Goal: Task Accomplishment & Management: Use online tool/utility

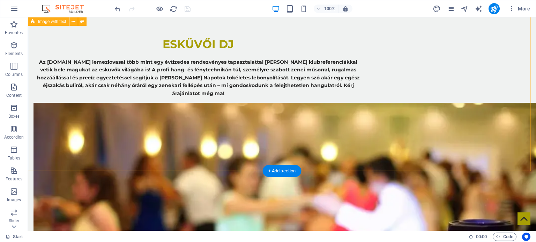
scroll to position [152, 0]
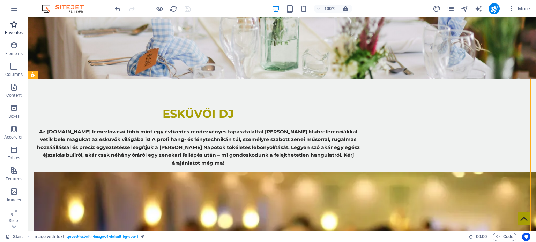
click at [14, 33] on p "Favorites" at bounding box center [14, 33] width 18 height 6
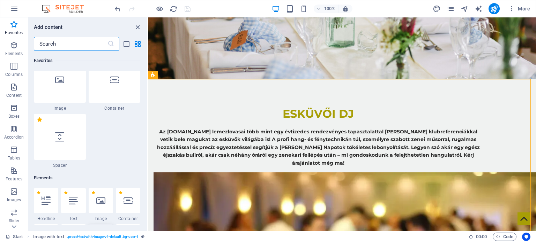
scroll to position [139, 0]
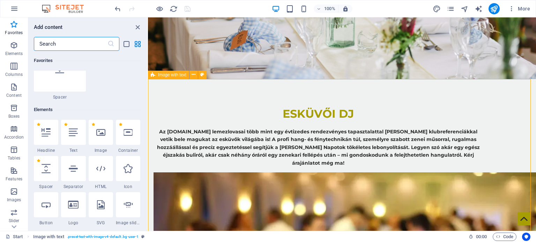
click at [173, 74] on span "Image with text" at bounding box center [172, 75] width 28 height 4
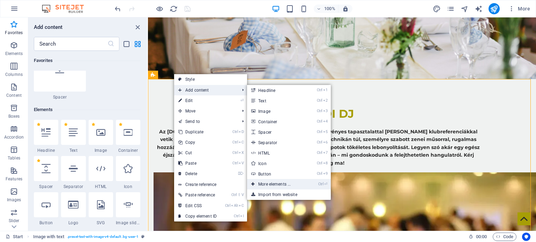
click at [283, 185] on link "Ctrl ⏎ More elements ..." at bounding box center [276, 184] width 58 height 10
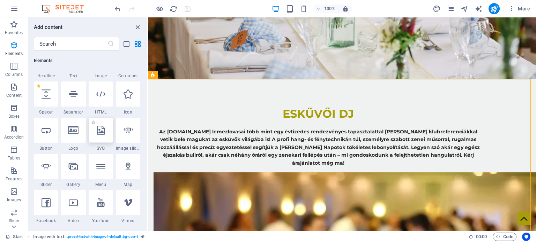
scroll to position [223, 0]
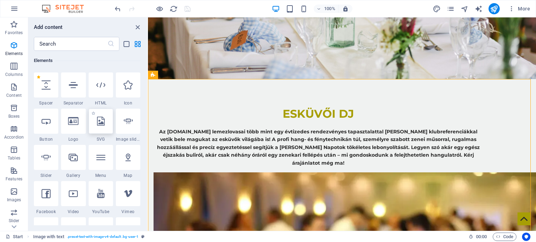
click at [103, 131] on div at bounding box center [101, 121] width 24 height 25
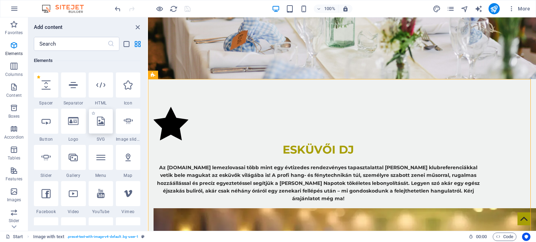
select select "xMidYMid"
select select "px"
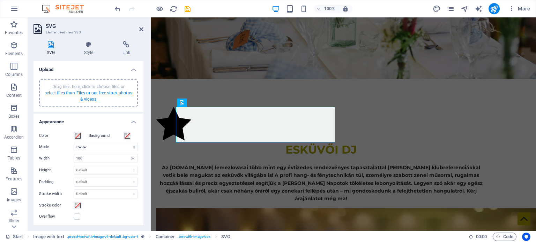
click at [97, 94] on link "select files from Files or our free stock photos & videos" at bounding box center [89, 96] width 88 height 11
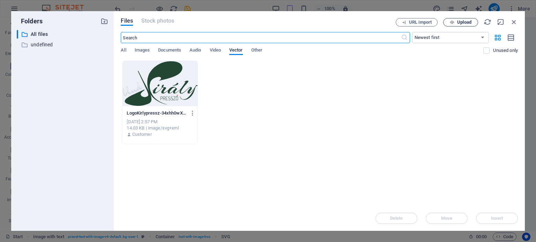
click at [464, 22] on span "Upload" at bounding box center [464, 22] width 14 height 4
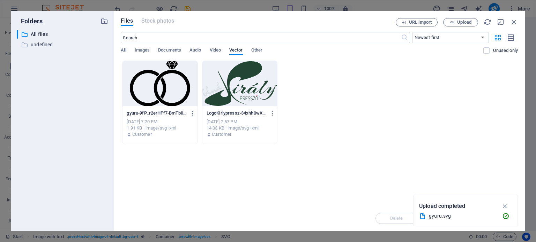
click at [166, 79] on div at bounding box center [159, 83] width 75 height 45
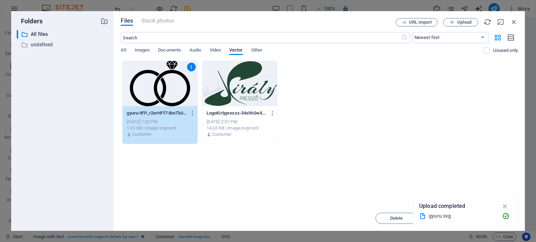
click at [166, 79] on div "1" at bounding box center [159, 83] width 75 height 45
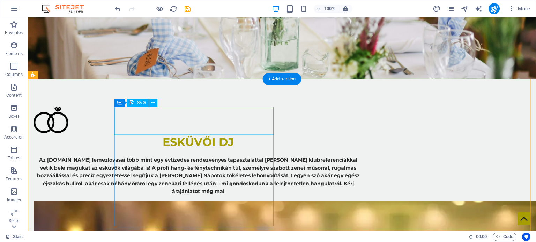
click at [143, 115] on figure ".cls-1{fill:#010101;}" at bounding box center [197, 121] width 329 height 28
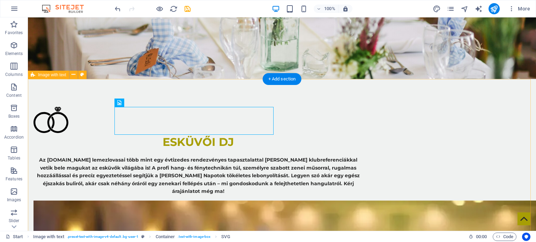
scroll to position [187, 0]
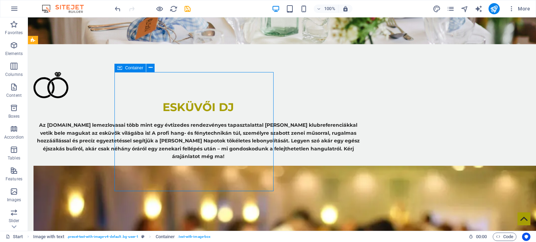
click at [125, 66] on div "Container" at bounding box center [129, 68] width 31 height 8
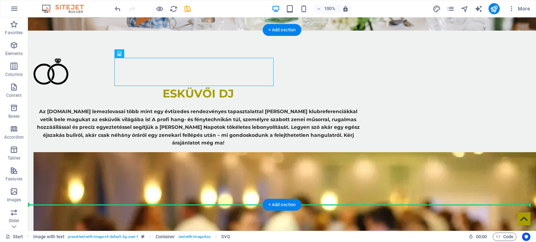
scroll to position [201, 0]
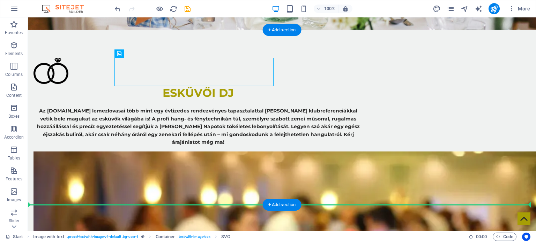
drag, startPoint x: 165, startPoint y: 85, endPoint x: 77, endPoint y: 192, distance: 138.0
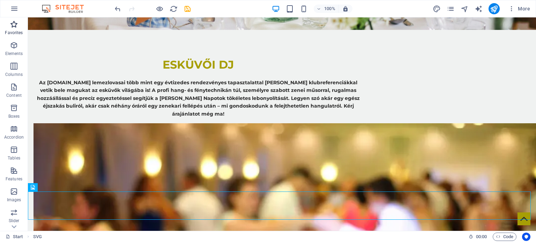
click at [17, 32] on p "Favorites" at bounding box center [14, 33] width 18 height 6
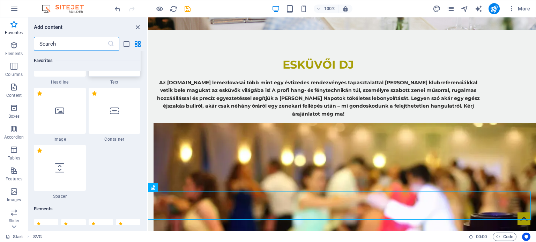
scroll to position [70, 0]
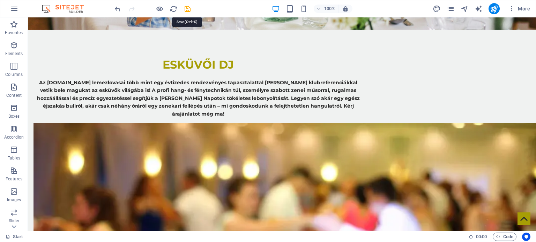
click at [184, 6] on icon "save" at bounding box center [187, 9] width 8 height 8
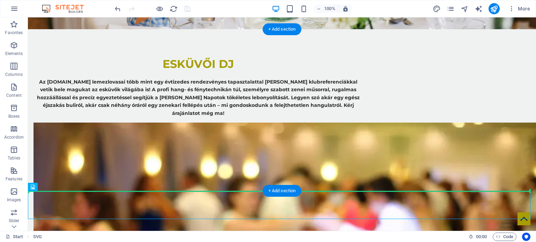
drag, startPoint x: 51, startPoint y: 204, endPoint x: 87, endPoint y: 185, distance: 40.4
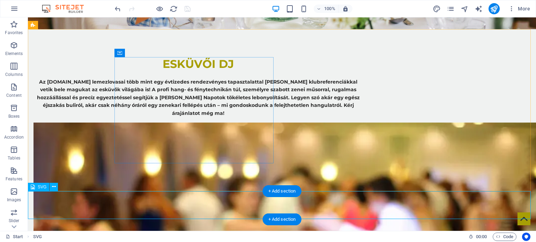
scroll to position [204, 0]
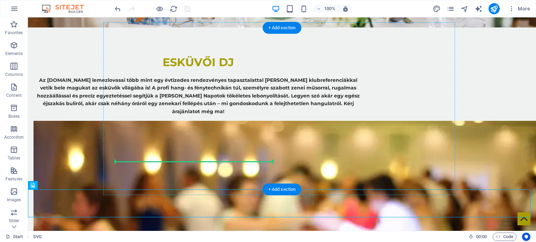
drag, startPoint x: 43, startPoint y: 207, endPoint x: 182, endPoint y: 158, distance: 146.9
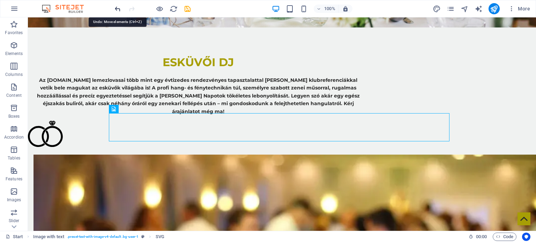
click at [119, 6] on icon "undo" at bounding box center [118, 9] width 8 height 8
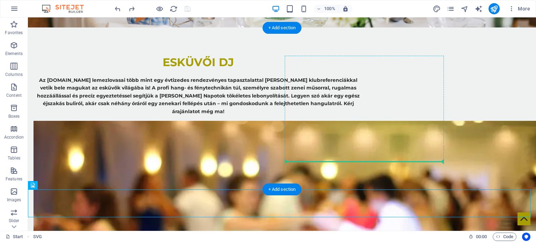
drag, startPoint x: 52, startPoint y: 198, endPoint x: 341, endPoint y: 154, distance: 292.0
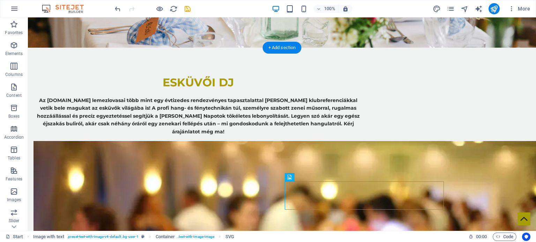
scroll to position [186, 0]
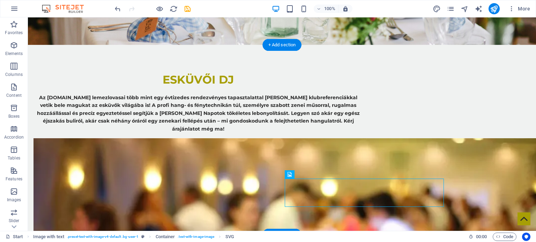
drag, startPoint x: 307, startPoint y: 176, endPoint x: 305, endPoint y: 193, distance: 17.2
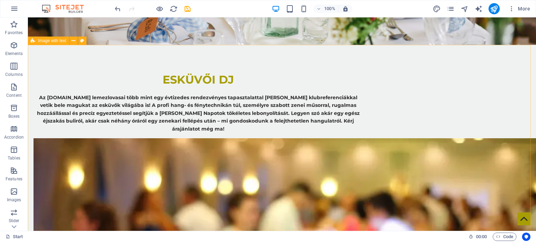
click at [54, 41] on span "Image with text" at bounding box center [52, 41] width 28 height 4
click at [73, 40] on icon at bounding box center [73, 40] width 4 height 7
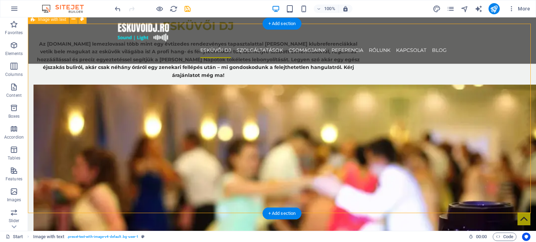
scroll to position [256, 0]
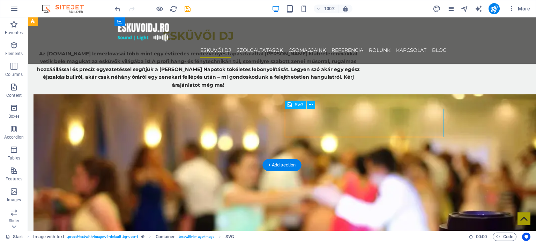
scroll to position [221, 0]
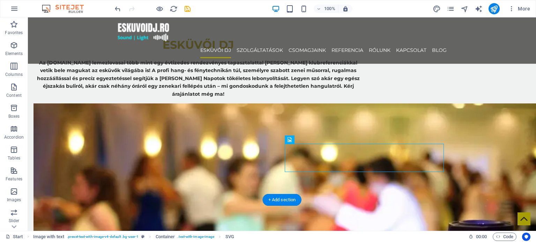
drag, startPoint x: 306, startPoint y: 160, endPoint x: 88, endPoint y: 105, distance: 224.5
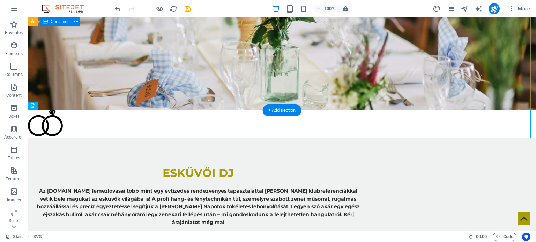
scroll to position [156, 0]
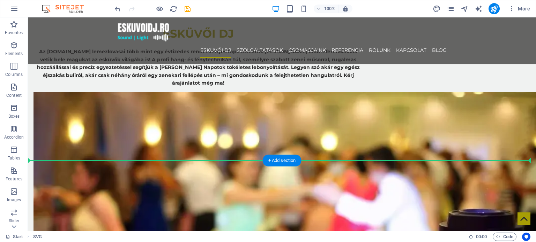
drag, startPoint x: 61, startPoint y: 85, endPoint x: 102, endPoint y: 168, distance: 93.1
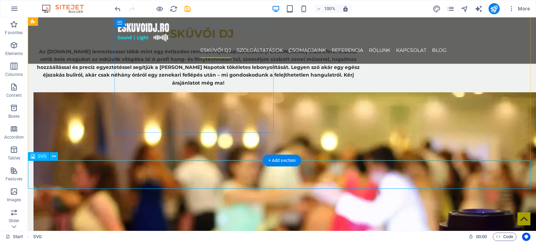
scroll to position [302, 0]
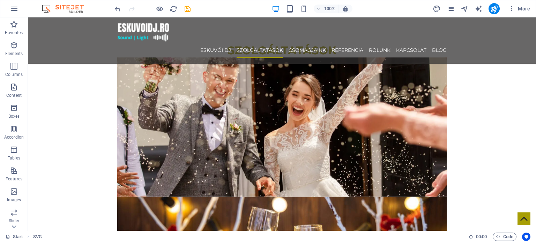
scroll to position [790, 0]
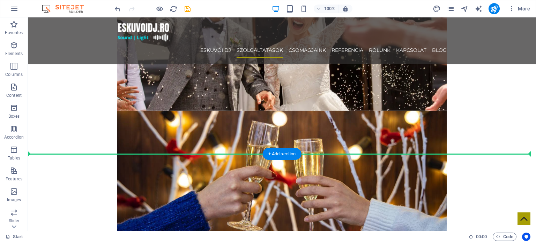
drag, startPoint x: 70, startPoint y: 97, endPoint x: 95, endPoint y: 156, distance: 63.8
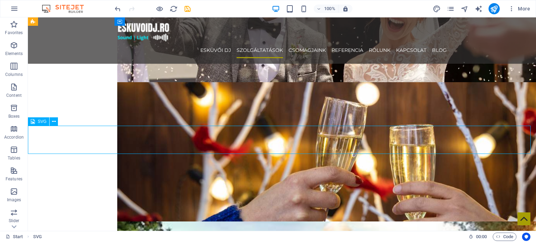
select select "xMidYMid"
select select "px"
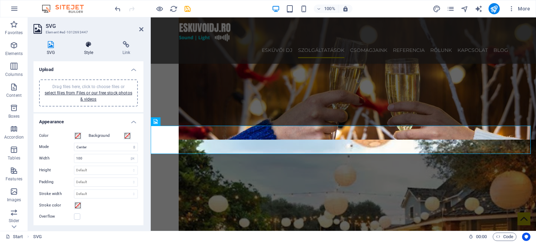
click at [84, 41] on icon at bounding box center [89, 44] width 36 height 7
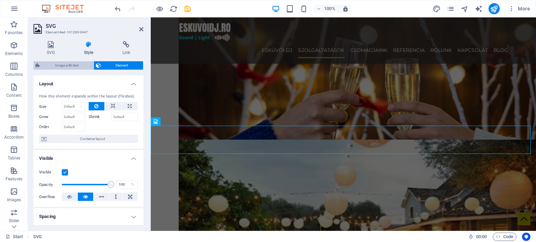
click at [67, 64] on span "Image with text" at bounding box center [66, 65] width 49 height 8
select select "rem"
select select "px"
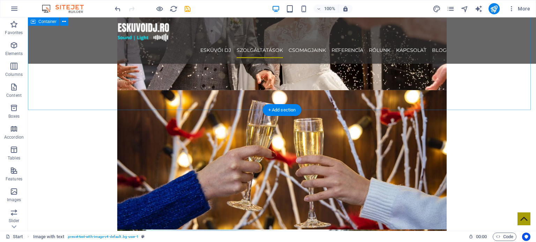
scroll to position [780, 0]
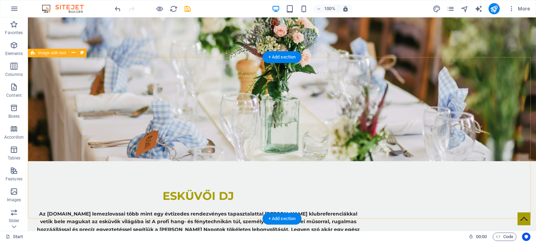
scroll to position [174, 0]
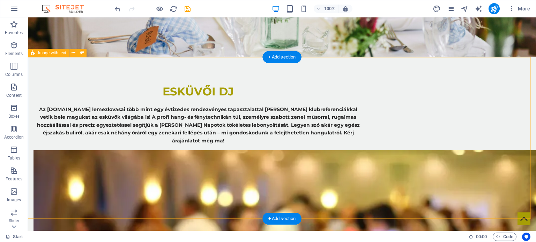
select select "rem"
select select "px"
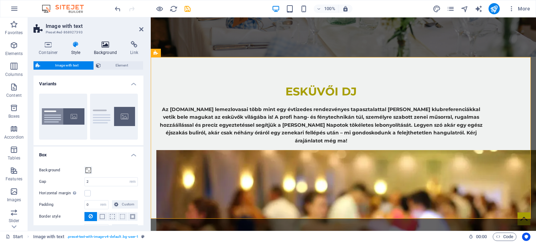
click at [97, 47] on icon at bounding box center [106, 44] width 34 height 7
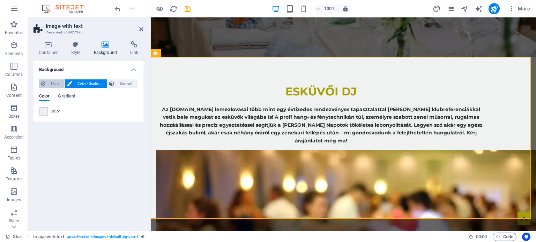
click at [55, 84] on span "None" at bounding box center [54, 83] width 15 height 8
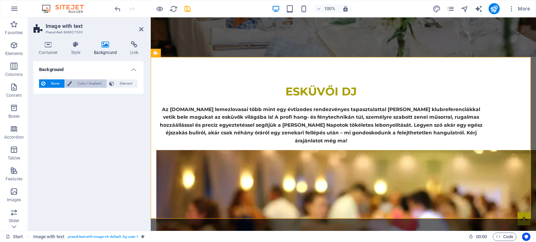
click at [80, 84] on span "Color / Gradient" at bounding box center [89, 83] width 31 height 8
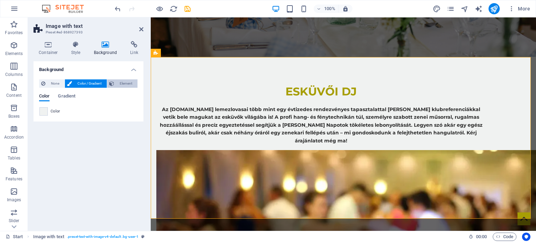
click at [123, 82] on span "Element" at bounding box center [125, 83] width 19 height 8
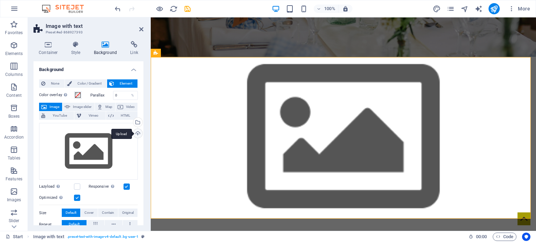
click at [136, 132] on div "Upload" at bounding box center [137, 134] width 10 height 10
click at [89, 152] on div "Drag files here, click to choose files or select files from Files or our free s…" at bounding box center [88, 151] width 99 height 57
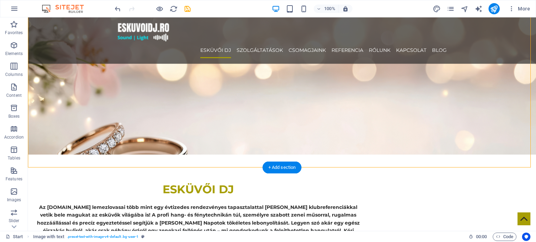
scroll to position [174, 0]
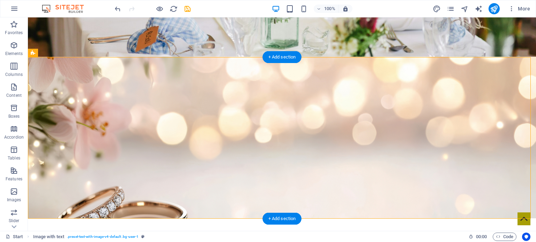
click at [78, 101] on figure at bounding box center [282, 138] width 508 height 162
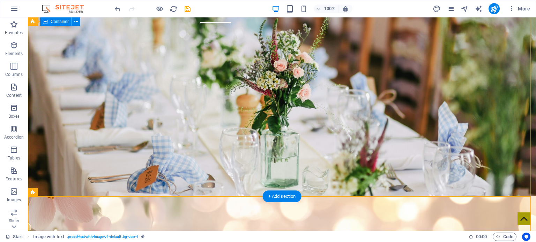
scroll to position [209, 0]
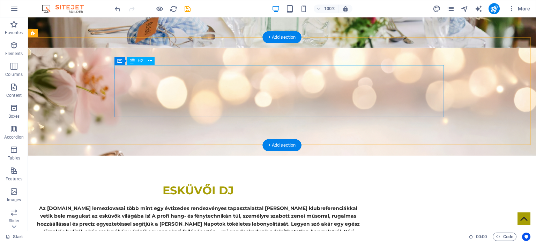
scroll to position [174, 0]
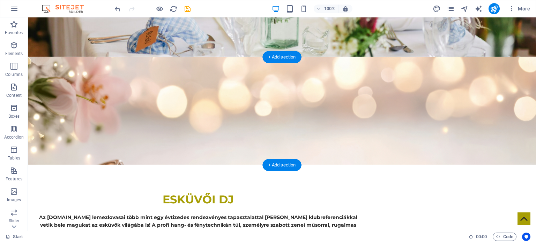
click at [82, 105] on figure at bounding box center [282, 111] width 508 height 108
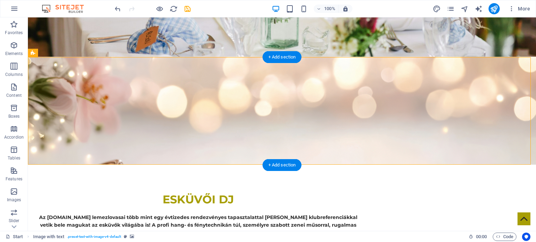
scroll to position [209, 0]
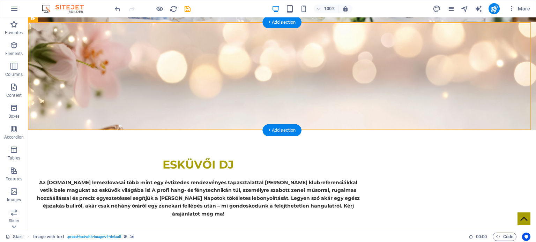
click at [93, 66] on figure at bounding box center [282, 76] width 508 height 108
click at [92, 66] on figure at bounding box center [282, 76] width 508 height 108
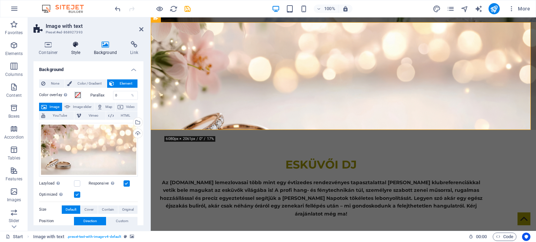
click at [68, 43] on icon at bounding box center [76, 44] width 20 height 7
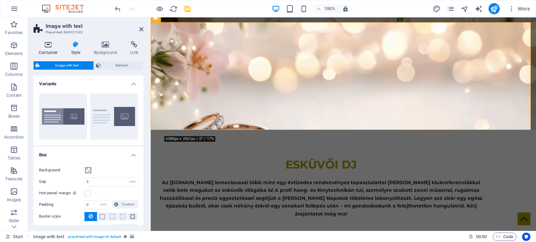
click at [47, 44] on icon at bounding box center [48, 44] width 30 height 7
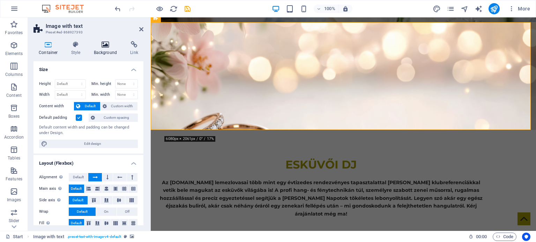
click at [89, 46] on icon at bounding box center [106, 44] width 34 height 7
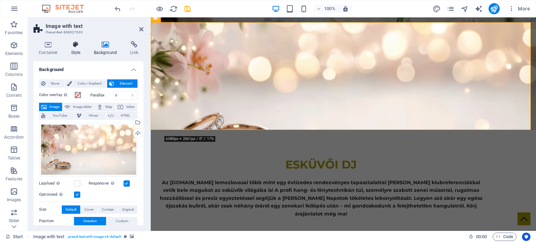
click at [81, 46] on icon at bounding box center [76, 44] width 20 height 7
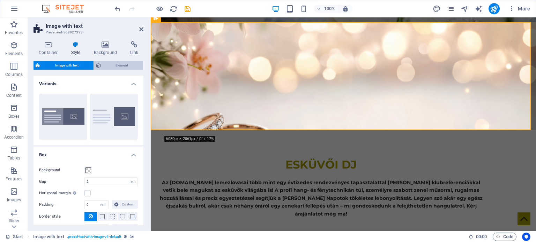
click at [116, 62] on span "Element" at bounding box center [122, 65] width 38 height 8
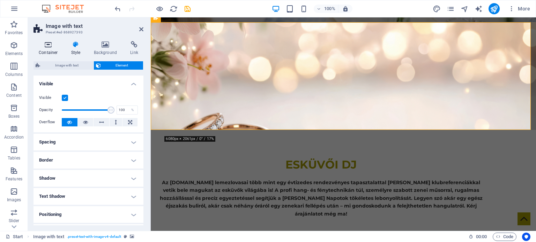
click at [46, 49] on h4 "Container" at bounding box center [49, 48] width 32 height 15
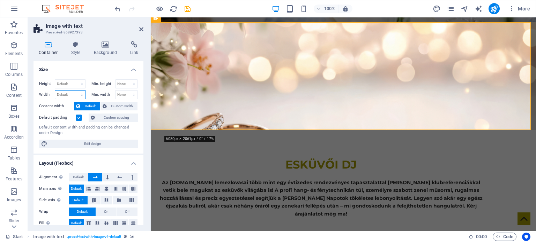
click at [60, 97] on select "Default px rem % em vh vw" at bounding box center [70, 95] width 30 height 8
select select "px"
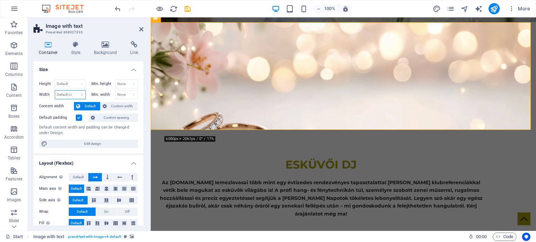
click at [75, 91] on select "Default px rem % em vh vw" at bounding box center [70, 95] width 30 height 8
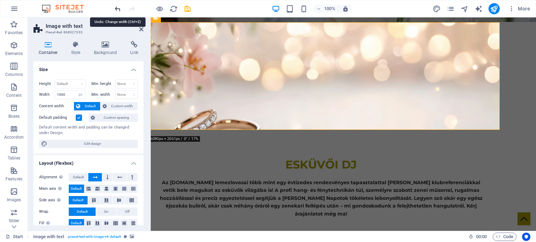
click at [119, 9] on icon "undo" at bounding box center [118, 9] width 8 height 8
type input "1089"
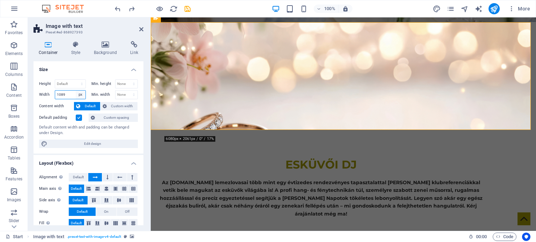
click at [78, 97] on select "Default px rem % em vh vw" at bounding box center [81, 95] width 10 height 8
select select "default"
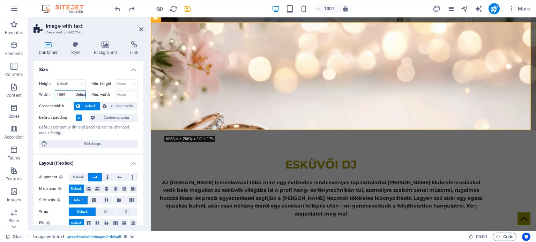
click at [76, 91] on select "Default px rem % em vh vw" at bounding box center [81, 95] width 10 height 8
select select "DISABLED_OPTION_VALUE"
click at [71, 86] on select "Default px rem % vh vw" at bounding box center [70, 84] width 30 height 8
select select "px"
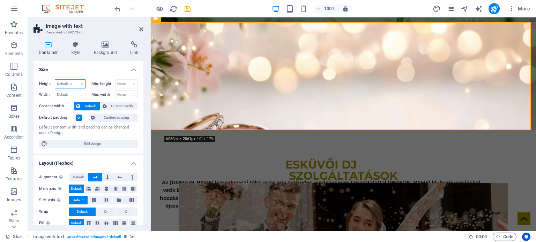
click at [75, 80] on select "Default px rem % vh vw" at bounding box center [70, 84] width 30 height 8
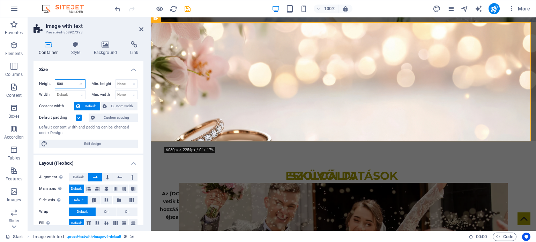
type input "500"
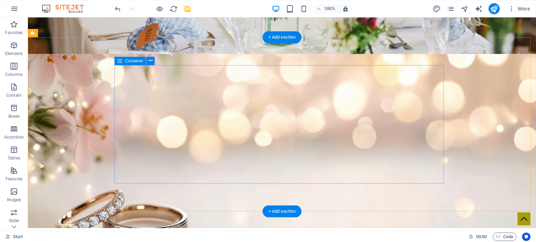
scroll to position [139, 0]
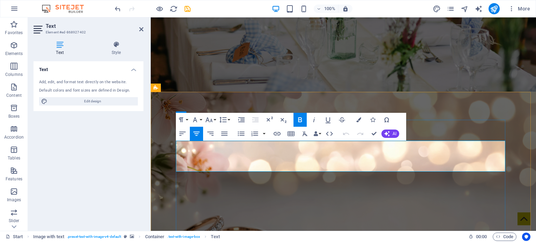
click at [200, 115] on button "Font Family" at bounding box center [196, 120] width 13 height 14
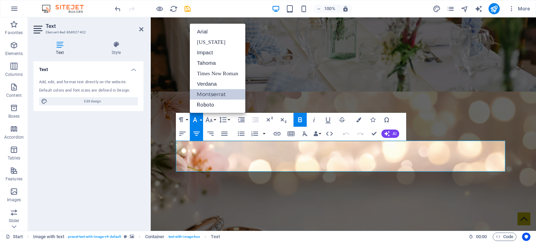
scroll to position [0, 0]
click at [209, 117] on icon "button" at bounding box center [209, 120] width 8 height 8
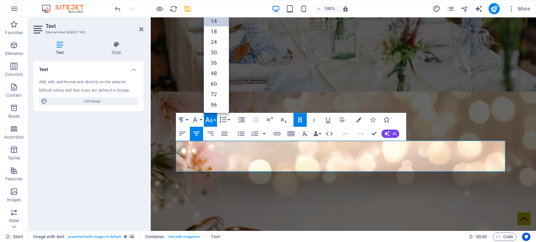
scroll to position [56, 0]
click at [215, 65] on link "36" at bounding box center [216, 63] width 25 height 10
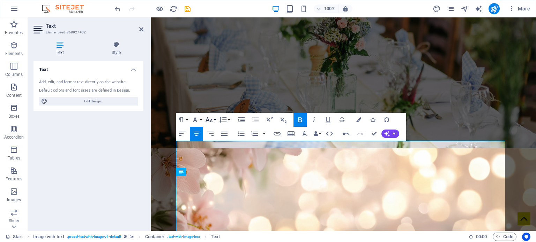
click at [208, 121] on icon "button" at bounding box center [208, 120] width 7 height 5
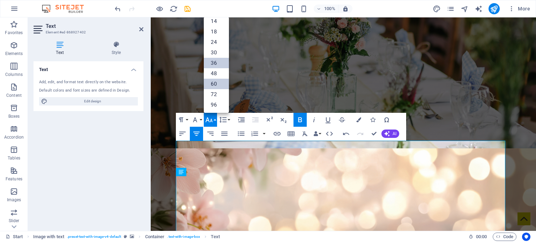
scroll to position [56, 0]
click at [219, 52] on link "30" at bounding box center [216, 53] width 25 height 10
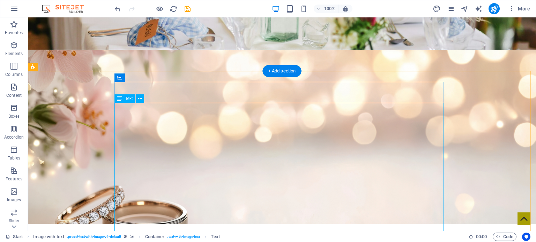
scroll to position [192, 0]
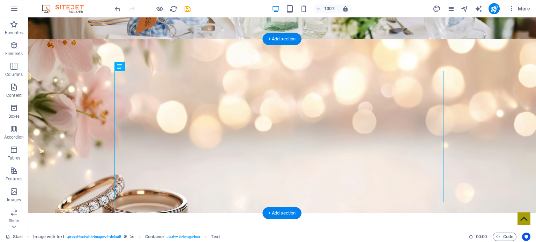
click at [477, 129] on figure at bounding box center [282, 126] width 508 height 174
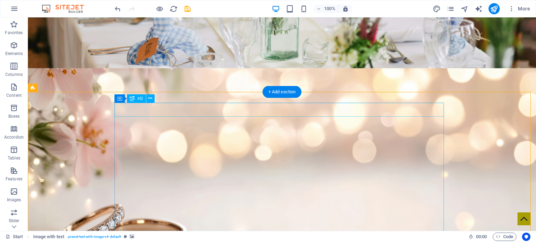
scroll to position [209, 0]
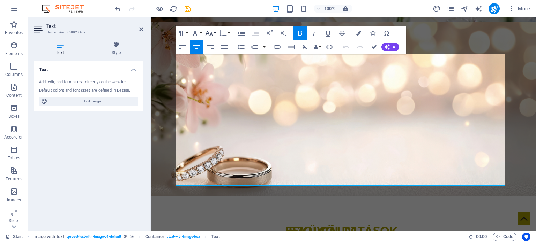
click at [213, 32] on button "Font Size" at bounding box center [210, 33] width 13 height 14
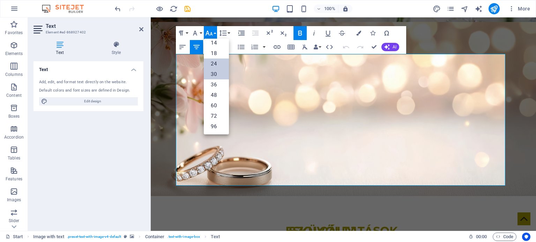
scroll to position [56, 0]
click at [217, 63] on link "24" at bounding box center [216, 64] width 25 height 10
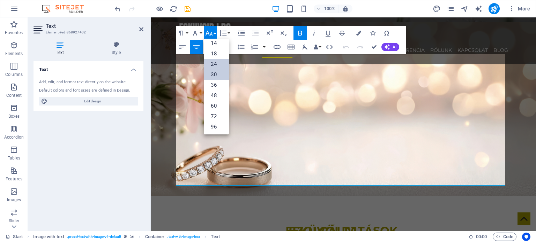
scroll to position [226, 0]
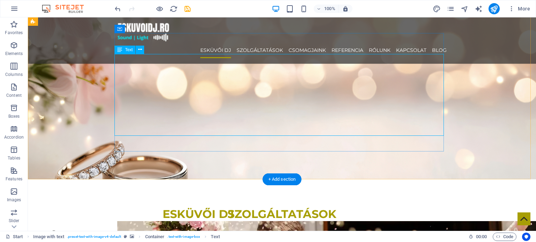
click at [458, 108] on figure at bounding box center [282, 92] width 508 height 174
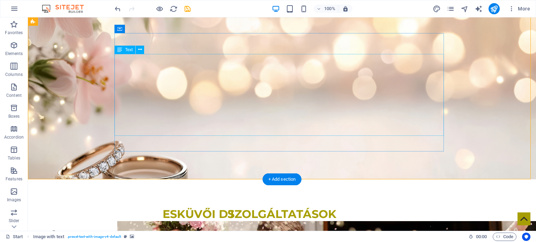
scroll to position [156, 0]
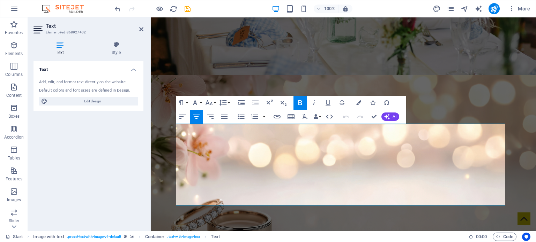
click at [299, 99] on icon "button" at bounding box center [300, 103] width 8 height 8
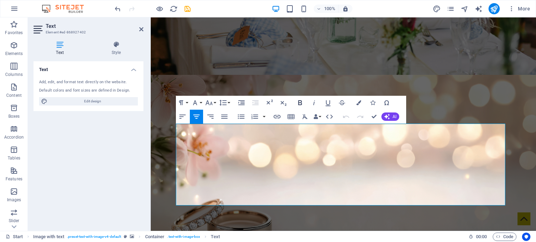
click at [296, 101] on button "Bold" at bounding box center [299, 103] width 13 height 14
click at [223, 105] on icon "button" at bounding box center [222, 103] width 7 height 6
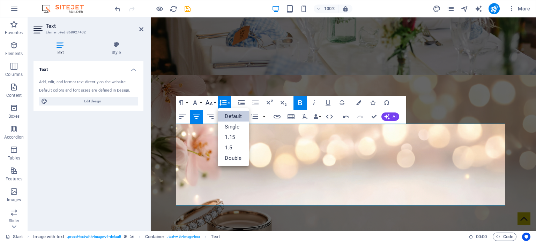
scroll to position [0, 0]
click at [214, 104] on button "Font Size" at bounding box center [210, 103] width 13 height 14
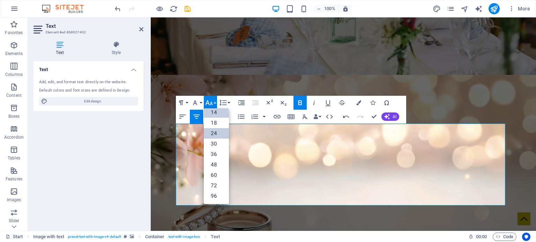
scroll to position [56, 0]
click at [221, 123] on link "18" at bounding box center [216, 123] width 25 height 10
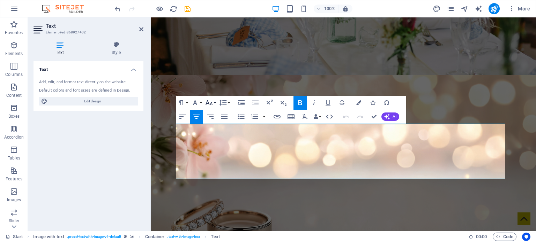
click at [206, 100] on icon "button" at bounding box center [209, 103] width 8 height 8
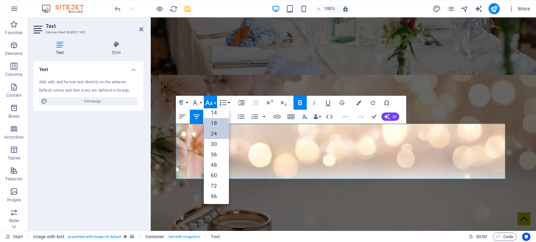
click at [217, 133] on link "24" at bounding box center [216, 134] width 25 height 10
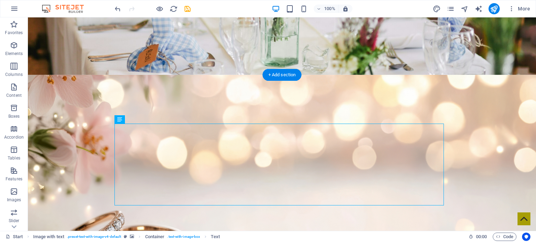
click at [483, 129] on figure at bounding box center [282, 162] width 508 height 174
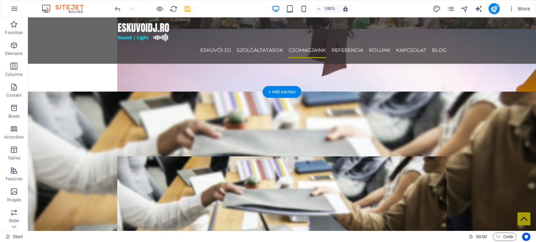
scroll to position [872, 0]
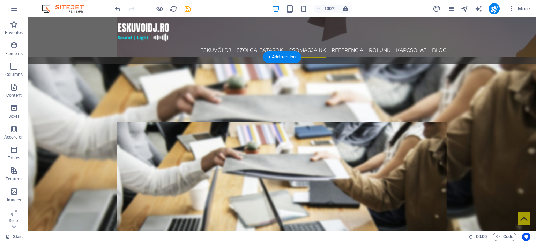
click at [75, 99] on figure at bounding box center [282, 164] width 508 height 214
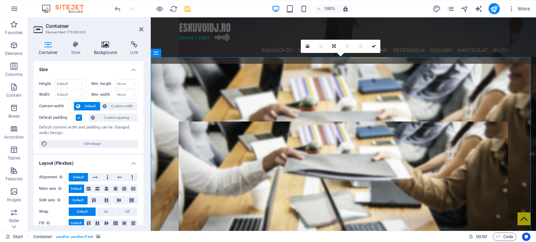
click at [95, 51] on h4 "Background" at bounding box center [107, 48] width 37 height 15
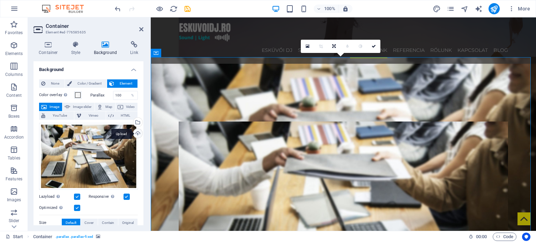
click at [136, 135] on div "Upload" at bounding box center [137, 134] width 10 height 10
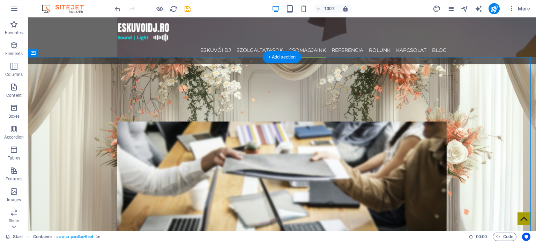
click at [67, 78] on figure at bounding box center [282, 164] width 508 height 214
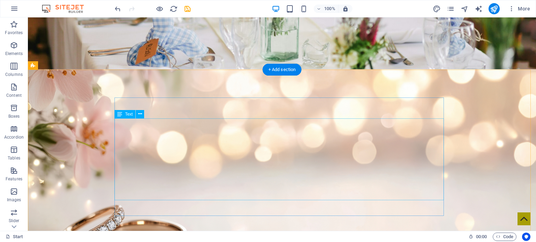
scroll to position [197, 0]
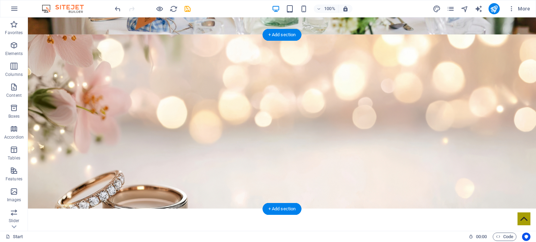
click at [94, 101] on figure at bounding box center [282, 122] width 508 height 174
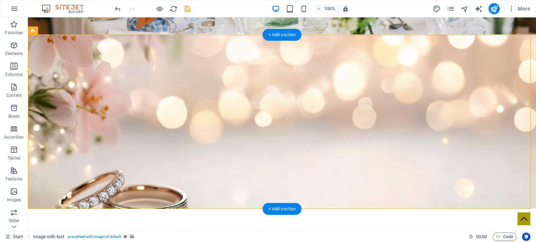
click at [94, 101] on figure at bounding box center [282, 122] width 508 height 174
select select "px"
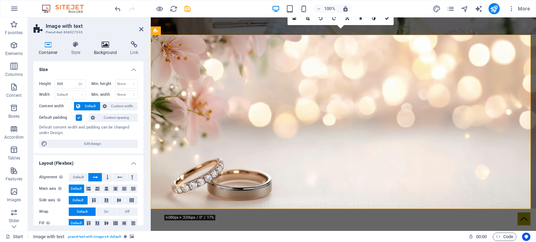
click at [106, 50] on h4 "Background" at bounding box center [107, 48] width 37 height 15
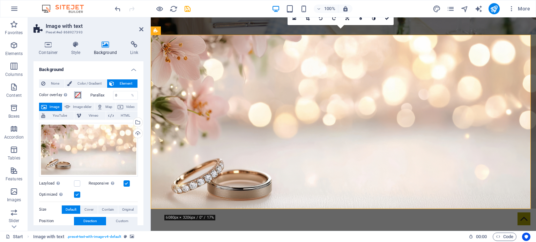
click at [78, 94] on span at bounding box center [78, 95] width 6 height 6
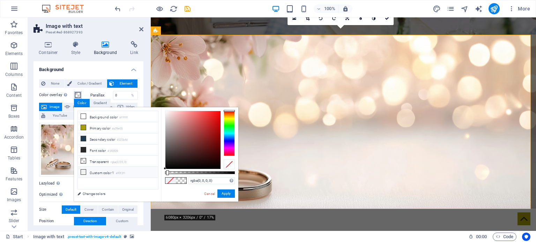
drag, startPoint x: 214, startPoint y: 172, endPoint x: 157, endPoint y: 171, distance: 56.5
click at [157, 171] on div "less Background color #ffffff Primary color #a79e05 Secondary color #223b4d Fon…" at bounding box center [156, 154] width 164 height 94
click at [181, 180] on span at bounding box center [181, 181] width 10 height 6
drag, startPoint x: 174, startPoint y: 173, endPoint x: 137, endPoint y: 171, distance: 37.0
click at [142, 173] on div "less Background color #ffffff Primary color #a79e05 Secondary color #223b4d Fon…" at bounding box center [156, 154] width 164 height 94
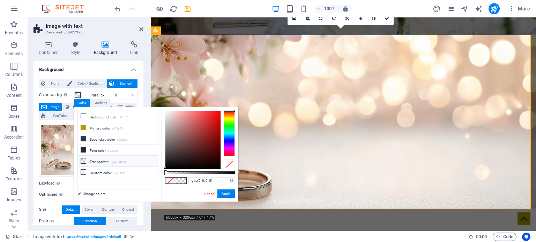
click at [101, 162] on li "Transparent rgba(0,0,0,.0)" at bounding box center [118, 161] width 80 height 11
click at [86, 160] on li "Transparent rgba(0,0,0,.0)" at bounding box center [118, 161] width 80 height 11
click at [84, 161] on icon at bounding box center [83, 161] width 5 height 5
drag, startPoint x: 84, startPoint y: 161, endPoint x: 185, endPoint y: 173, distance: 101.5
click at [85, 161] on icon at bounding box center [83, 161] width 5 height 5
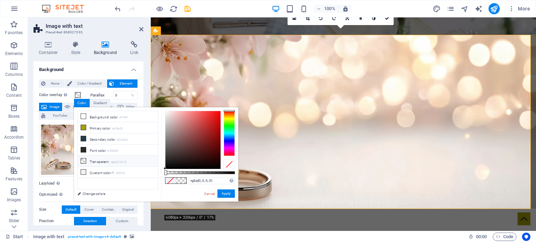
drag, startPoint x: 183, startPoint y: 176, endPoint x: 183, endPoint y: 173, distance: 3.6
click at [189, 175] on div "rgba(0, 0, 0, 0) Supported formats #0852ed rgb(8, 82, 237) rgba(8, 82, 237, 90%…" at bounding box center [199, 205] width 77 height 196
drag, startPoint x: 185, startPoint y: 171, endPoint x: 216, endPoint y: 173, distance: 30.7
click at [217, 173] on div "rgba(0, 0, 0, 0) Supported formats #0852ed rgb(8, 82, 237) rgba(8, 82, 237, 90%…" at bounding box center [199, 205] width 77 height 196
type input "rgba(0, 0, 0, 0.836)"
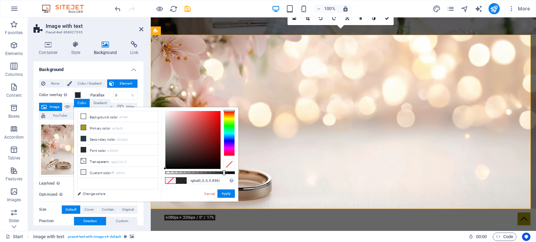
drag, startPoint x: 192, startPoint y: 172, endPoint x: 223, endPoint y: 174, distance: 31.4
click at [223, 174] on div at bounding box center [200, 173] width 70 height 3
click at [203, 195] on div "rgba(0, 0, 0, 0.836) Supported formats #0852ed rgb(8, 82, 237) rgba(8, 82, 237,…" at bounding box center [199, 205] width 77 height 196
click at [209, 194] on link "Cancel" at bounding box center [209, 193] width 12 height 5
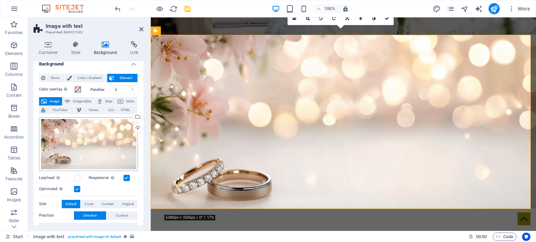
scroll to position [0, 0]
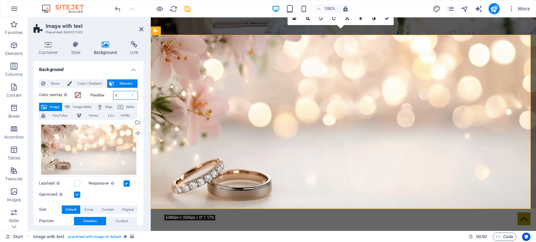
drag, startPoint x: 123, startPoint y: 96, endPoint x: 97, endPoint y: 96, distance: 25.5
click at [98, 96] on div "Parallax 0 %" at bounding box center [114, 95] width 48 height 9
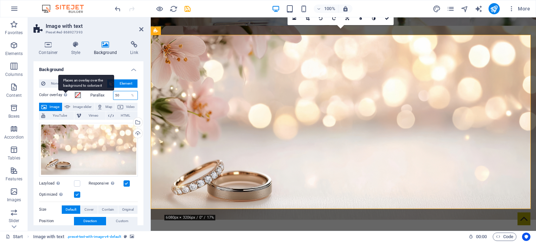
drag, startPoint x: 93, startPoint y: 97, endPoint x: 68, endPoint y: 97, distance: 25.5
click at [68, 97] on div "Color overlay Places an overlay over the background to colorize it Parallax 50 %" at bounding box center [88, 95] width 99 height 9
type input "0"
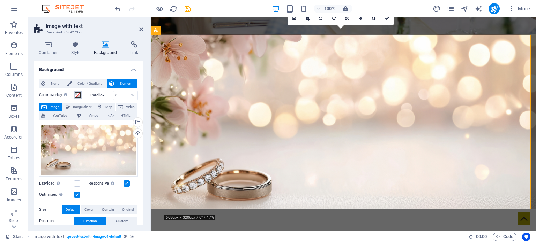
click at [75, 96] on span at bounding box center [78, 95] width 6 height 6
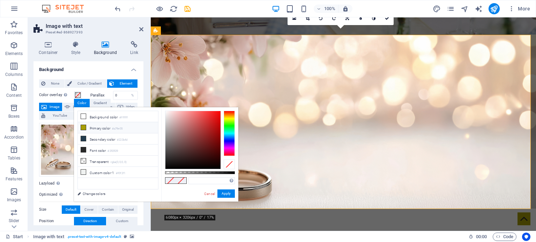
click at [88, 127] on li "Primary color #a79e05" at bounding box center [118, 127] width 80 height 11
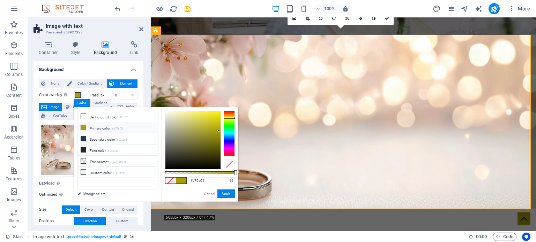
drag, startPoint x: 195, startPoint y: 176, endPoint x: 187, endPoint y: 174, distance: 8.2
click at [188, 174] on div "#a79e05 Supported formats #0852ed rgb(8, 82, 237) rgba(8, 82, 237, 90%) hsv(221…" at bounding box center [199, 205] width 77 height 196
drag, startPoint x: 187, startPoint y: 174, endPoint x: 158, endPoint y: 174, distance: 28.2
click at [158, 174] on div "less Background color #ffffff Primary color #a79e05 Secondary color #223b4d Fon…" at bounding box center [156, 154] width 164 height 94
click at [208, 193] on link "Cancel" at bounding box center [209, 193] width 12 height 5
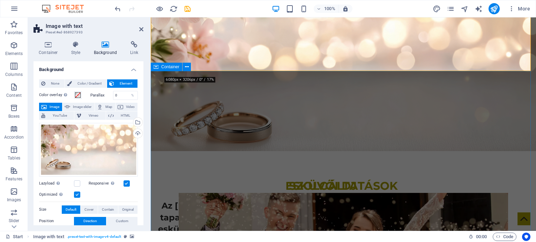
scroll to position [197, 0]
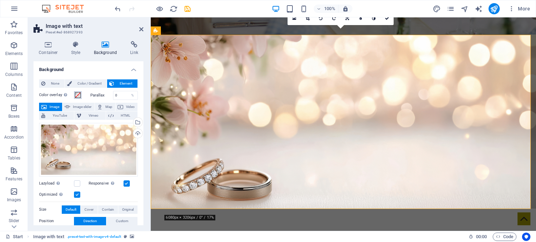
click at [78, 95] on span at bounding box center [78, 95] width 6 height 6
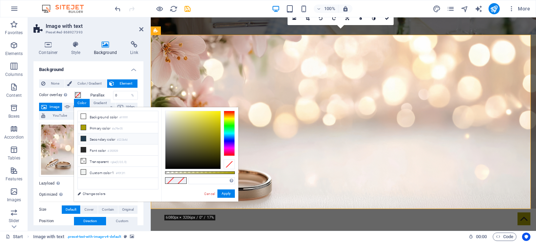
click at [92, 140] on li "Secondary color #223b4d" at bounding box center [118, 139] width 80 height 11
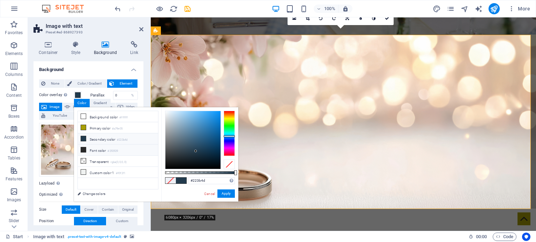
click at [89, 145] on li "Font color #292929" at bounding box center [118, 150] width 80 height 11
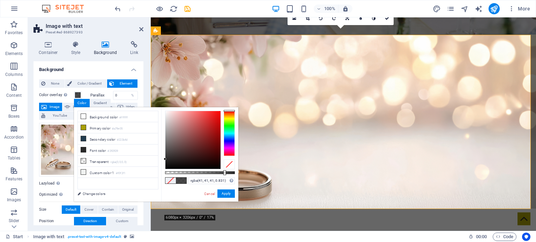
type input "rgba(41, 41, 41, 0.826)"
drag, startPoint x: 215, startPoint y: 173, endPoint x: 222, endPoint y: 170, distance: 7.5
click at [222, 172] on div at bounding box center [200, 173] width 70 height 3
click at [208, 194] on link "Cancel" at bounding box center [209, 193] width 12 height 5
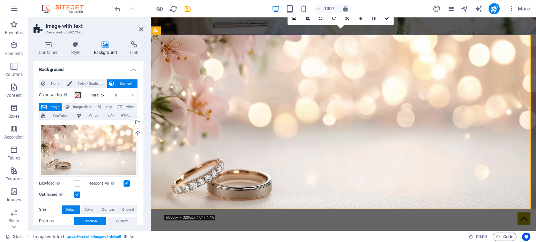
click at [156, 65] on figure at bounding box center [343, 122] width 385 height 174
click at [170, 119] on figure at bounding box center [343, 122] width 385 height 174
click at [113, 5] on div "100% More" at bounding box center [267, 8] width 535 height 17
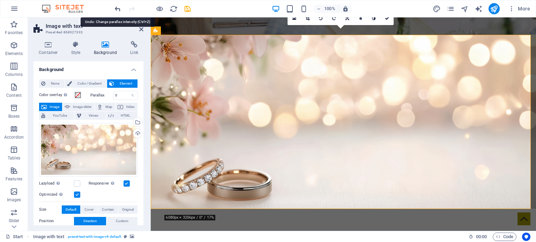
click at [117, 7] on icon "undo" at bounding box center [118, 9] width 8 height 8
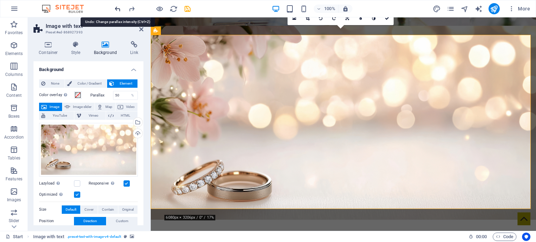
click at [117, 7] on icon "undo" at bounding box center [118, 9] width 8 height 8
type input "0"
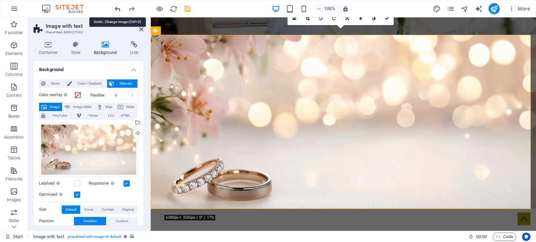
click at [117, 7] on icon "undo" at bounding box center [118, 9] width 8 height 8
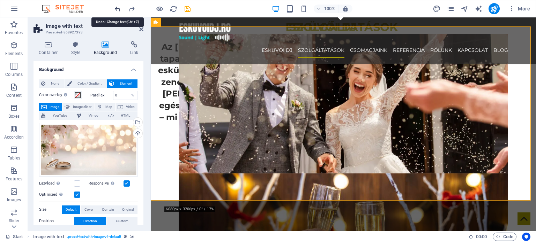
scroll to position [927, 0]
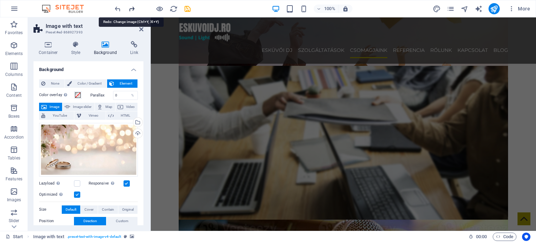
click at [132, 10] on icon "redo" at bounding box center [132, 9] width 8 height 8
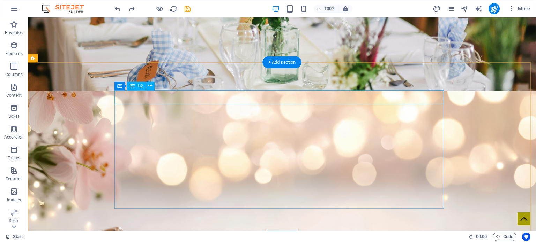
scroll to position [229, 0]
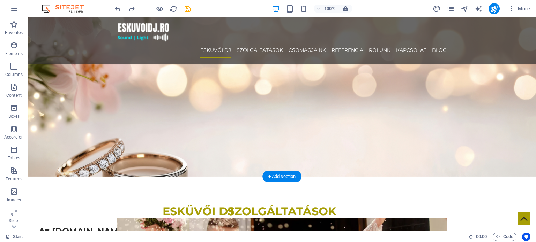
click at [88, 82] on figure at bounding box center [282, 89] width 508 height 174
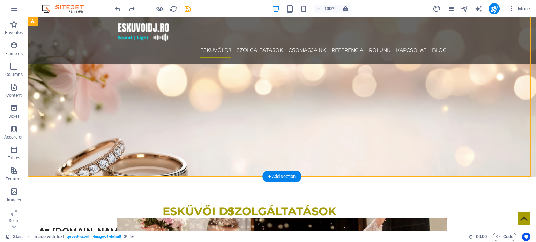
click at [88, 82] on figure at bounding box center [282, 89] width 508 height 174
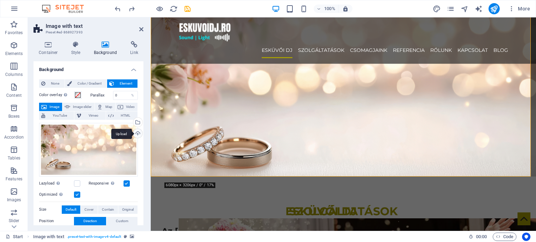
click at [138, 133] on div "Upload" at bounding box center [137, 134] width 10 height 10
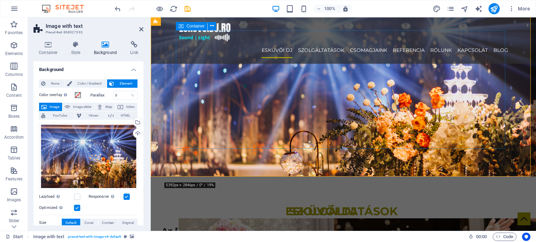
scroll to position [159, 0]
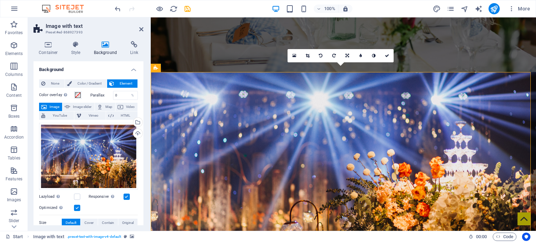
click at [175, 85] on figure at bounding box center [343, 159] width 385 height 174
click at [76, 99] on div "Color overlay Places an overlay over the background to colorize it" at bounding box center [64, 95] width 50 height 9
click at [75, 94] on span at bounding box center [78, 95] width 6 height 6
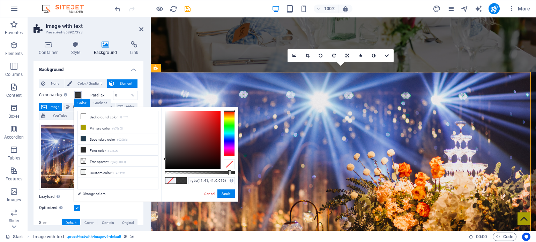
type input "rgba(41, 41, 41, 0.911)"
drag, startPoint x: 211, startPoint y: 173, endPoint x: 228, endPoint y: 168, distance: 18.4
click at [228, 168] on div at bounding box center [200, 140] width 70 height 59
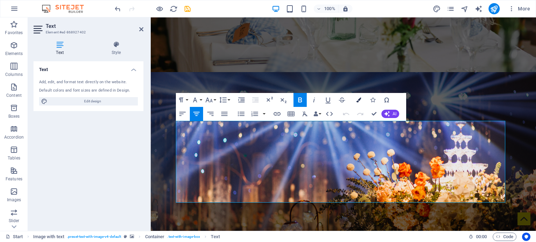
click at [358, 100] on icon "button" at bounding box center [358, 100] width 5 height 5
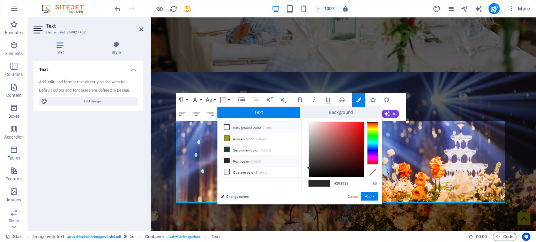
click at [230, 128] on li "Background color #ffffff" at bounding box center [261, 127] width 80 height 11
type input "#ffffff"
click at [370, 198] on button "Apply" at bounding box center [369, 196] width 17 height 8
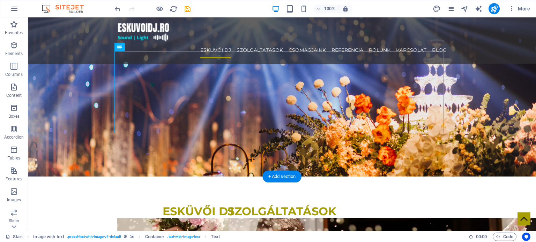
click at [368, 158] on figure at bounding box center [282, 89] width 508 height 174
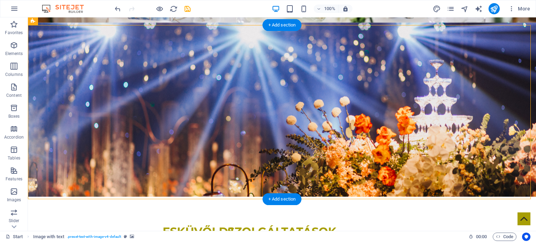
scroll to position [209, 0]
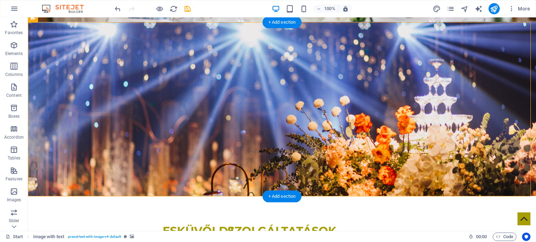
click at [82, 108] on figure at bounding box center [282, 109] width 508 height 174
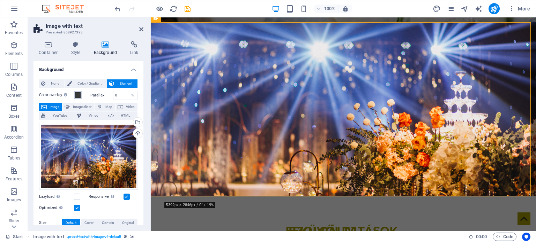
click at [76, 94] on span at bounding box center [78, 95] width 6 height 6
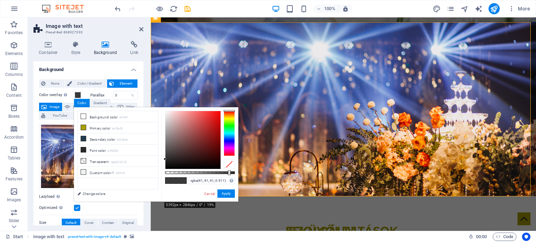
click at [225, 173] on div "rgba(41, 41, 41, 0.911) Supported formats #0852ed rgb(8, 82, 237) rgba(8, 82, 2…" at bounding box center [199, 205] width 77 height 196
type input "rgba(41, 41, 41, 0.811)"
drag, startPoint x: 227, startPoint y: 172, endPoint x: 221, endPoint y: 174, distance: 6.1
click at [221, 174] on div at bounding box center [222, 172] width 3 height 5
click at [223, 194] on button "Apply" at bounding box center [225, 194] width 17 height 8
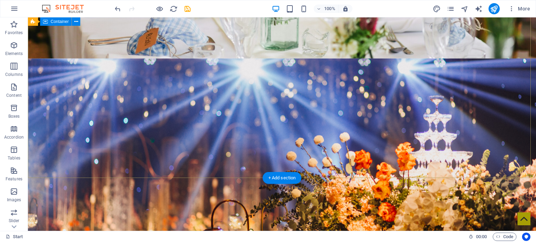
scroll to position [174, 0]
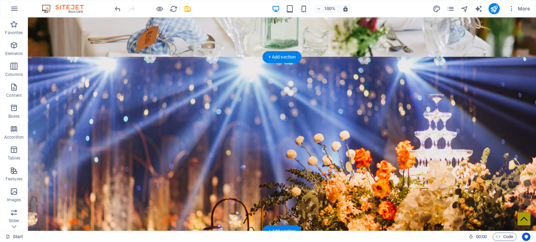
click at [52, 90] on figure at bounding box center [282, 144] width 508 height 174
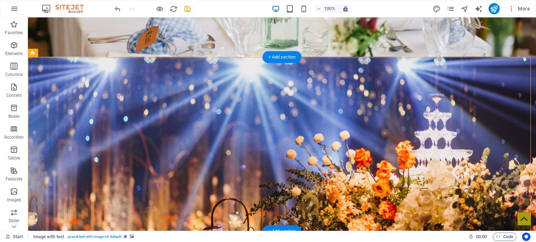
click at [52, 90] on figure at bounding box center [282, 144] width 508 height 174
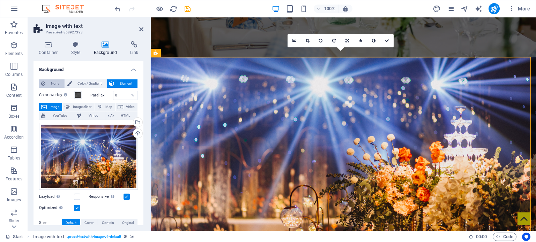
click at [57, 83] on span "None" at bounding box center [54, 83] width 15 height 8
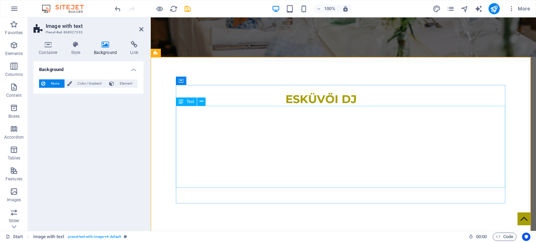
click at [354, 159] on div "Az [DOMAIN_NAME] lemezlovasai több mint egy évtizedes rendezvényes tapasztalatt…" at bounding box center [320, 154] width 329 height 82
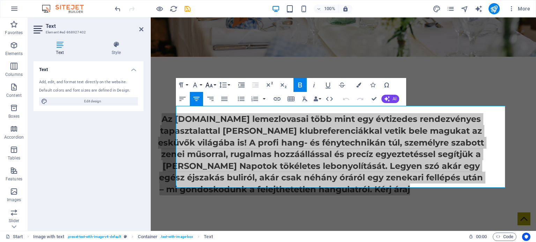
click at [211, 86] on icon "button" at bounding box center [208, 85] width 7 height 5
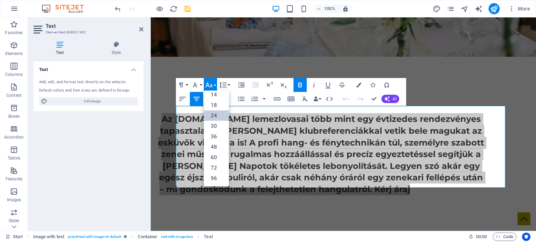
scroll to position [56, 0]
click at [211, 86] on icon "button" at bounding box center [208, 85] width 7 height 5
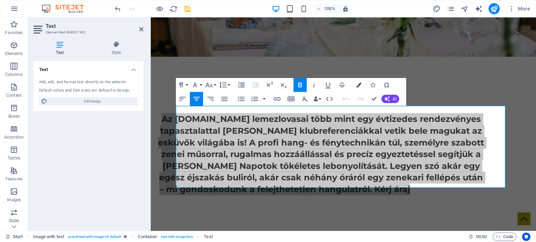
click at [358, 83] on icon "button" at bounding box center [358, 85] width 5 height 5
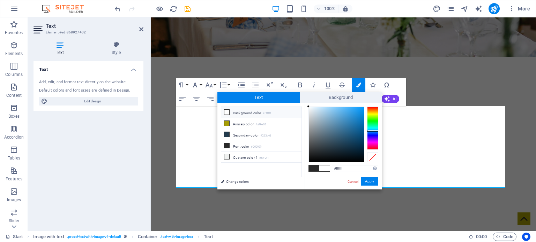
click at [374, 131] on div at bounding box center [372, 128] width 11 height 43
drag, startPoint x: 353, startPoint y: 119, endPoint x: 361, endPoint y: 119, distance: 8.4
click at [361, 119] on div at bounding box center [336, 134] width 55 height 55
click at [370, 180] on button "Apply" at bounding box center [369, 181] width 17 height 8
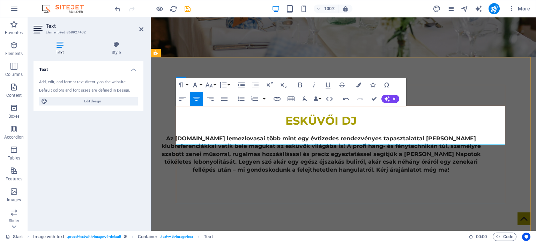
click at [340, 135] on strong "Az [DOMAIN_NAME] lemezlovasai több mint egy évtizedes rendezvényes tapasztalatt…" at bounding box center [320, 154] width 319 height 38
click at [357, 83] on icon "button" at bounding box center [358, 85] width 5 height 5
type input "#292929"
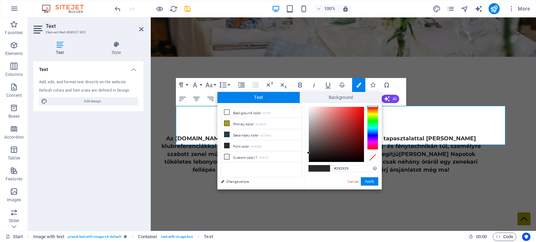
click at [373, 134] on div at bounding box center [372, 128] width 11 height 43
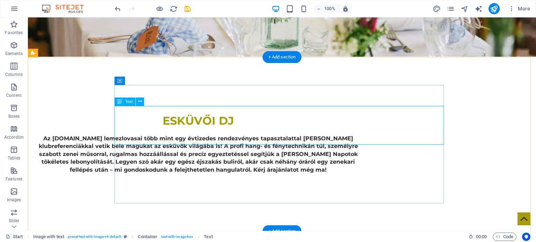
click at [343, 135] on div "Az [DOMAIN_NAME] lemezlovasai több mint egy évtizedes rendezvényes tapasztalatt…" at bounding box center [197, 154] width 329 height 39
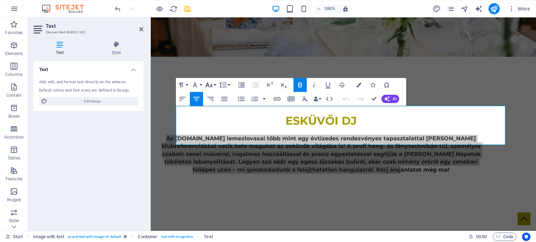
click at [213, 87] on button "Font Size" at bounding box center [210, 85] width 13 height 14
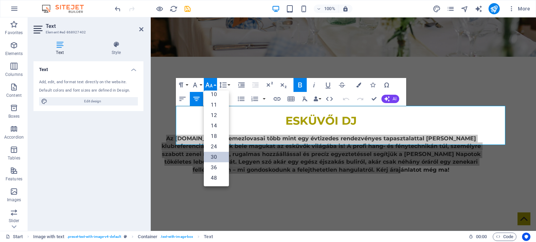
scroll to position [35, 0]
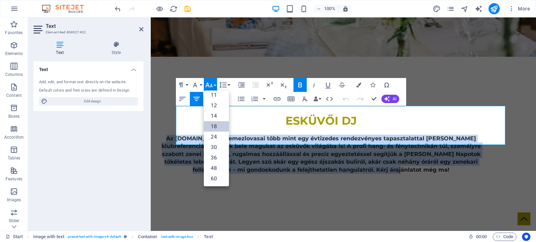
click at [220, 127] on link "18" at bounding box center [216, 126] width 25 height 10
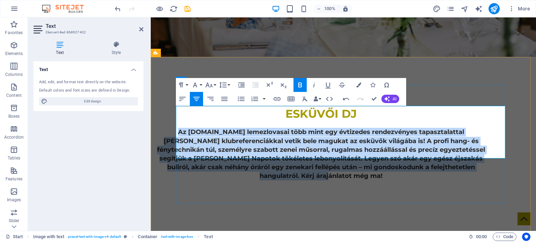
click at [325, 128] on span "Az [DOMAIN_NAME] lemezlovasai több mint egy évtizedes rendezvényes tapasztalatt…" at bounding box center [321, 154] width 328 height 52
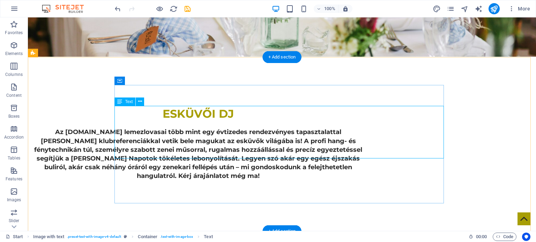
click at [307, 139] on div "Az [DOMAIN_NAME] lemezlovasai több mint egy évtizedes rendezvényes tapasztalatt…" at bounding box center [197, 154] width 329 height 53
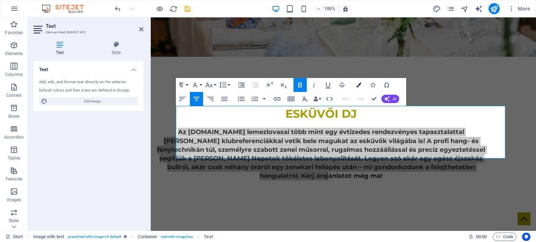
click at [359, 85] on icon "button" at bounding box center [358, 85] width 5 height 5
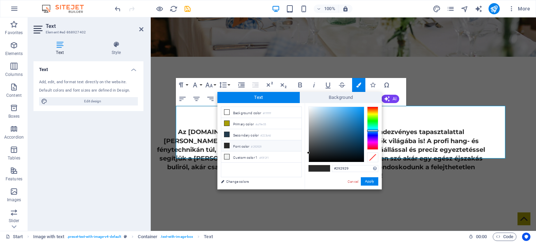
click at [373, 131] on div at bounding box center [372, 128] width 11 height 43
type input "#076eb3"
drag, startPoint x: 356, startPoint y: 115, endPoint x: 363, endPoint y: 160, distance: 45.1
click at [361, 123] on div at bounding box center [336, 134] width 55 height 55
click at [374, 181] on button "Apply" at bounding box center [369, 181] width 17 height 8
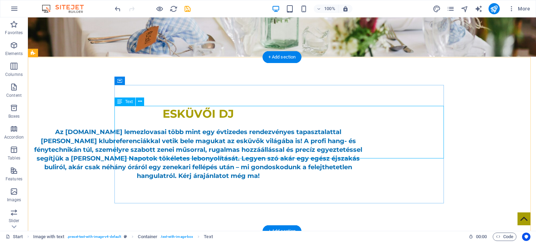
click at [288, 128] on div "Az [DOMAIN_NAME] lemezlovasai több mint egy évtizedes rendezvényes tapasztalatt…" at bounding box center [197, 154] width 329 height 53
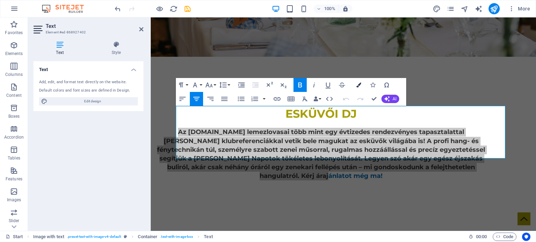
click at [359, 84] on icon "button" at bounding box center [358, 85] width 5 height 5
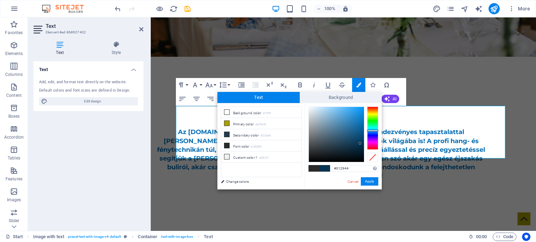
type input "#012842"
drag, startPoint x: 356, startPoint y: 139, endPoint x: 362, endPoint y: 147, distance: 10.2
click at [362, 147] on div at bounding box center [336, 134] width 55 height 55
drag, startPoint x: 371, startPoint y: 182, endPoint x: 219, endPoint y: 143, distance: 157.5
click at [371, 182] on button "Apply" at bounding box center [369, 181] width 17 height 8
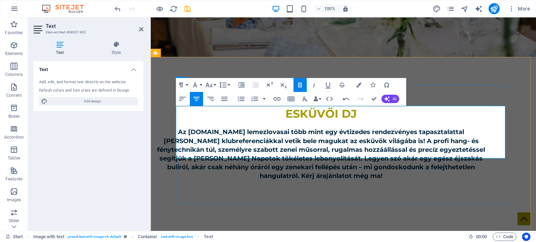
click at [370, 146] on span "Az [DOMAIN_NAME] lemezlovasai több mint egy évtizedes rendezvényes tapasztalatt…" at bounding box center [321, 154] width 328 height 52
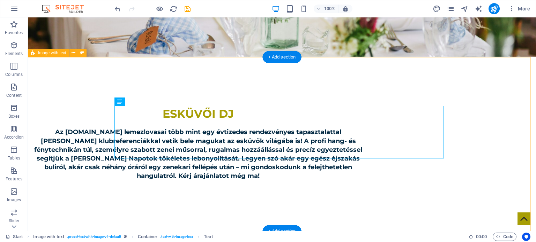
click at [449, 141] on div "esküvői dj Az eskuvoidj.ro lemezlovasai több mint egy évtizedes rendezvényes ta…" at bounding box center [282, 144] width 508 height 174
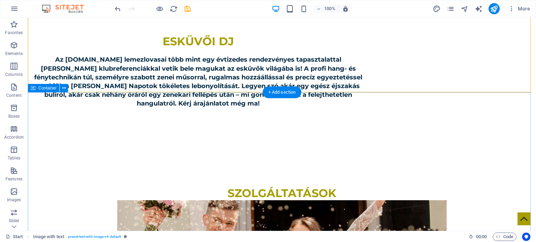
scroll to position [209, 0]
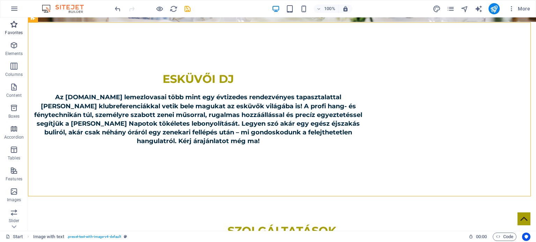
click at [20, 29] on span "Favorites" at bounding box center [14, 28] width 28 height 17
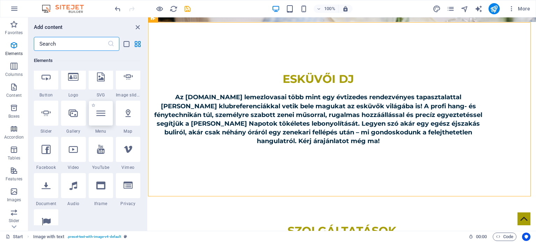
scroll to position [279, 0]
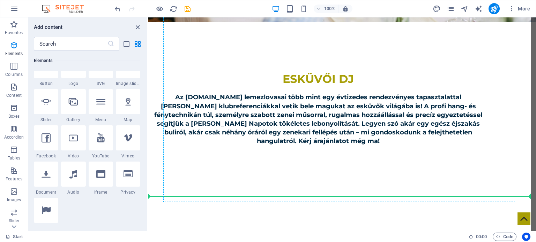
select select "ar16_9"
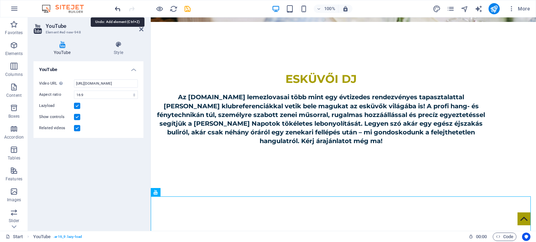
click at [118, 9] on icon "undo" at bounding box center [118, 9] width 8 height 8
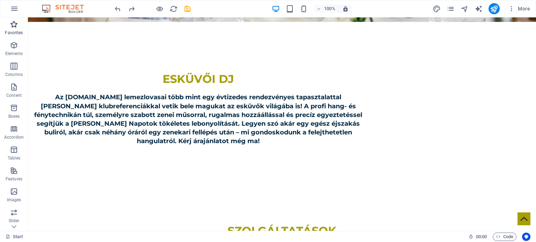
click at [18, 31] on p "Favorites" at bounding box center [14, 33] width 18 height 6
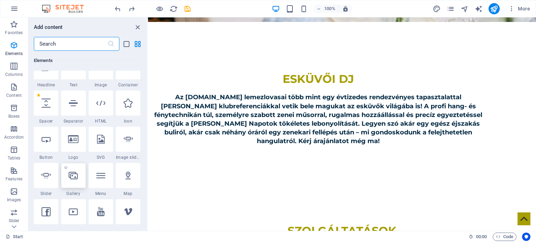
scroll to position [244, 0]
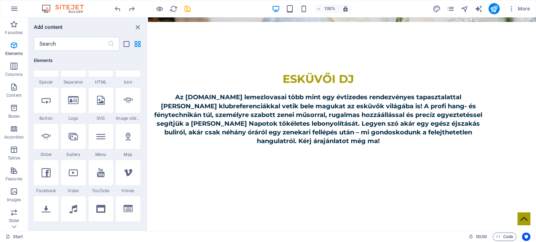
select select "ar16_9"
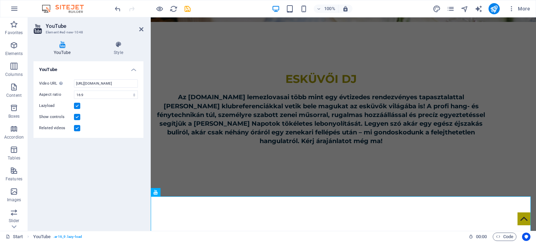
click at [123, 9] on div at bounding box center [152, 8] width 78 height 11
click at [120, 9] on icon "undo" at bounding box center [118, 9] width 8 height 8
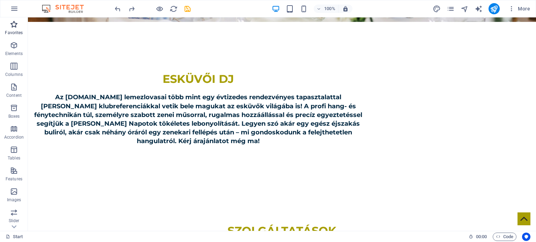
click at [17, 32] on p "Favorites" at bounding box center [14, 33] width 18 height 6
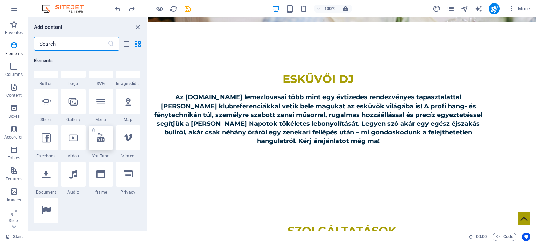
scroll to position [209, 0]
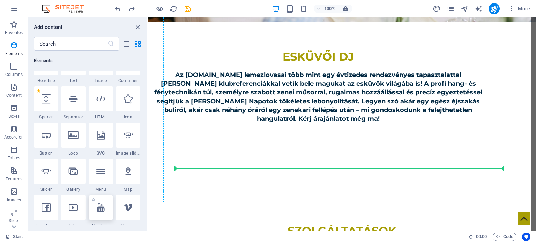
select select "ar16_9"
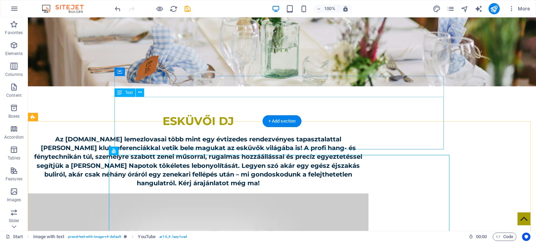
scroll to position [174, 0]
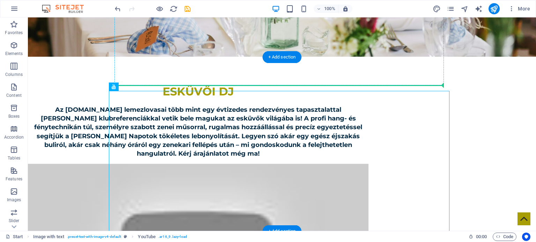
drag, startPoint x: 309, startPoint y: 121, endPoint x: 290, endPoint y: 82, distance: 43.2
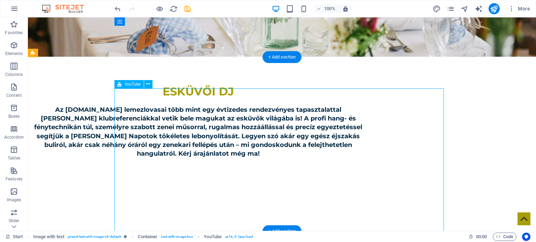
select select "ar16_9"
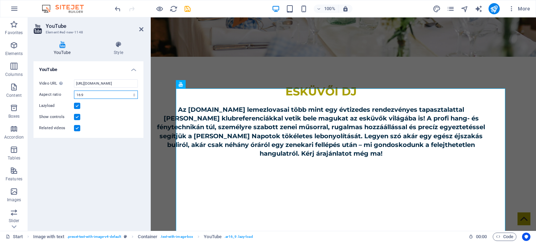
click at [104, 93] on select "16:10 16:9 4:3 2:1 1:1" at bounding box center [106, 95] width 64 height 8
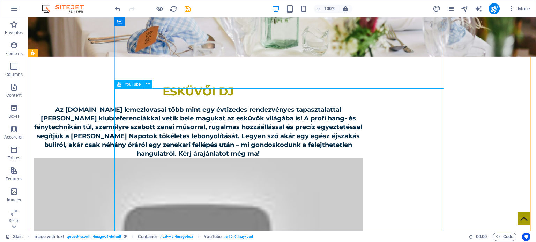
scroll to position [105, 0]
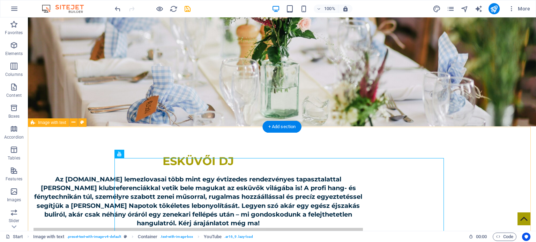
click at [499, 168] on div "esküvői dj Az eskuvoidj.ro lemezlovasai több mint egy évtizedes rendezvényes ta…" at bounding box center [282, 214] width 508 height 174
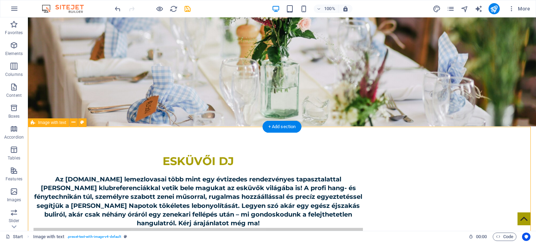
click at [499, 168] on div "esküvői dj Az eskuvoidj.ro lemezlovasai több mint egy évtizedes rendezvényes ta…" at bounding box center [282, 214] width 508 height 174
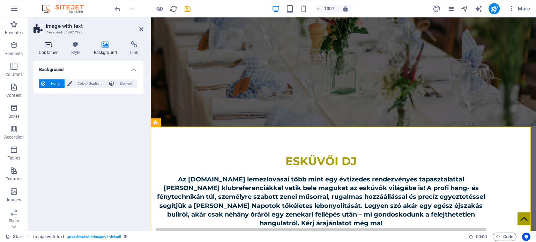
click at [59, 47] on icon at bounding box center [48, 44] width 30 height 7
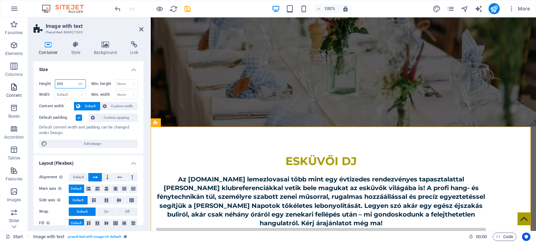
drag, startPoint x: 68, startPoint y: 87, endPoint x: 15, endPoint y: 85, distance: 53.0
click at [15, 85] on section "Favorites Elements Columns Content Boxes Accordion Tables Features Images Slide…" at bounding box center [268, 124] width 536 height 214
drag, startPoint x: 68, startPoint y: 81, endPoint x: 19, endPoint y: 86, distance: 49.8
click at [20, 86] on section "Favorites Elements Columns Content Boxes Accordion Tables Features Images Slide…" at bounding box center [268, 124] width 536 height 214
type input "800"
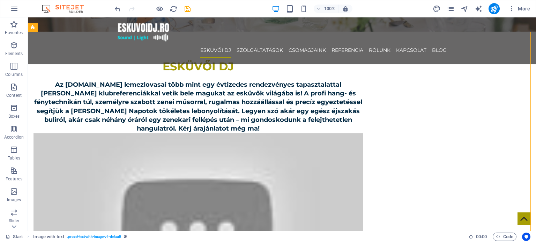
scroll to position [174, 0]
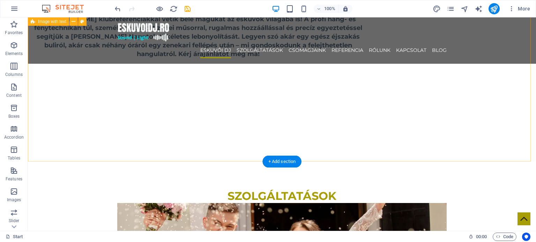
scroll to position [209, 0]
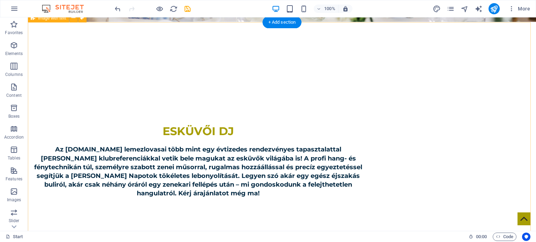
click at [61, 132] on div "esküvői dj Az eskuvoidj.ro lemezlovasai több mint egy évtizedes rendezvényes ta…" at bounding box center [282, 161] width 508 height 279
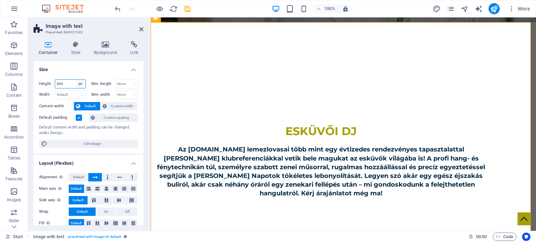
click at [82, 85] on select "Default px rem % vh vw" at bounding box center [81, 84] width 10 height 8
select select "default"
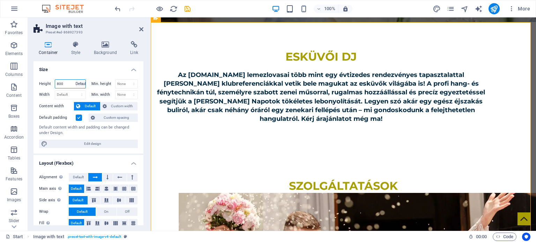
click at [76, 80] on select "Default px rem % vh vw" at bounding box center [81, 84] width 10 height 8
select select "DISABLED_OPTION_VALUE"
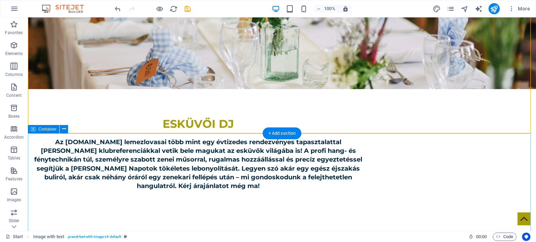
scroll to position [139, 0]
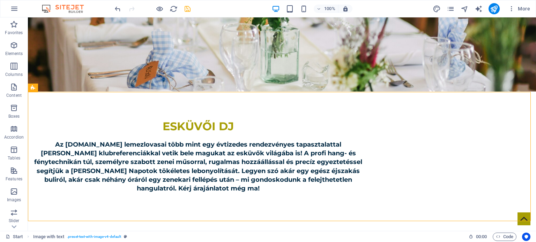
click at [189, 7] on icon "save" at bounding box center [187, 9] width 8 height 8
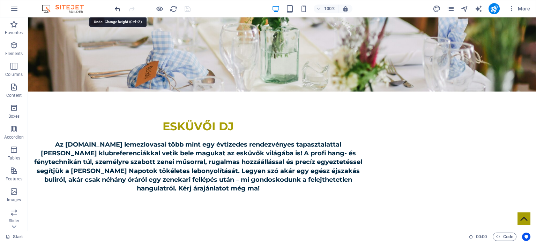
click at [120, 7] on icon "undo" at bounding box center [118, 9] width 8 height 8
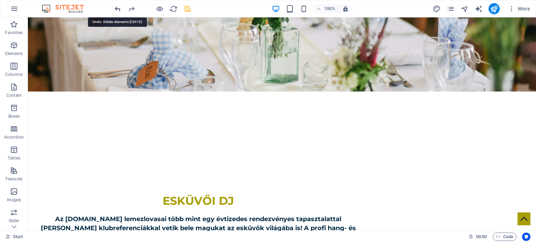
click at [120, 7] on icon "undo" at bounding box center [118, 9] width 8 height 8
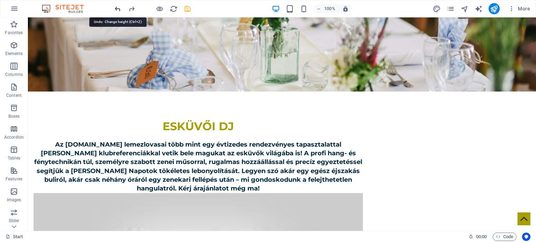
click at [120, 7] on icon "undo" at bounding box center [118, 9] width 8 height 8
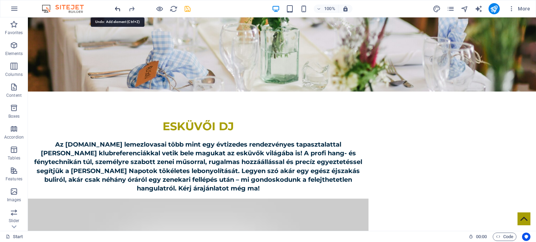
click at [120, 7] on icon "undo" at bounding box center [118, 9] width 8 height 8
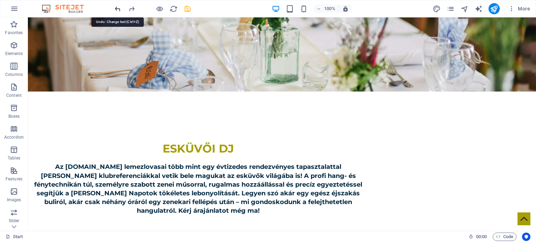
click at [120, 7] on icon "undo" at bounding box center [118, 9] width 8 height 8
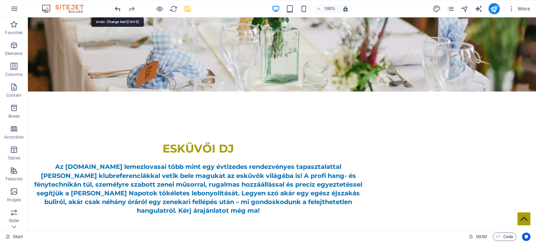
click at [120, 7] on icon "undo" at bounding box center [118, 9] width 8 height 8
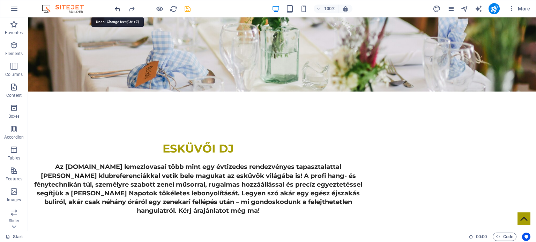
click at [120, 7] on icon "undo" at bounding box center [118, 9] width 8 height 8
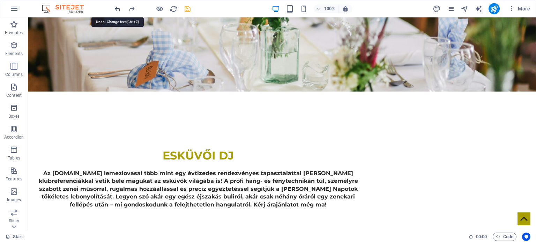
click at [120, 7] on icon "undo" at bounding box center [118, 9] width 8 height 8
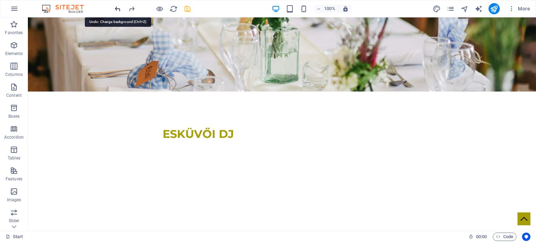
click at [120, 7] on icon "undo" at bounding box center [118, 9] width 8 height 8
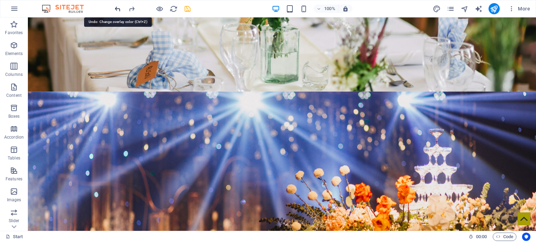
click at [120, 7] on icon "undo" at bounding box center [118, 9] width 8 height 8
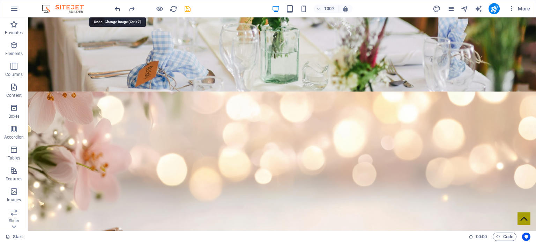
click at [120, 7] on icon "undo" at bounding box center [118, 9] width 8 height 8
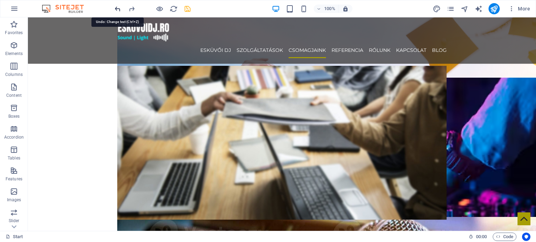
click at [120, 7] on icon "undo" at bounding box center [118, 9] width 8 height 8
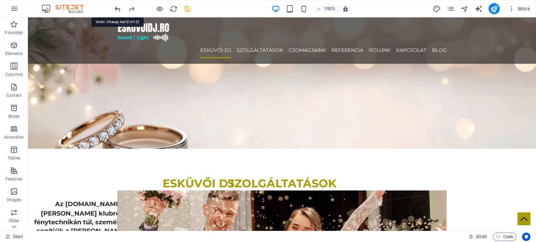
scroll to position [183, 0]
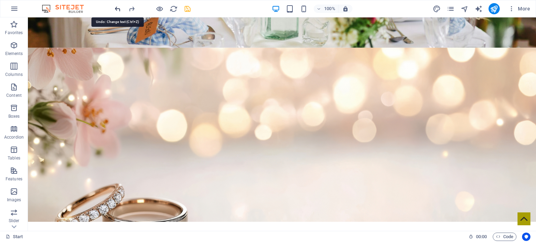
click at [120, 7] on icon "undo" at bounding box center [118, 9] width 8 height 8
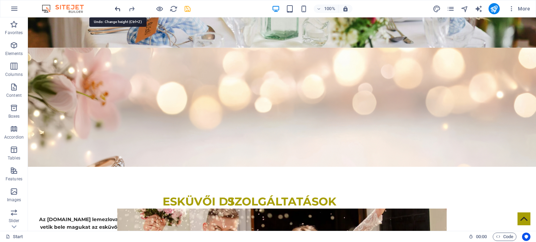
click at [120, 7] on icon "undo" at bounding box center [118, 9] width 8 height 8
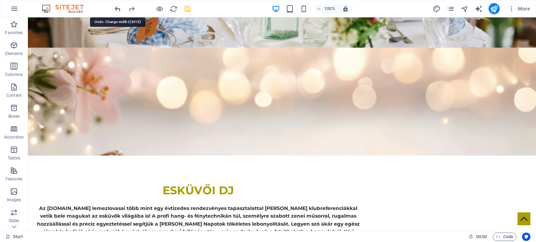
click at [120, 7] on icon "undo" at bounding box center [118, 9] width 8 height 8
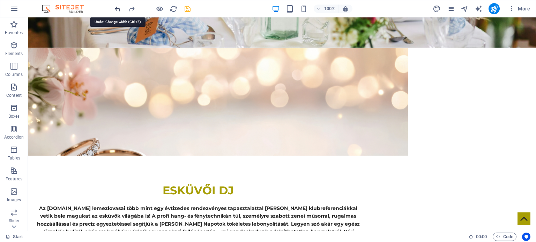
click at [120, 7] on icon "undo" at bounding box center [118, 9] width 8 height 8
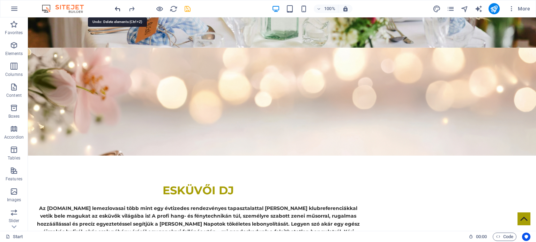
click at [120, 7] on icon "undo" at bounding box center [118, 9] width 8 height 8
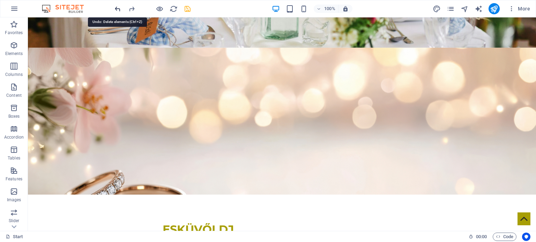
click at [120, 7] on icon "undo" at bounding box center [118, 9] width 8 height 8
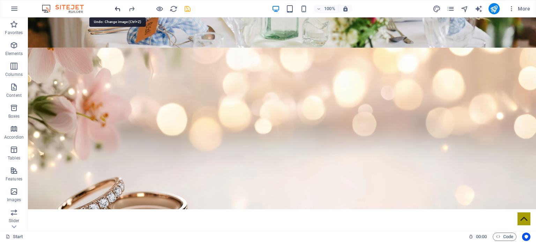
click at [120, 7] on icon "undo" at bounding box center [118, 9] width 8 height 8
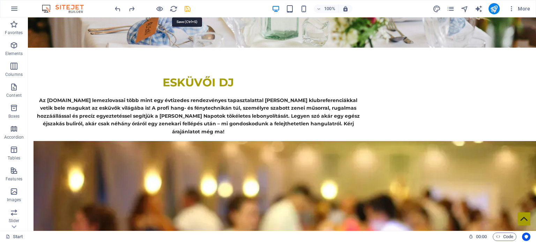
click at [185, 7] on icon "save" at bounding box center [187, 9] width 8 height 8
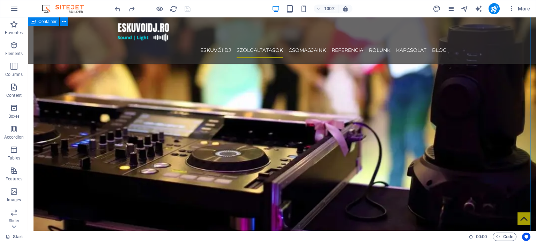
scroll to position [358, 0]
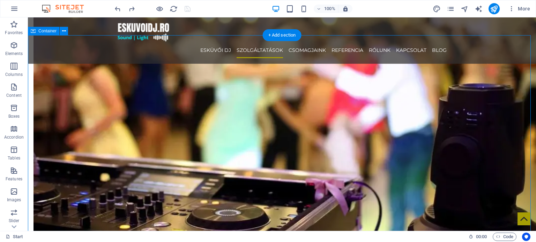
select select "px"
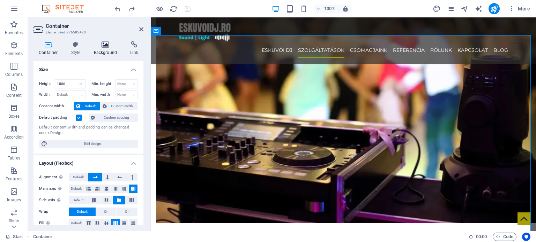
click at [107, 53] on h4 "Background" at bounding box center [107, 48] width 37 height 15
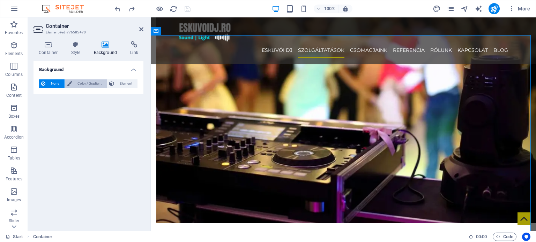
click at [89, 85] on span "Color / Gradient" at bounding box center [89, 83] width 31 height 8
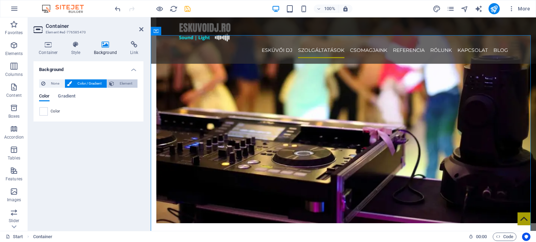
click at [116, 84] on span "Element" at bounding box center [125, 83] width 19 height 8
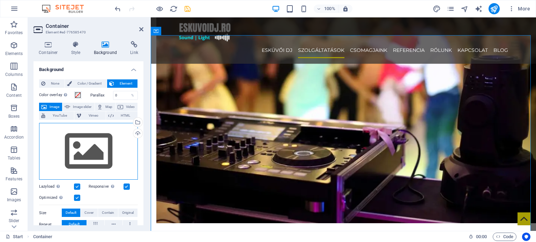
click at [90, 143] on div "Drag files here, click to choose files or select files from Files or our free s…" at bounding box center [88, 151] width 99 height 57
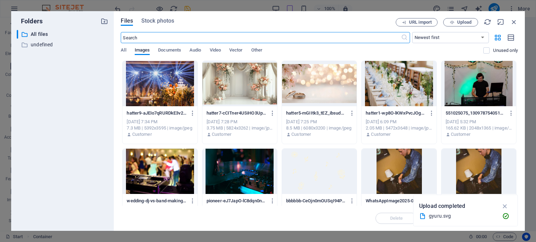
click at [238, 85] on div at bounding box center [239, 83] width 75 height 45
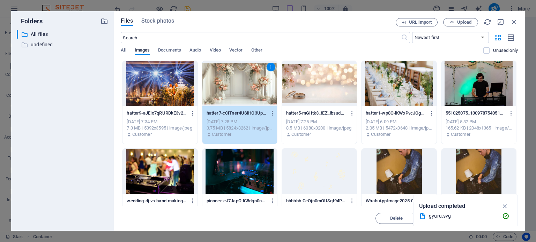
click at [238, 85] on div "1" at bounding box center [239, 83] width 75 height 45
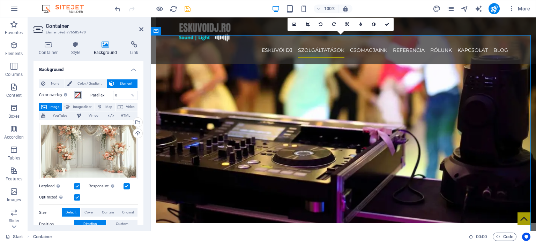
click at [79, 97] on span at bounding box center [78, 95] width 6 height 6
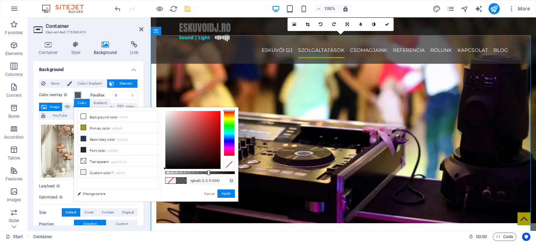
type input "rgba(0, 0, 0, 0.631)"
drag, startPoint x: 218, startPoint y: 174, endPoint x: 209, endPoint y: 170, distance: 9.7
click at [209, 170] on div "rgba(0, 0, 0, 0.631) Supported formats #0852ed rgb(8, 82, 237) rgba(8, 82, 237,…" at bounding box center [199, 205] width 77 height 196
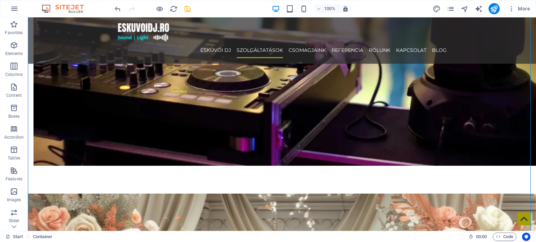
scroll to position [567, 0]
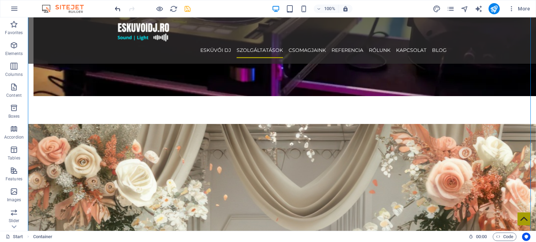
click at [118, 7] on icon "undo" at bounding box center [118, 9] width 8 height 8
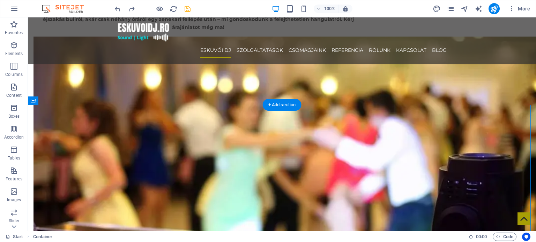
scroll to position [358, 0]
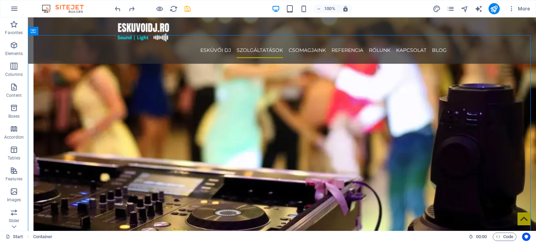
click at [121, 9] on div at bounding box center [152, 8] width 78 height 11
click at [116, 11] on icon "undo" at bounding box center [118, 9] width 8 height 8
click at [117, 9] on icon "undo" at bounding box center [118, 9] width 8 height 8
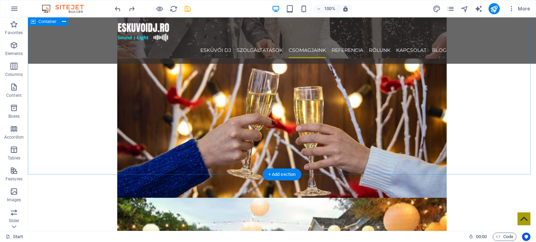
scroll to position [846, 0]
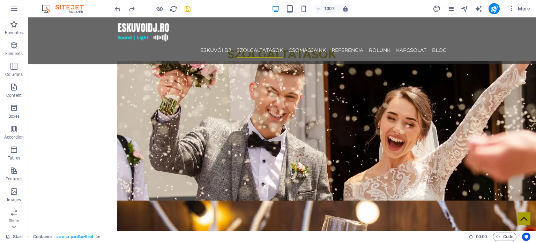
scroll to position [532, 0]
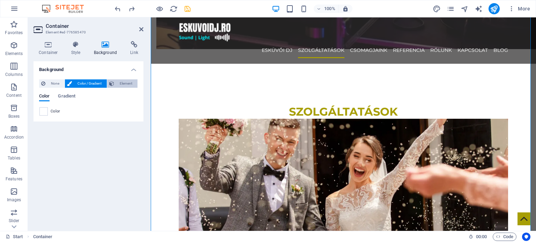
click at [113, 82] on icon at bounding box center [111, 83] width 5 height 8
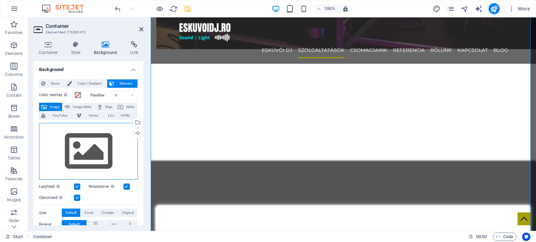
click at [113, 142] on div "Drag files here, click to choose files or select files from Files or our free s…" at bounding box center [88, 151] width 99 height 57
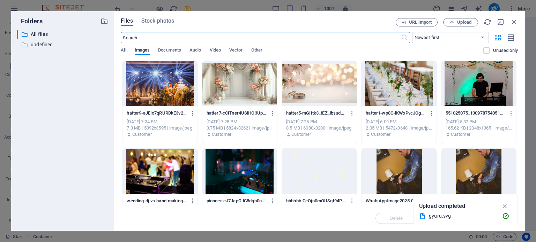
click at [259, 82] on div at bounding box center [239, 83] width 75 height 45
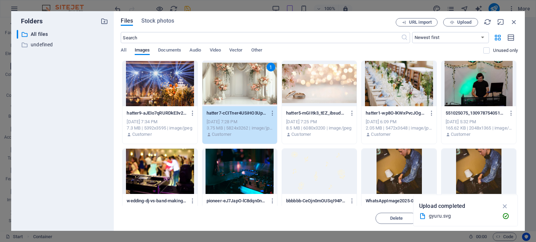
drag, startPoint x: 259, startPoint y: 82, endPoint x: 36, endPoint y: 98, distance: 224.1
click at [259, 82] on div "1" at bounding box center [239, 83] width 75 height 45
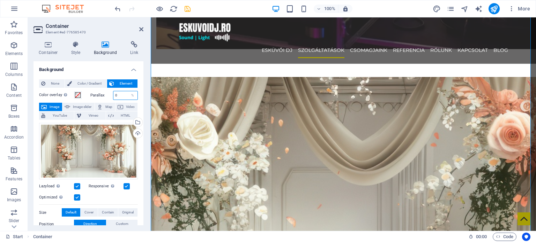
drag, startPoint x: 118, startPoint y: 94, endPoint x: 93, endPoint y: 99, distance: 25.2
click at [93, 99] on div "Parallax 0 %" at bounding box center [114, 95] width 48 height 9
type input "100"
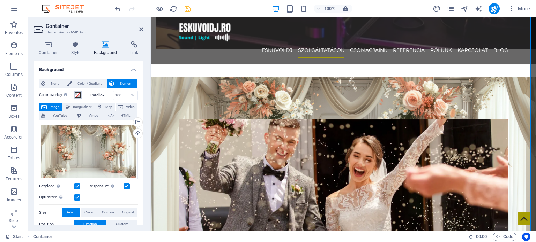
click at [76, 94] on span at bounding box center [78, 95] width 6 height 6
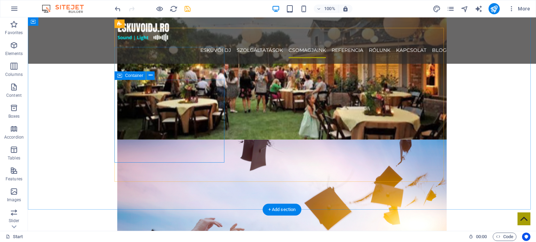
scroll to position [950, 0]
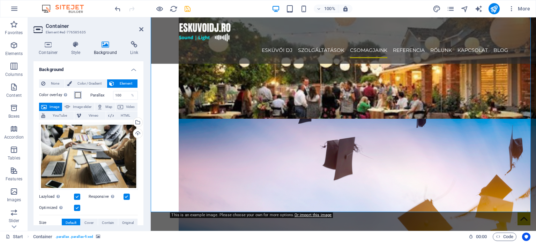
click at [79, 96] on span at bounding box center [78, 95] width 6 height 6
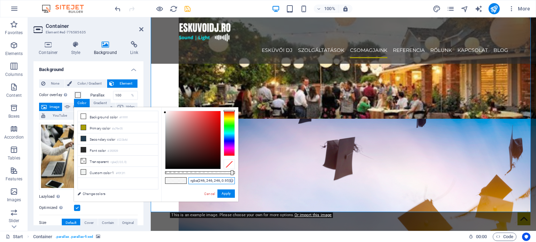
click at [213, 183] on input "rgba(246, 246, 246, 0.95)" at bounding box center [211, 180] width 46 height 7
click at [207, 193] on link "Cancel" at bounding box center [209, 193] width 12 height 5
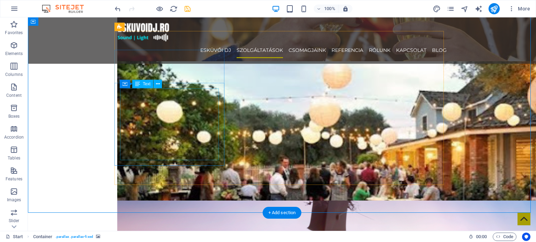
scroll to position [706, 0]
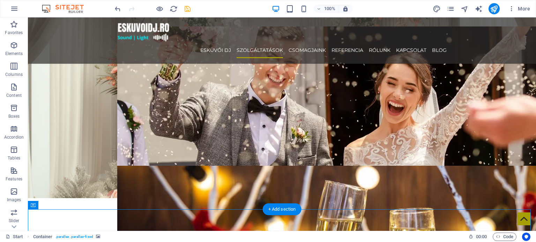
click at [84, 126] on figure at bounding box center [282, 92] width 508 height 214
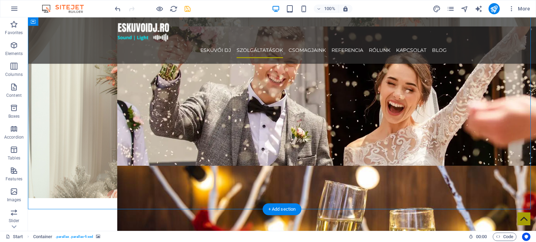
click at [84, 126] on figure at bounding box center [282, 92] width 508 height 214
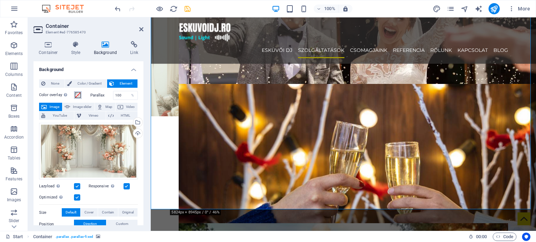
click at [81, 94] on button "Color overlay Places an overlay over the background to colorize it" at bounding box center [78, 95] width 8 height 8
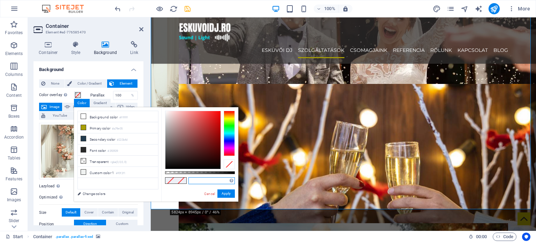
click at [213, 180] on input "text" at bounding box center [211, 180] width 46 height 7
paste input "rgba(246, 246, 246, 0.95)"
click at [226, 193] on button "Apply" at bounding box center [225, 194] width 17 height 8
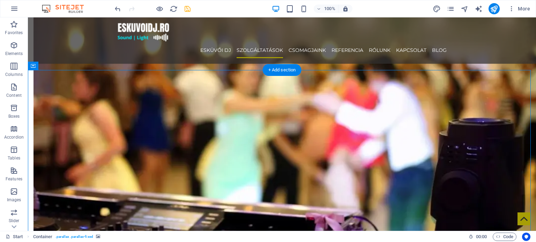
scroll to position [323, 0]
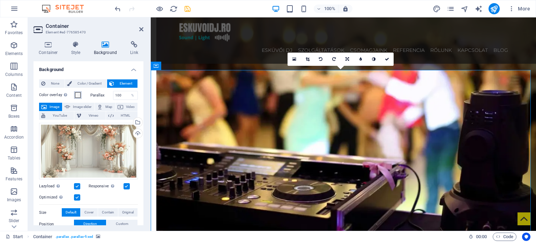
click at [80, 98] on button "Color overlay Places an overlay over the background to colorize it" at bounding box center [78, 95] width 8 height 8
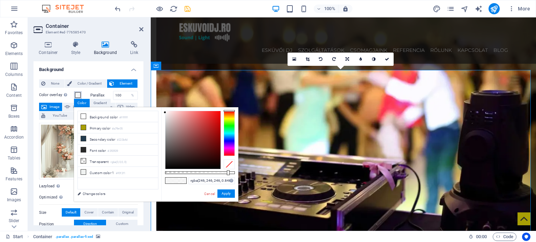
drag, startPoint x: 232, startPoint y: 173, endPoint x: 224, endPoint y: 173, distance: 7.7
click at [227, 173] on div at bounding box center [228, 172] width 3 height 5
type input "rgba(246, 246, 246, 0.676)"
drag, startPoint x: 223, startPoint y: 171, endPoint x: 212, endPoint y: 172, distance: 11.6
click at [212, 172] on div at bounding box center [212, 172] width 3 height 5
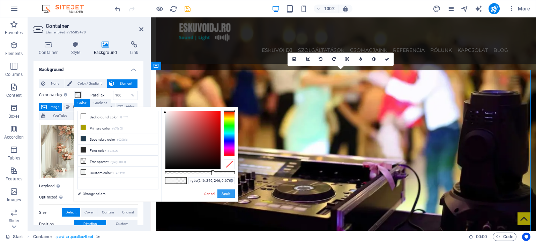
drag, startPoint x: 222, startPoint y: 192, endPoint x: 70, endPoint y: 168, distance: 154.3
click at [222, 192] on button "Apply" at bounding box center [225, 194] width 17 height 8
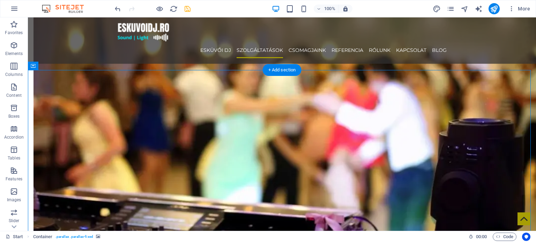
scroll to position [393, 0]
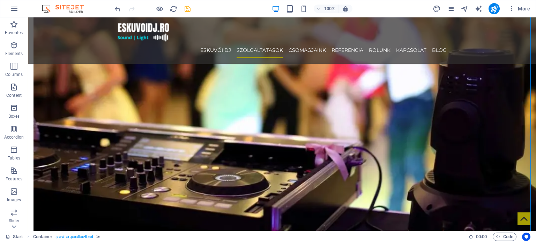
click at [192, 8] on div "100% More" at bounding box center [322, 8] width 419 height 11
click at [189, 10] on icon "save" at bounding box center [187, 9] width 8 height 8
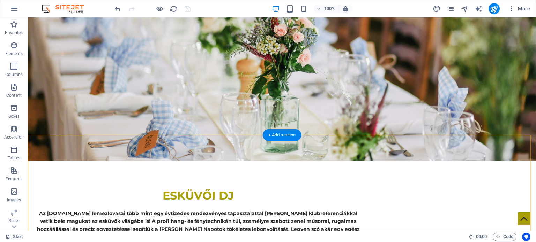
scroll to position [0, 0]
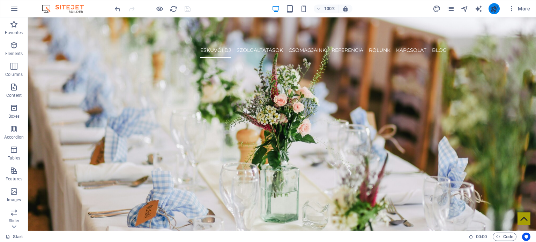
click at [488, 7] on button "publish" at bounding box center [493, 8] width 11 height 11
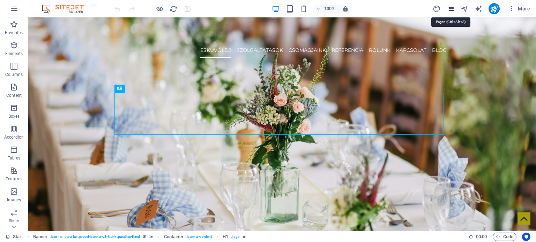
click at [452, 9] on icon "pages" at bounding box center [450, 9] width 8 height 8
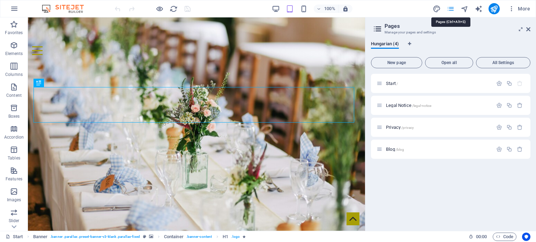
click at [452, 9] on icon "pages" at bounding box center [450, 9] width 8 height 8
click at [449, 7] on icon "pages" at bounding box center [450, 9] width 8 height 8
drag, startPoint x: 499, startPoint y: 12, endPoint x: 529, endPoint y: 30, distance: 34.9
click at [529, 30] on icon at bounding box center [528, 29] width 4 height 6
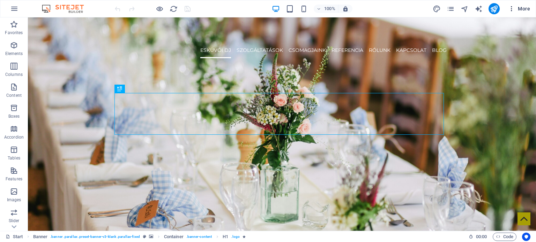
click at [518, 8] on span "More" at bounding box center [519, 8] width 22 height 7
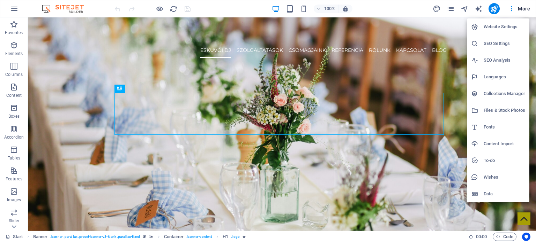
click at [500, 91] on h6 "Collections Manager" at bounding box center [503, 94] width 41 height 8
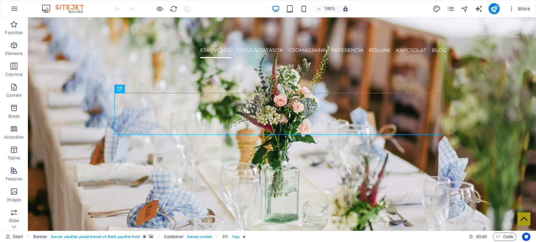
click at [533, 4] on div "100% More" at bounding box center [267, 8] width 535 height 17
click at [524, 17] on div "Start Favorites Elements Columns Content Boxes Accordion Tables Features Images…" at bounding box center [268, 124] width 536 height 214
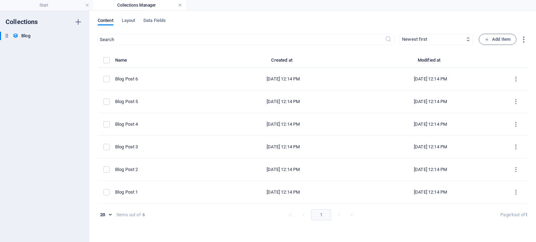
click at [180, 6] on link at bounding box center [180, 5] width 4 height 7
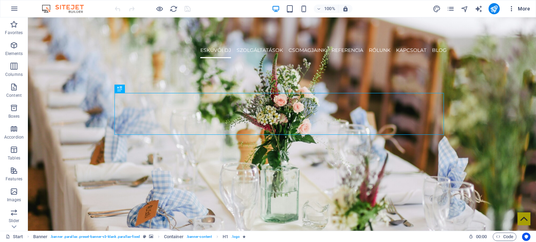
click at [525, 9] on span "More" at bounding box center [519, 8] width 22 height 7
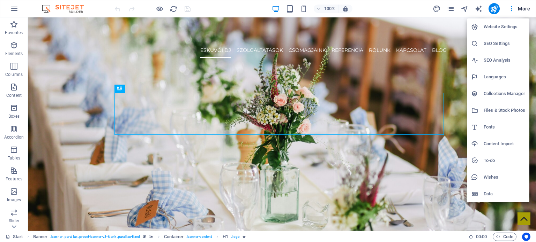
click at [503, 108] on h6 "Files & Stock Photos" at bounding box center [503, 110] width 41 height 8
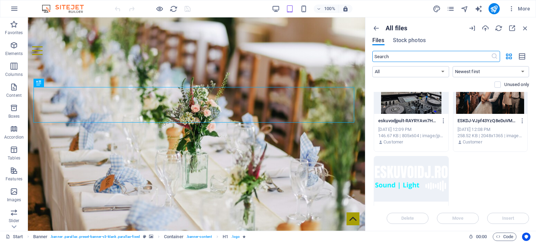
scroll to position [3063, 0]
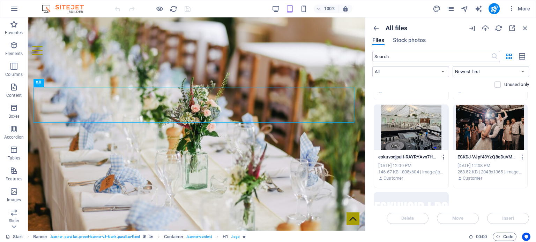
click at [444, 157] on icon "button" at bounding box center [443, 157] width 7 height 6
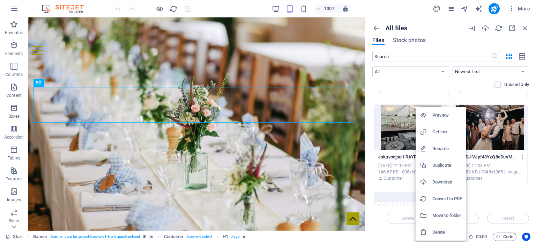
click at [445, 233] on h6 "Delete" at bounding box center [447, 232] width 30 height 8
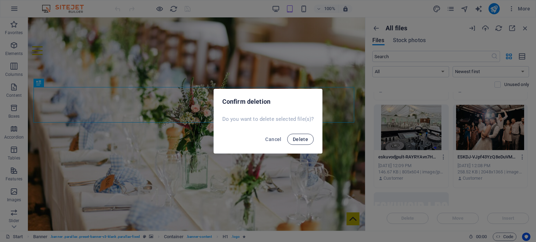
click at [303, 143] on button "Delete" at bounding box center [300, 139] width 26 height 11
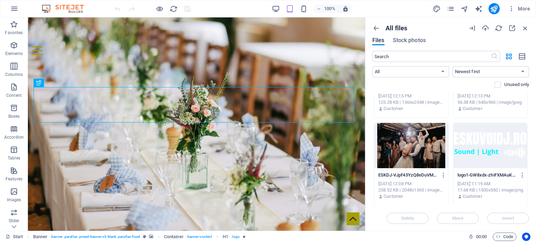
scroll to position [2975, 0]
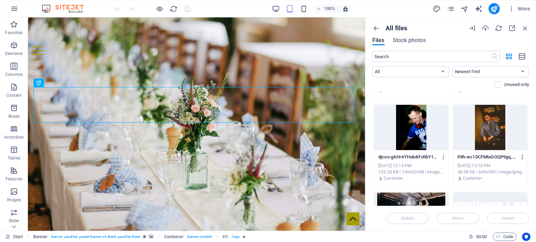
click at [520, 156] on icon "button" at bounding box center [522, 157] width 7 height 6
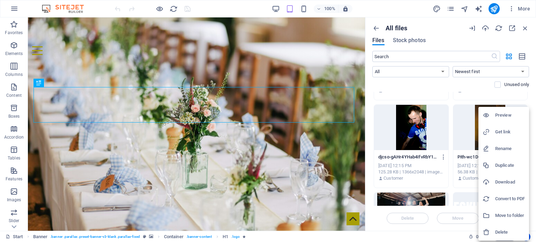
click at [496, 231] on h6 "Delete" at bounding box center [510, 232] width 30 height 8
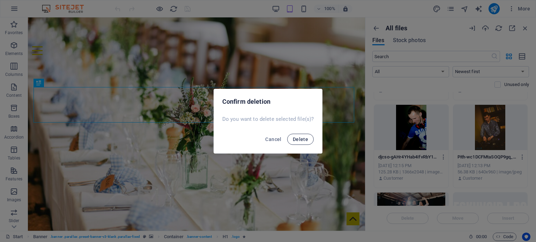
click at [290, 137] on button "Delete" at bounding box center [300, 139] width 26 height 11
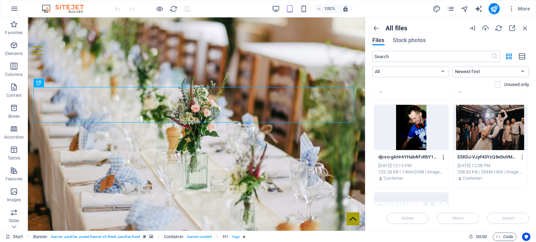
click at [442, 160] on button "button" at bounding box center [441, 157] width 9 height 11
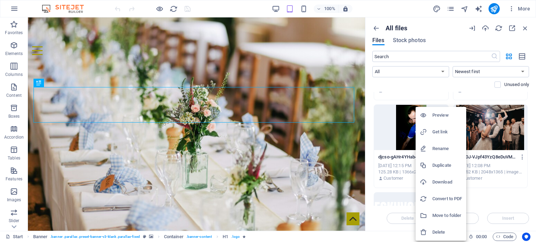
click at [448, 235] on h6 "Delete" at bounding box center [447, 232] width 30 height 8
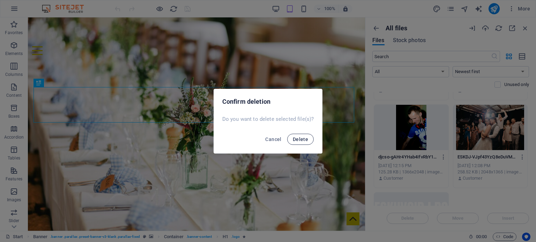
click at [297, 142] on span "Delete" at bounding box center [300, 140] width 15 height 6
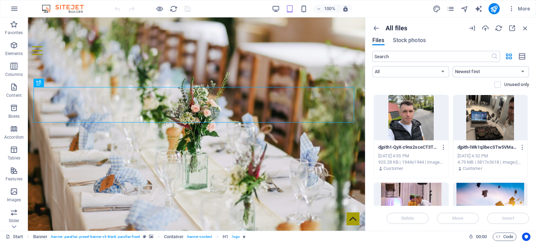
scroll to position [2556, 0]
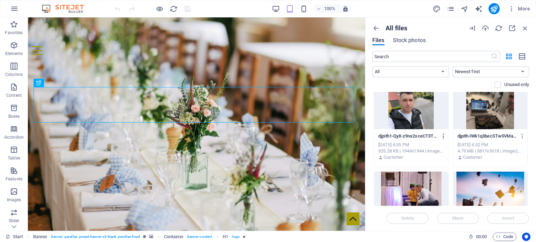
click at [445, 138] on icon "button" at bounding box center [443, 136] width 7 height 6
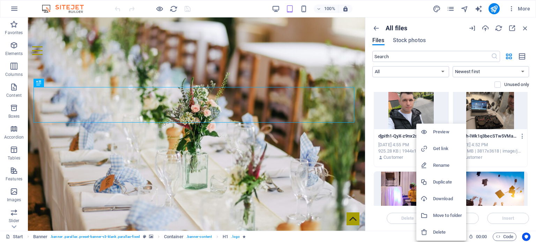
click at [441, 230] on h6 "Delete" at bounding box center [447, 232] width 29 height 8
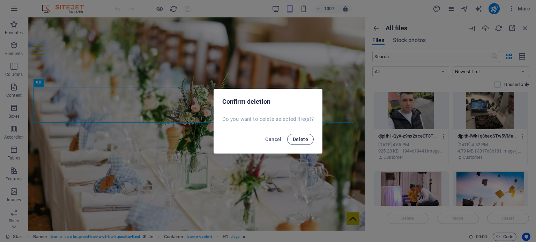
click at [301, 139] on span "Delete" at bounding box center [300, 140] width 15 height 6
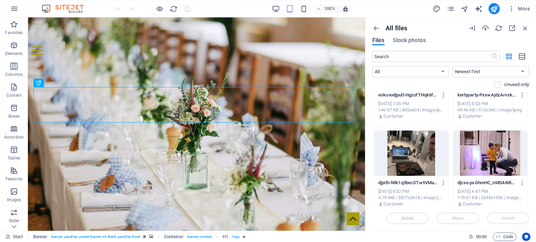
scroll to position [2522, 0]
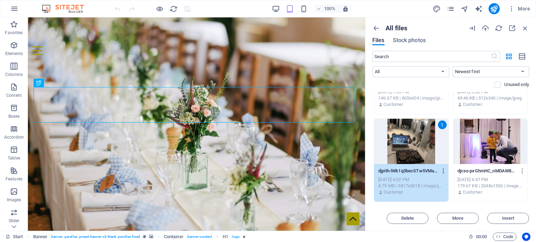
click at [441, 169] on icon "button" at bounding box center [443, 171] width 7 height 6
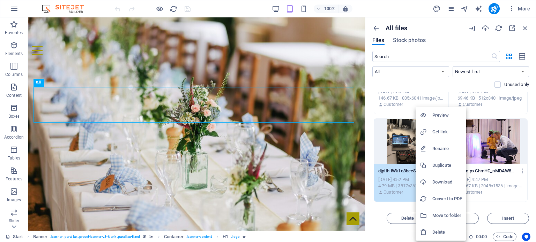
click at [442, 230] on h6 "Delete" at bounding box center [447, 232] width 30 height 8
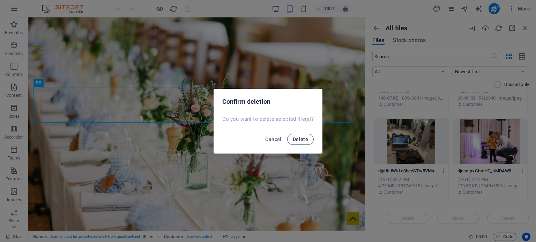
click at [305, 143] on button "Delete" at bounding box center [300, 139] width 26 height 11
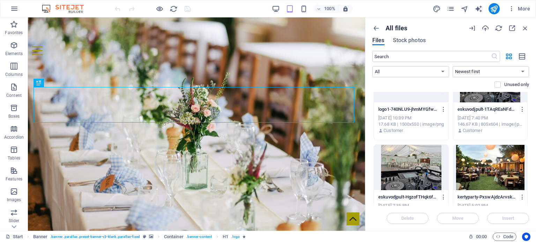
scroll to position [2452, 0]
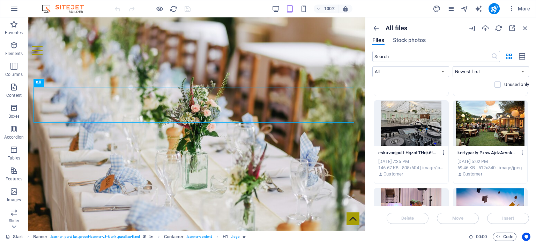
click at [442, 154] on icon "button" at bounding box center [443, 153] width 7 height 6
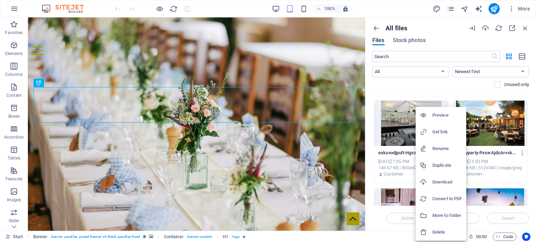
click at [447, 232] on h6 "Delete" at bounding box center [447, 232] width 30 height 8
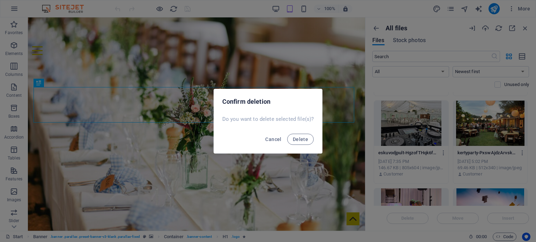
click at [306, 134] on div "Cancel Delete" at bounding box center [268, 142] width 108 height 24
click at [307, 142] on span "Delete" at bounding box center [300, 140] width 15 height 6
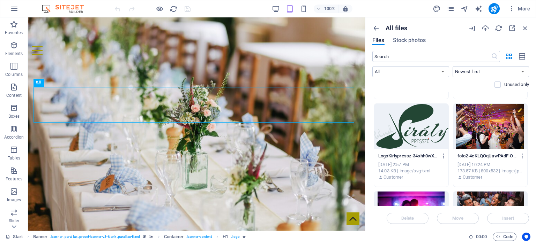
scroll to position [1824, 0]
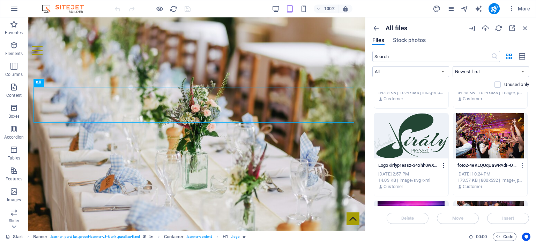
click at [444, 165] on icon "button" at bounding box center [443, 165] width 7 height 6
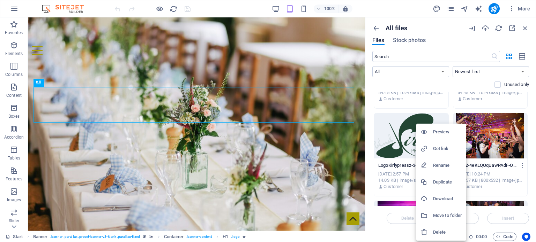
click at [441, 235] on h6 "Delete" at bounding box center [447, 232] width 29 height 8
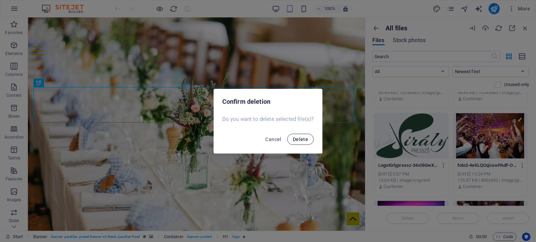
click at [294, 135] on button "Delete" at bounding box center [300, 139] width 26 height 11
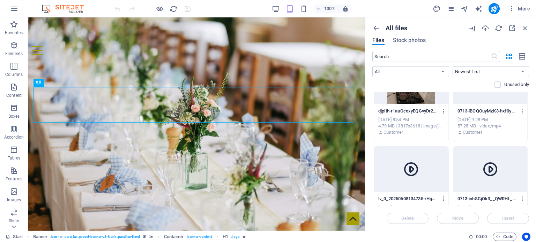
scroll to position [1650, 0]
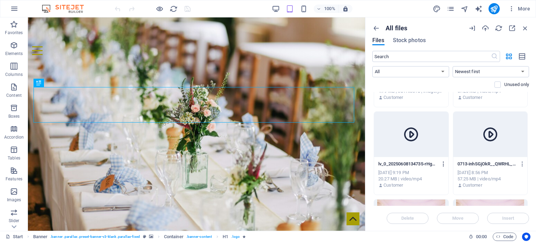
click at [442, 165] on icon "button" at bounding box center [443, 164] width 7 height 6
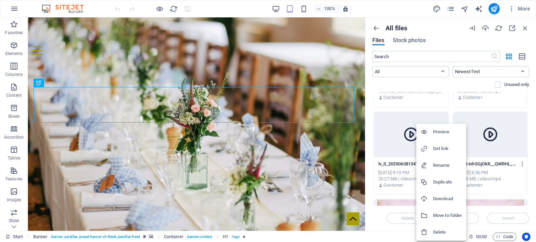
click at [444, 232] on h6 "Delete" at bounding box center [447, 232] width 29 height 8
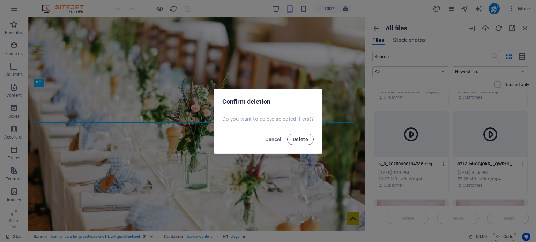
click at [303, 139] on span "Delete" at bounding box center [300, 140] width 15 height 6
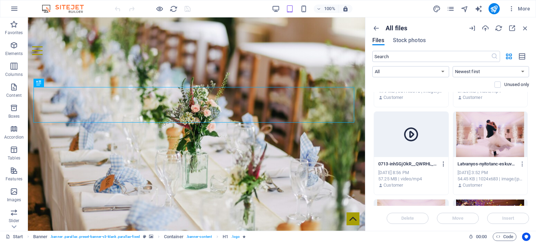
click at [442, 164] on icon "button" at bounding box center [443, 164] width 7 height 6
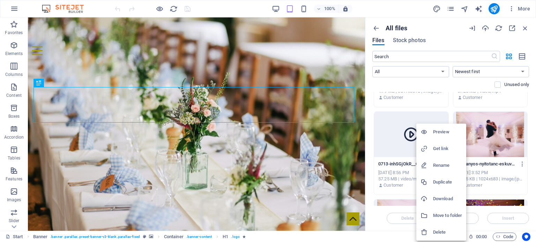
click at [431, 229] on div at bounding box center [426, 232] width 13 height 7
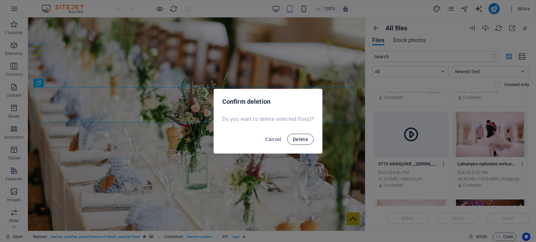
click at [296, 143] on button "Delete" at bounding box center [300, 139] width 26 height 11
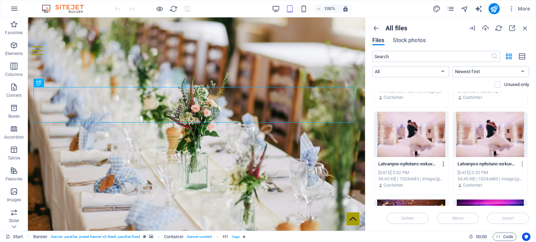
click at [443, 164] on icon "button" at bounding box center [443, 164] width 7 height 6
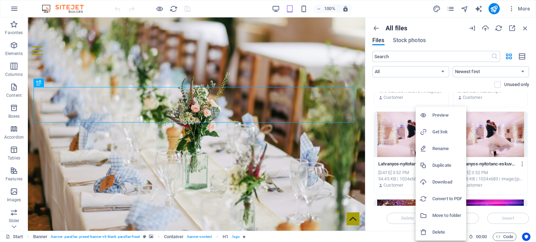
click at [441, 228] on li "Delete" at bounding box center [440, 232] width 51 height 17
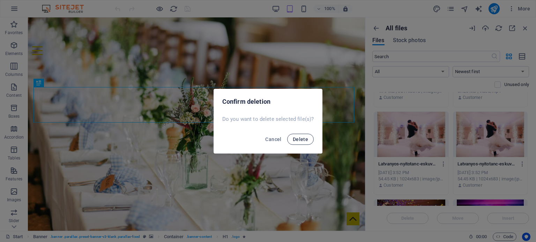
click at [290, 142] on button "Delete" at bounding box center [300, 139] width 26 height 11
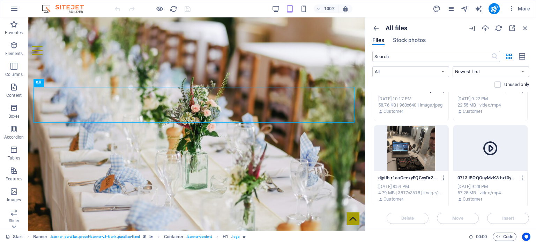
scroll to position [1545, 0]
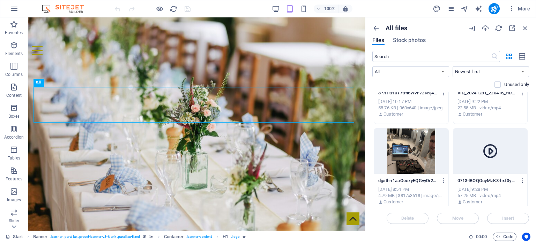
click at [520, 178] on icon "button" at bounding box center [522, 181] width 7 height 6
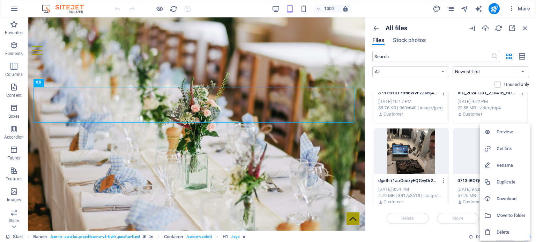
click at [501, 229] on li "Delete" at bounding box center [504, 232] width 50 height 17
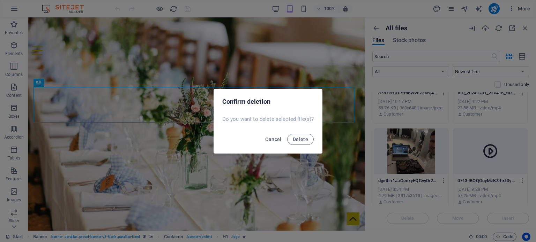
click at [303, 146] on div "Cancel Delete" at bounding box center [268, 142] width 108 height 24
click at [308, 139] on button "Delete" at bounding box center [300, 139] width 26 height 11
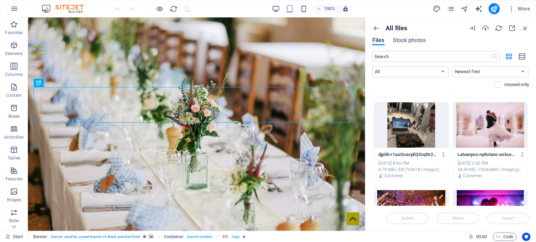
scroll to position [1580, 0]
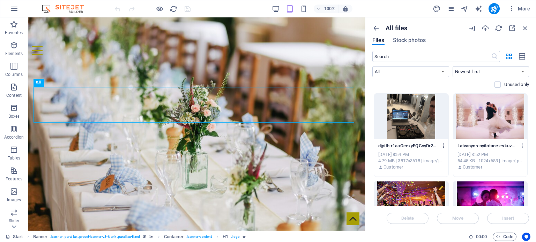
click at [444, 147] on icon "button" at bounding box center [443, 146] width 7 height 6
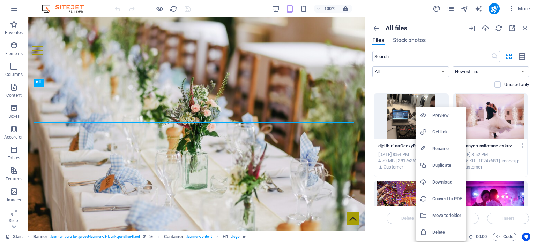
click at [437, 234] on h6 "Delete" at bounding box center [447, 232] width 30 height 8
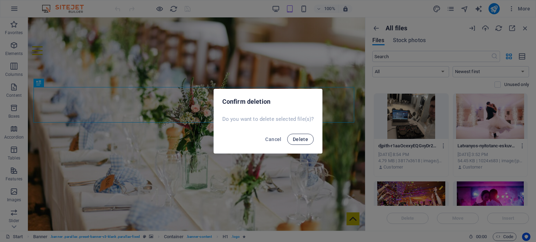
click at [303, 138] on span "Delete" at bounding box center [300, 140] width 15 height 6
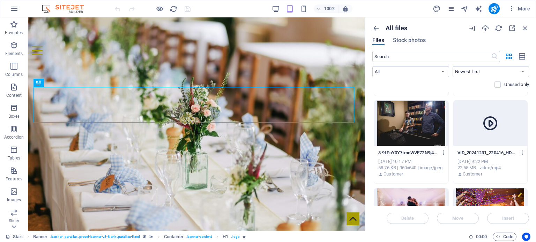
scroll to position [1476, 0]
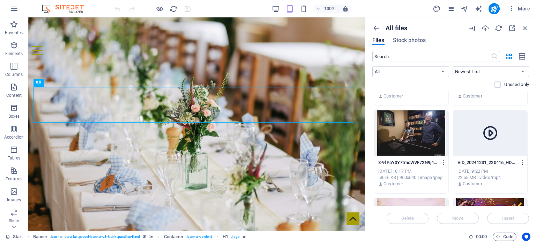
click at [521, 164] on icon "button" at bounding box center [522, 163] width 7 height 6
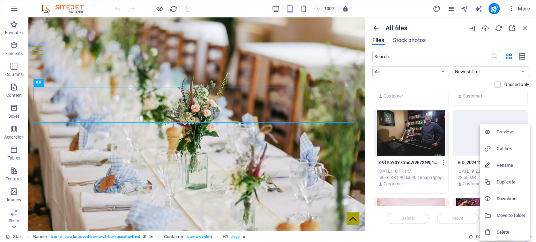
click at [501, 233] on h6 "Delete" at bounding box center [510, 232] width 29 height 8
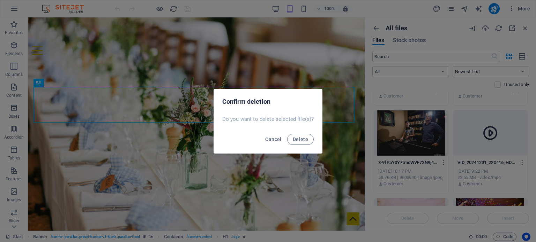
click at [303, 132] on div "Cancel Delete" at bounding box center [268, 142] width 108 height 24
click at [302, 141] on span "Delete" at bounding box center [300, 140] width 15 height 6
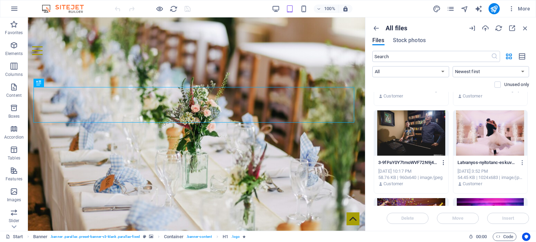
click at [441, 164] on icon "button" at bounding box center [443, 163] width 7 height 6
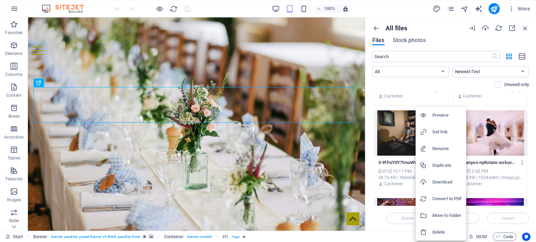
click at [437, 229] on h6 "Delete" at bounding box center [447, 232] width 30 height 8
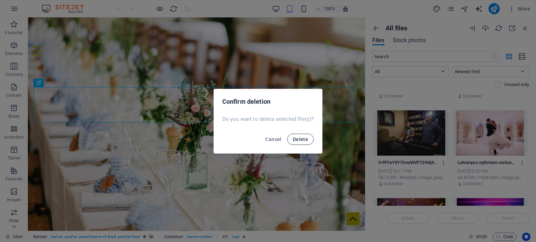
click at [297, 136] on button "Delete" at bounding box center [300, 139] width 26 height 11
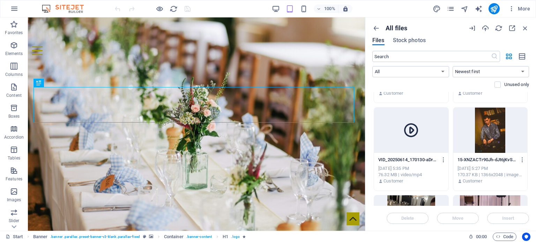
scroll to position [1197, 0]
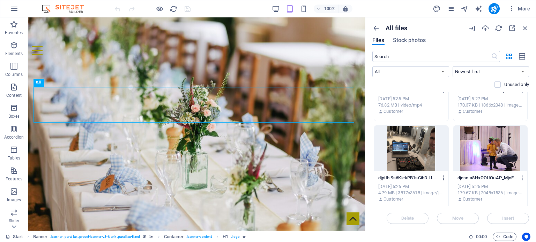
click at [442, 177] on icon "button" at bounding box center [443, 178] width 7 height 6
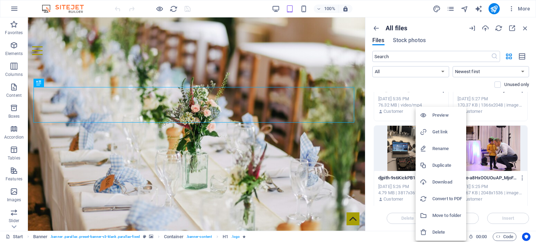
click at [446, 230] on h6 "Delete" at bounding box center [447, 232] width 30 height 8
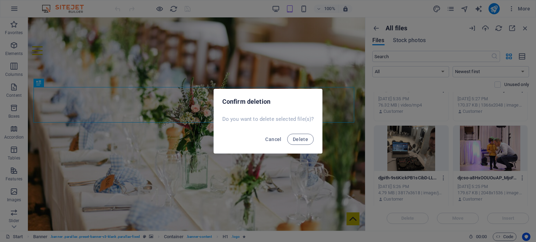
click at [307, 145] on div "Cancel Delete" at bounding box center [268, 142] width 108 height 24
click at [308, 143] on button "Delete" at bounding box center [300, 139] width 26 height 11
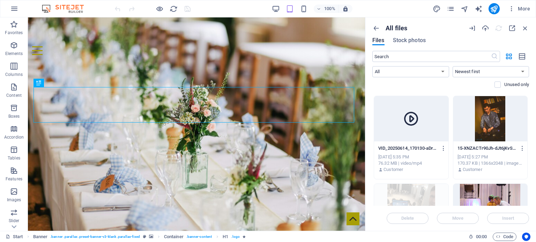
scroll to position [1127, 0]
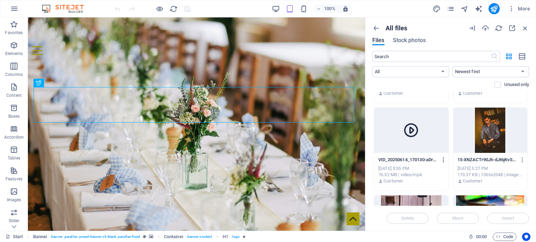
click at [441, 160] on icon "button" at bounding box center [443, 160] width 7 height 6
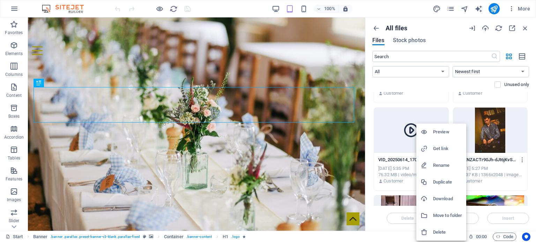
click at [443, 229] on h6 "Delete" at bounding box center [447, 232] width 29 height 8
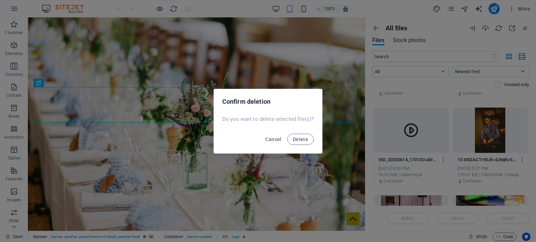
drag, startPoint x: 300, startPoint y: 140, endPoint x: 347, endPoint y: 142, distance: 47.1
click at [301, 140] on span "Delete" at bounding box center [300, 140] width 15 height 6
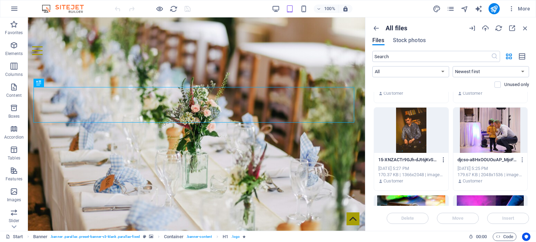
click at [441, 161] on icon "button" at bounding box center [443, 160] width 7 height 6
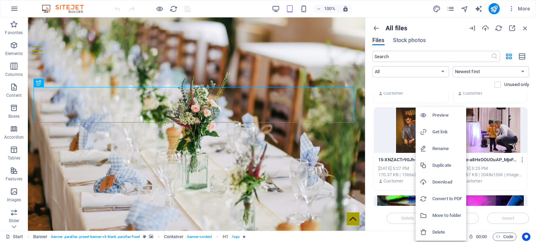
click at [444, 228] on li "Delete" at bounding box center [440, 232] width 51 height 17
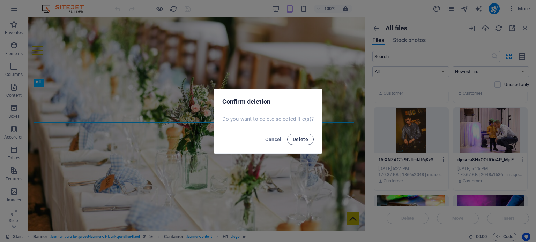
click at [300, 141] on span "Delete" at bounding box center [300, 140] width 15 height 6
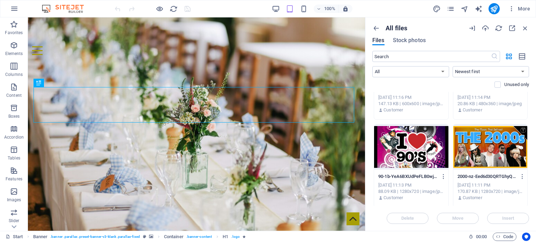
scroll to position [1057, 0]
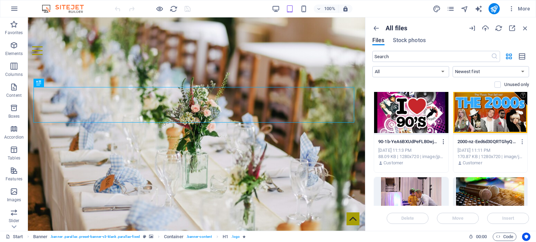
click at [444, 142] on icon "button" at bounding box center [443, 142] width 7 height 6
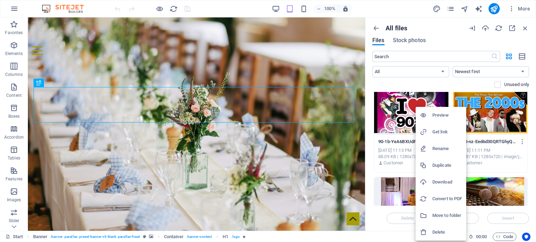
click at [446, 237] on li "Delete" at bounding box center [440, 232] width 51 height 17
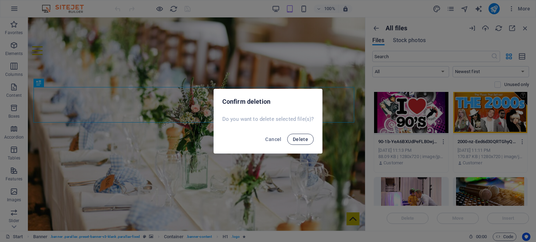
click at [293, 134] on button "Delete" at bounding box center [300, 139] width 26 height 11
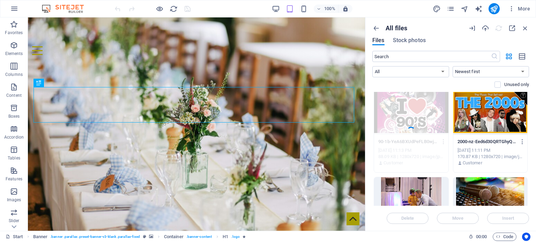
click at [302, 143] on div "Együtt hozzuk létre az emlékezetes estét! DJ szolgáltatás esküvőkre, rendezvény…" at bounding box center [196, 122] width 337 height 127
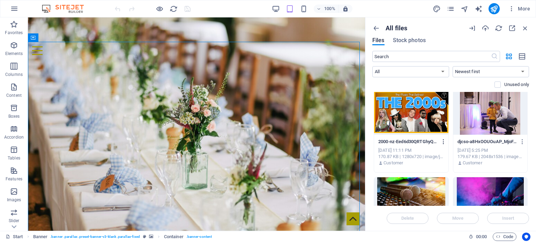
click at [442, 143] on icon "button" at bounding box center [443, 142] width 7 height 6
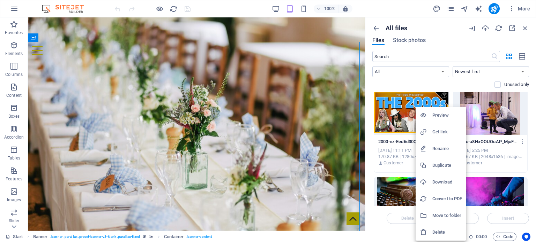
click at [441, 235] on h6 "Delete" at bounding box center [447, 232] width 30 height 8
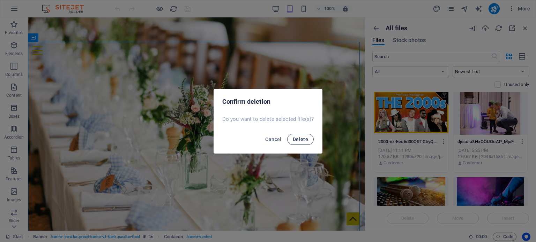
click at [304, 143] on button "Delete" at bounding box center [300, 139] width 26 height 11
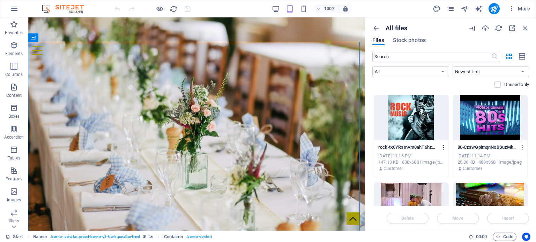
scroll to position [953, 0]
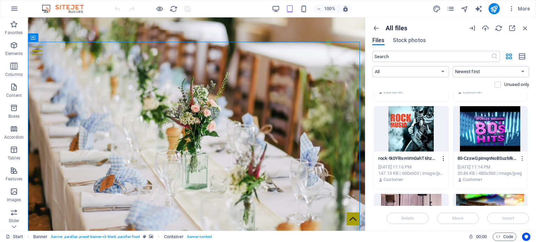
click at [442, 158] on icon "button" at bounding box center [443, 159] width 7 height 6
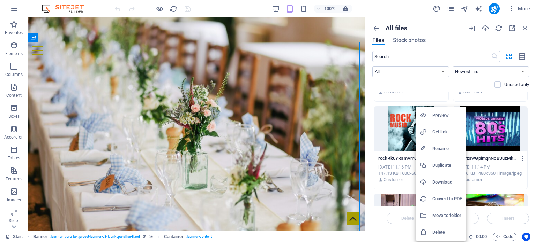
click at [438, 231] on h6 "Delete" at bounding box center [447, 232] width 30 height 8
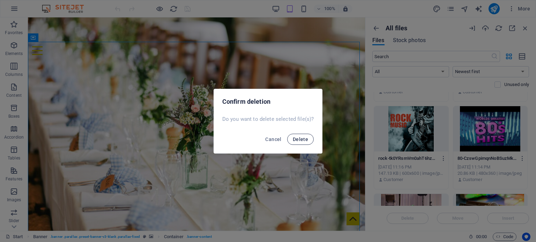
click at [304, 138] on span "Delete" at bounding box center [300, 140] width 15 height 6
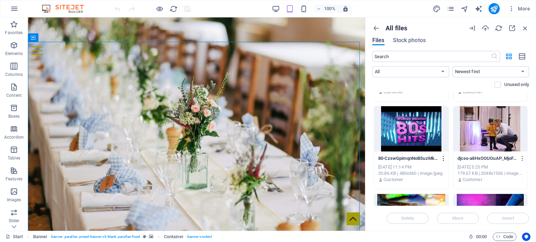
click at [440, 157] on icon "button" at bounding box center [443, 159] width 7 height 6
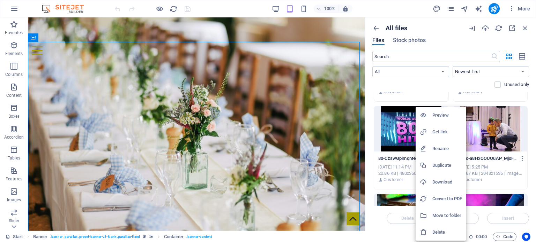
click at [442, 231] on h6 "Delete" at bounding box center [447, 232] width 30 height 8
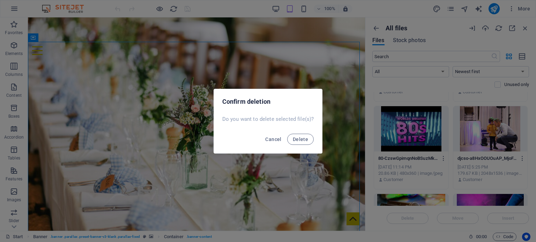
drag, startPoint x: 310, startPoint y: 141, endPoint x: 370, endPoint y: 143, distance: 60.0
click at [310, 140] on button "Delete" at bounding box center [300, 139] width 26 height 11
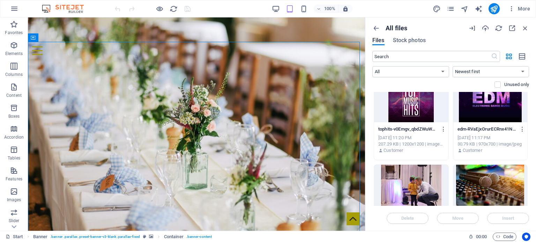
scroll to position [883, 0]
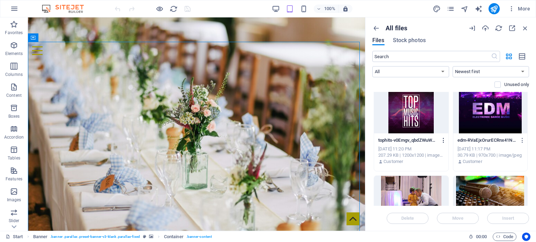
click at [440, 138] on icon "button" at bounding box center [443, 140] width 7 height 6
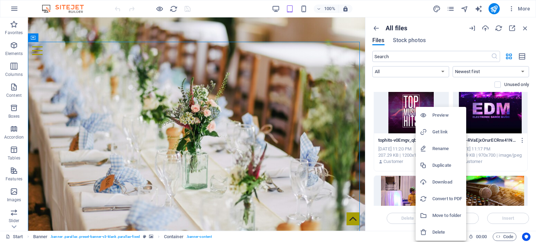
click at [438, 231] on h6 "Delete" at bounding box center [447, 232] width 30 height 8
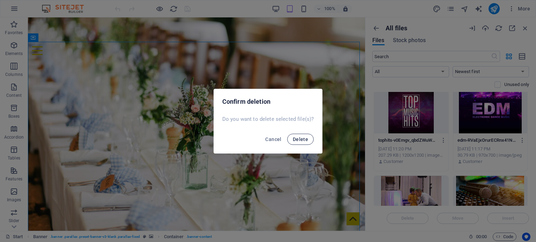
click at [304, 143] on button "Delete" at bounding box center [300, 139] width 26 height 11
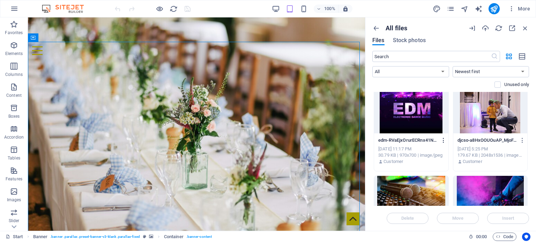
click at [444, 139] on icon "button" at bounding box center [443, 140] width 7 height 6
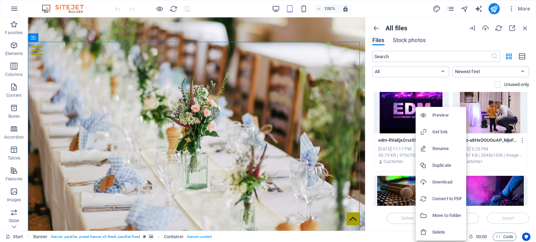
click at [439, 228] on li "Delete" at bounding box center [440, 232] width 51 height 17
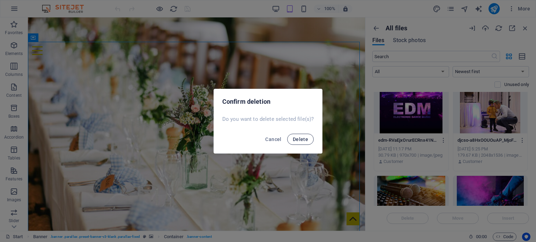
click at [302, 135] on button "Delete" at bounding box center [300, 139] width 26 height 11
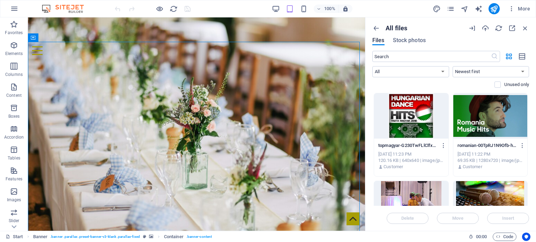
scroll to position [778, 0]
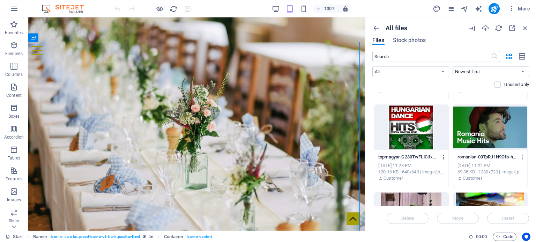
click at [440, 157] on icon "button" at bounding box center [443, 157] width 7 height 6
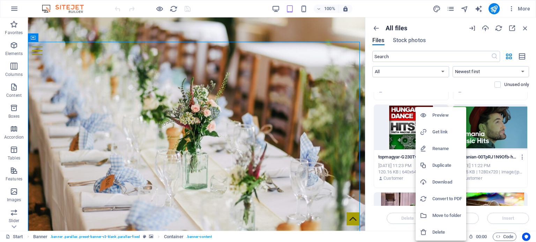
click at [438, 234] on h6 "Delete" at bounding box center [447, 232] width 30 height 8
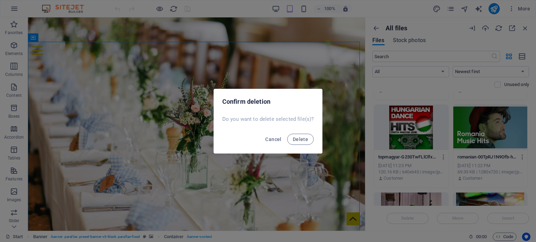
click at [302, 130] on div "Cancel Delete" at bounding box center [268, 142] width 108 height 24
click at [304, 138] on span "Delete" at bounding box center [300, 140] width 15 height 6
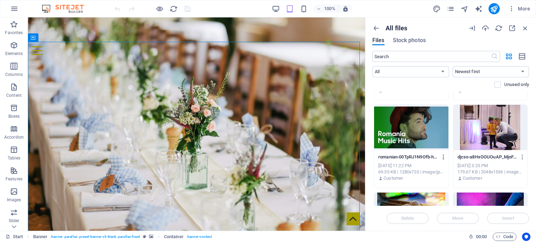
click at [442, 156] on icon "button" at bounding box center [443, 157] width 7 height 6
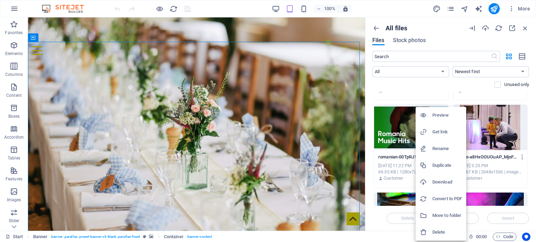
click at [441, 229] on h6 "Delete" at bounding box center [447, 232] width 30 height 8
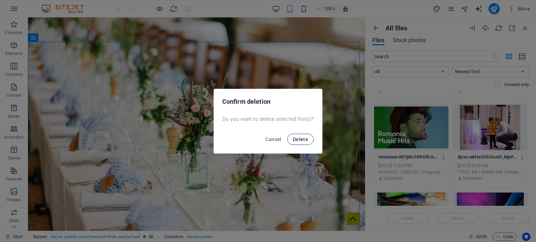
click at [298, 143] on button "Delete" at bounding box center [300, 139] width 26 height 11
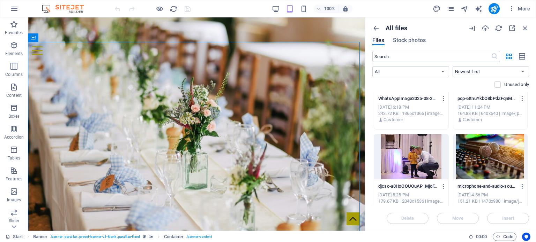
scroll to position [708, 0]
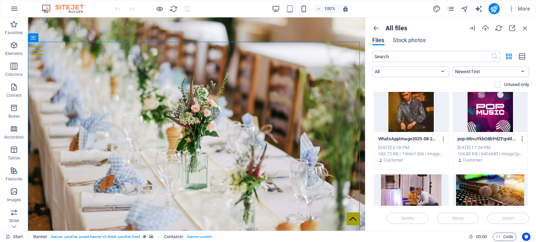
click at [519, 137] on icon "button" at bounding box center [522, 139] width 7 height 6
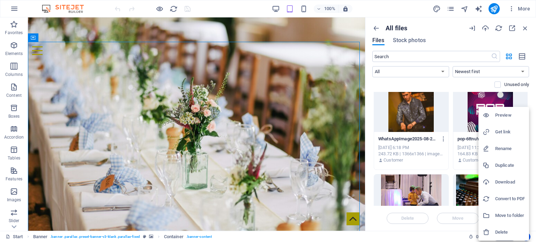
click at [488, 226] on li "Delete" at bounding box center [503, 232] width 51 height 17
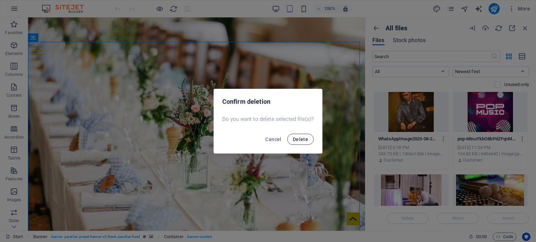
click at [299, 137] on span "Delete" at bounding box center [300, 140] width 15 height 6
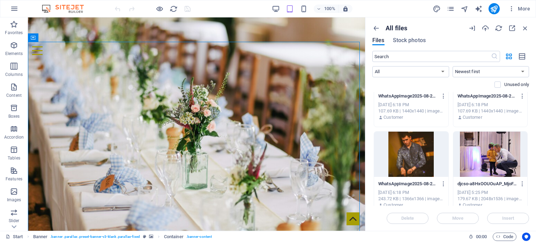
scroll to position [674, 0]
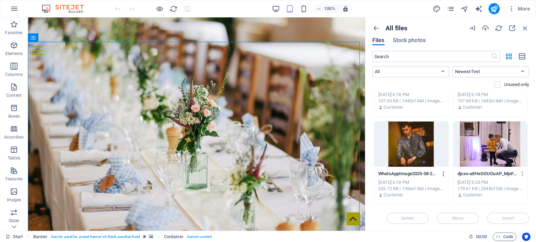
click at [442, 173] on icon "button" at bounding box center [443, 174] width 7 height 6
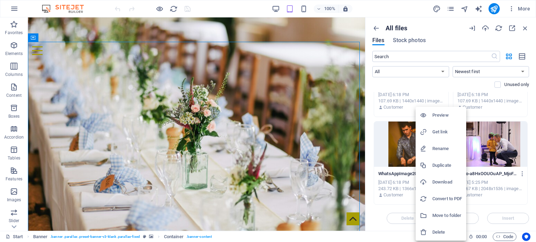
click at [434, 230] on h6 "Delete" at bounding box center [447, 232] width 30 height 8
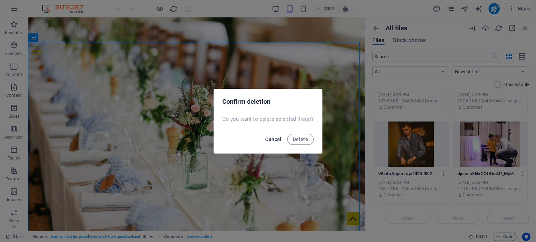
click at [278, 141] on span "Cancel" at bounding box center [273, 140] width 16 height 6
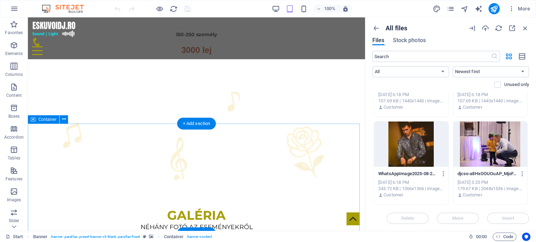
scroll to position [1534, 0]
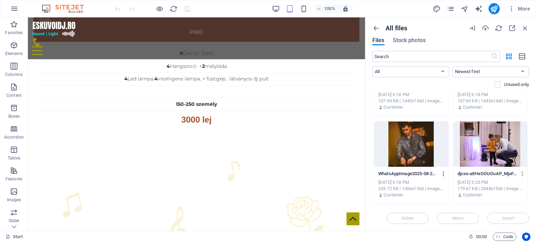
click at [441, 174] on icon "button" at bounding box center [443, 174] width 7 height 6
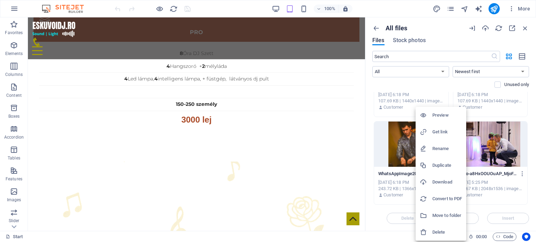
click at [446, 236] on h6 "Delete" at bounding box center [447, 232] width 30 height 8
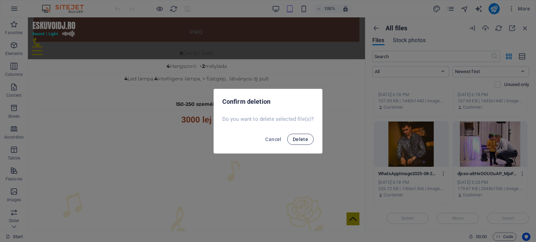
drag, startPoint x: 299, startPoint y: 141, endPoint x: 312, endPoint y: 142, distance: 12.9
click at [300, 141] on span "Delete" at bounding box center [300, 140] width 15 height 6
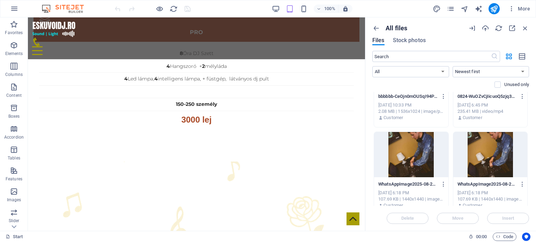
scroll to position [604, 0]
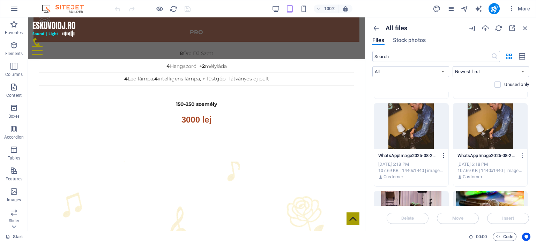
click at [441, 154] on icon "button" at bounding box center [443, 156] width 7 height 6
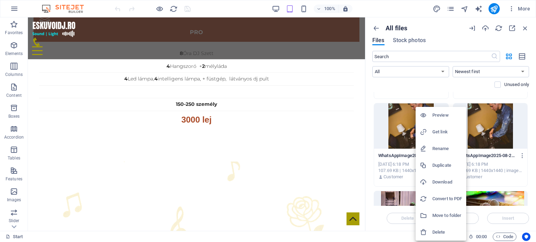
click at [438, 231] on h6 "Delete" at bounding box center [447, 232] width 30 height 8
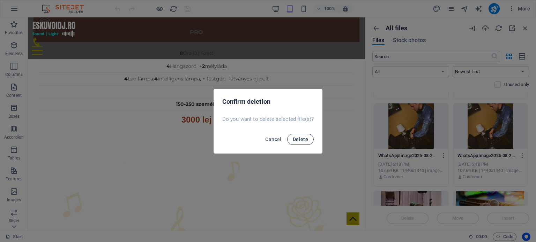
click at [297, 140] on span "Delete" at bounding box center [300, 140] width 15 height 6
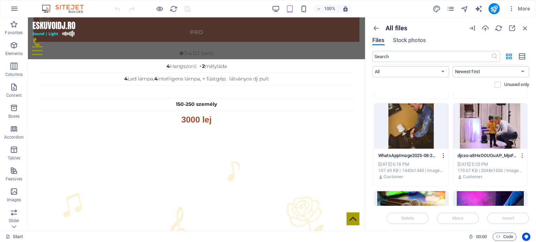
click at [442, 156] on icon "button" at bounding box center [443, 156] width 7 height 6
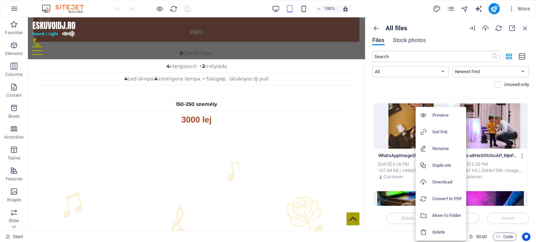
click at [446, 233] on h6 "Delete" at bounding box center [447, 232] width 30 height 8
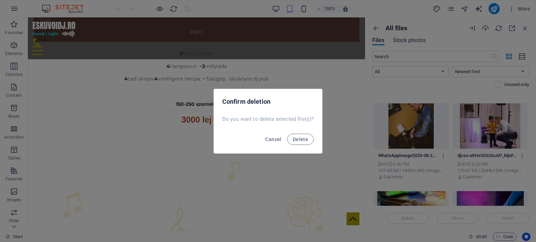
drag, startPoint x: 302, startPoint y: 140, endPoint x: 321, endPoint y: 140, distance: 19.2
click at [303, 140] on span "Delete" at bounding box center [300, 140] width 15 height 6
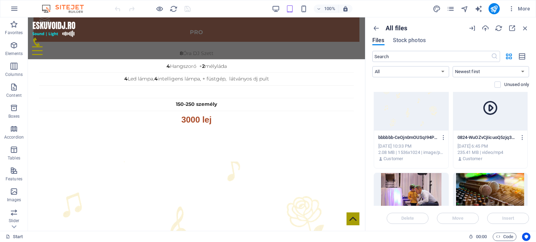
scroll to position [499, 0]
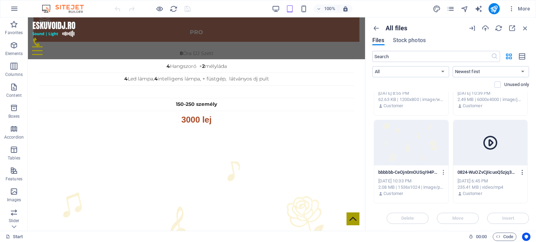
click at [521, 171] on icon "button" at bounding box center [522, 172] width 7 height 6
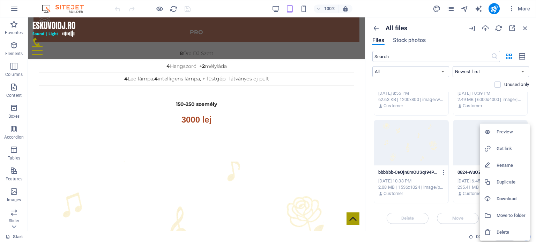
click at [496, 230] on h6 "Delete" at bounding box center [510, 232] width 29 height 8
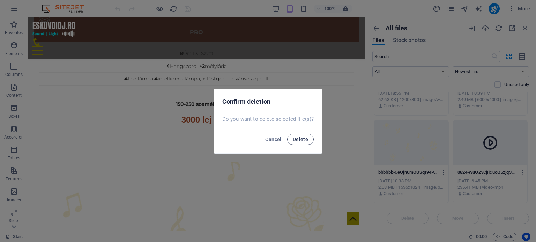
click at [300, 138] on span "Delete" at bounding box center [300, 140] width 15 height 6
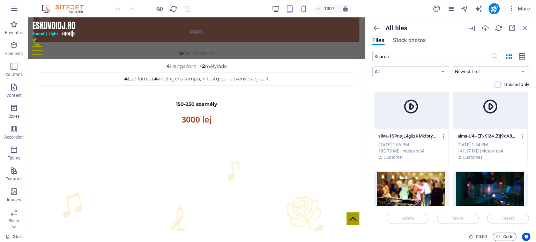
scroll to position [325, 0]
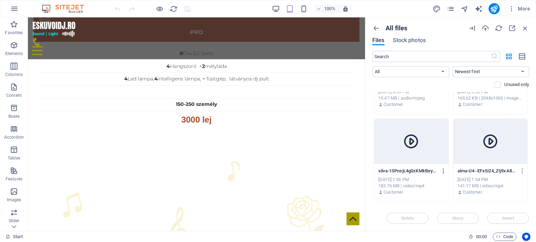
click at [444, 170] on icon "button" at bounding box center [443, 171] width 7 height 6
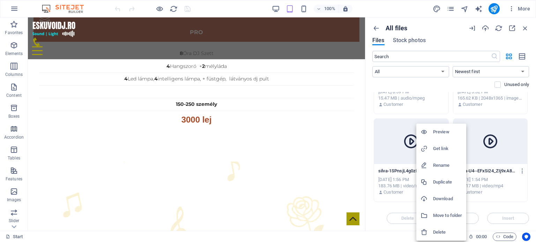
click at [446, 233] on h6 "Delete" at bounding box center [447, 232] width 29 height 8
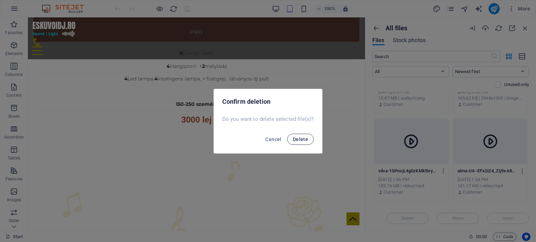
click at [301, 138] on span "Delete" at bounding box center [300, 140] width 15 height 6
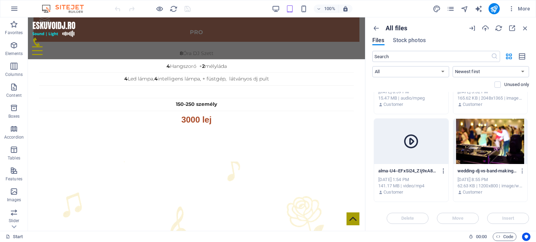
click at [441, 170] on icon "button" at bounding box center [443, 171] width 7 height 6
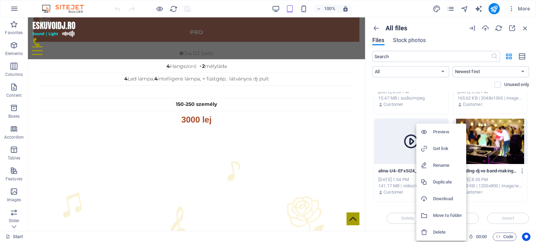
click at [438, 227] on li "Delete" at bounding box center [441, 232] width 50 height 17
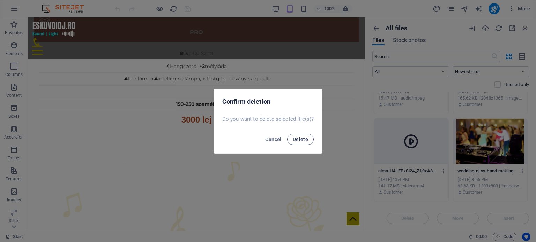
click at [310, 142] on button "Delete" at bounding box center [300, 139] width 26 height 11
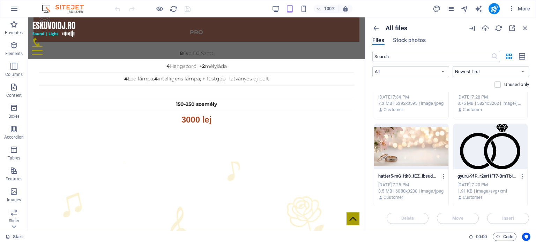
scroll to position [46, 0]
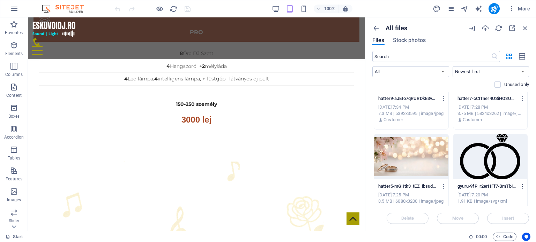
click at [522, 185] on icon "button" at bounding box center [522, 186] width 7 height 6
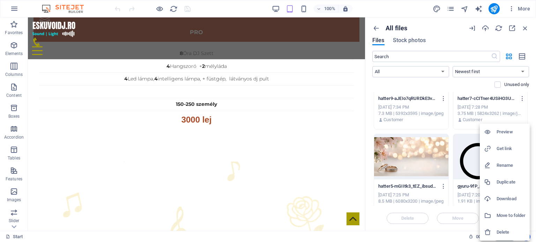
click at [499, 228] on h6 "Delete" at bounding box center [510, 232] width 29 height 8
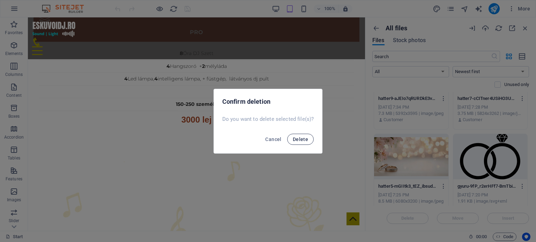
click at [301, 140] on span "Delete" at bounding box center [300, 140] width 15 height 6
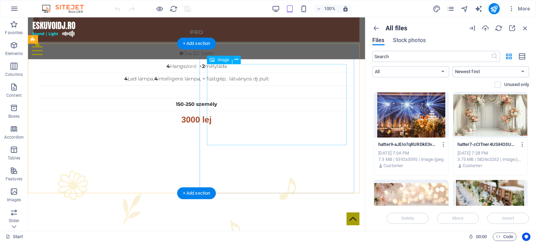
scroll to position [1639, 0]
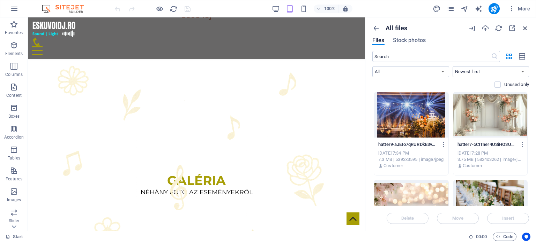
click at [524, 30] on icon "button" at bounding box center [525, 28] width 8 height 8
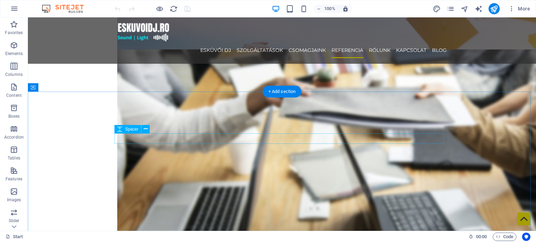
scroll to position [1230, 0]
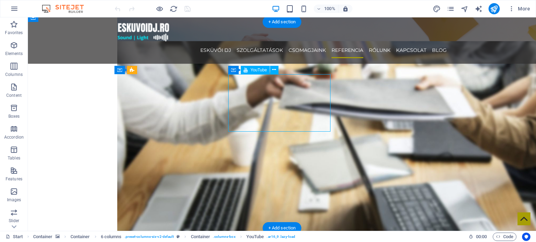
select select "ar16_9"
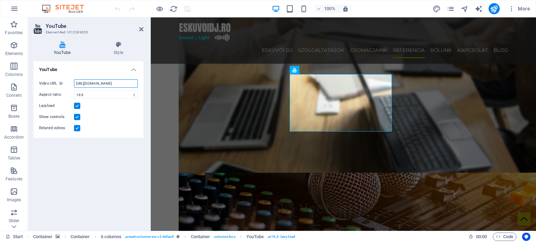
click at [104, 82] on input "https://www.youtube.com/watch?v=hnoviHgPHkY" at bounding box center [106, 83] width 64 height 8
paste input "pkqHgo-3lpA"
type input "https://www.youtube.com/watch?v=pkqHgo-3lpA"
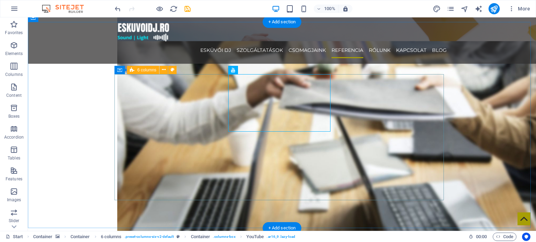
scroll to position [1125, 0]
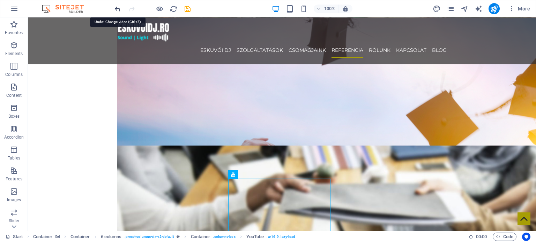
click at [116, 8] on icon "undo" at bounding box center [118, 9] width 8 height 8
click at [116, 8] on div at bounding box center [152, 8] width 78 height 11
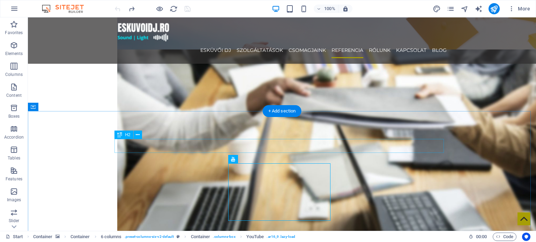
scroll to position [1230, 0]
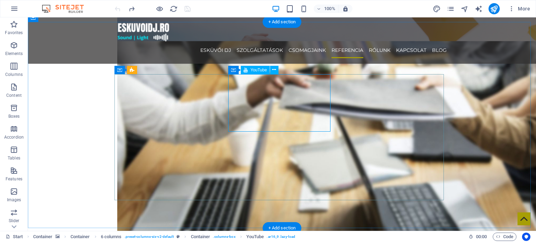
select select "ar16_9"
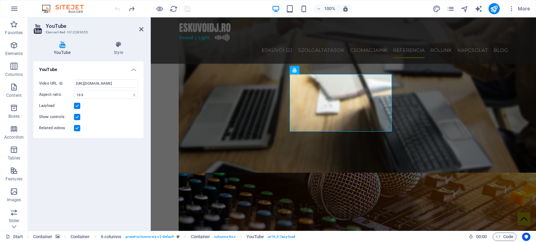
click at [107, 76] on div "Video URL Insert (or paste) a video URL. https://www.youtube.com/watch?v=hnoviH…" at bounding box center [88, 106] width 110 height 64
click at [110, 80] on input "https://www.youtube.com/watch?v=hnoviHgPHkY" at bounding box center [106, 83] width 64 height 8
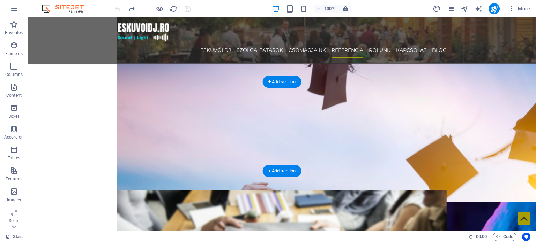
scroll to position [1220, 0]
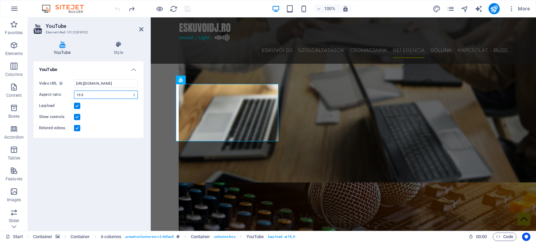
click at [120, 94] on select "16:10 16:9 4:3 2:1 1:1" at bounding box center [106, 95] width 64 height 8
click at [74, 91] on select "16:10 16:9 4:3 2:1 1:1" at bounding box center [106, 95] width 64 height 8
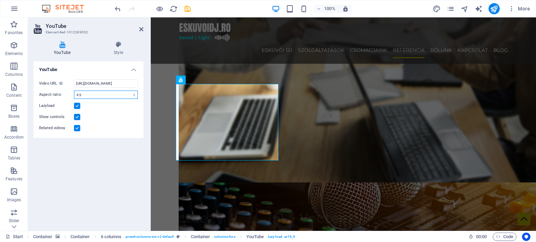
click at [105, 97] on select "16:10 16:9 4:3 2:1 1:1" at bounding box center [106, 95] width 64 height 8
click at [74, 91] on select "16:10 16:9 4:3 2:1 1:1" at bounding box center [106, 95] width 64 height 8
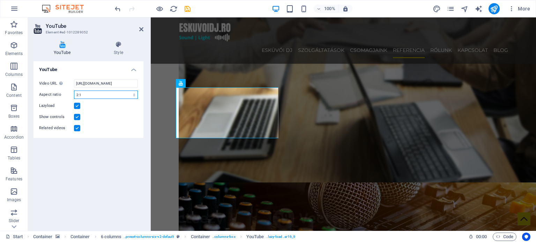
click at [107, 96] on select "16:10 16:9 4:3 2:1 1:1" at bounding box center [106, 95] width 64 height 8
select select "ar1_1"
click at [74, 91] on select "16:10 16:9 4:3 2:1 1:1" at bounding box center [106, 95] width 64 height 8
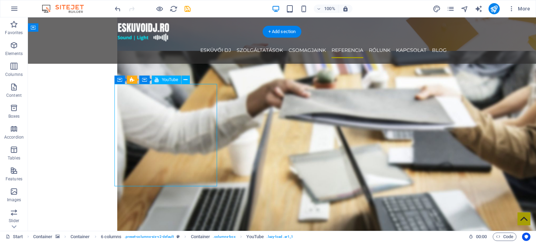
select select "ar1_1"
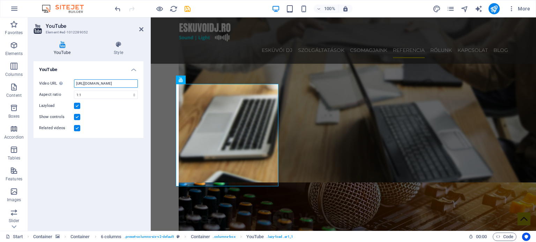
click at [92, 81] on input "https://www.youtube.com/watch?v=hnoviHgPHkY" at bounding box center [106, 83] width 64 height 8
paste input "https://www.youtube.com/shorts/QbLON3yLk7E"
type input "https://www.youtube.com/shorts/QbLON3yLk7E"
click at [211, 65] on div "Spacer" at bounding box center [196, 69] width 40 height 9
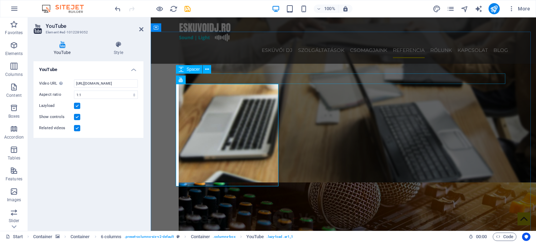
scroll to position [0, 0]
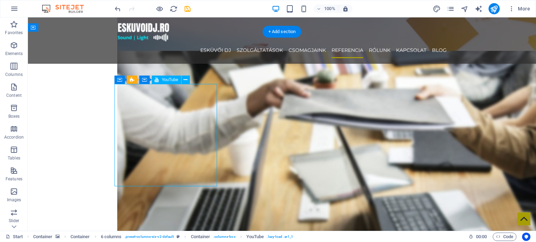
select select "ar1_1"
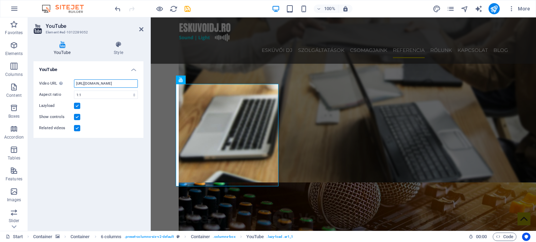
click at [101, 83] on input "https://www.youtube.com/shorts/QbLON3yLk7E" at bounding box center [106, 83] width 64 height 8
paste input "watch?v=pGkd7Ug8F_M"
type input "https://www.youtube.com/watch?v=pGkd7Ug8F_M"
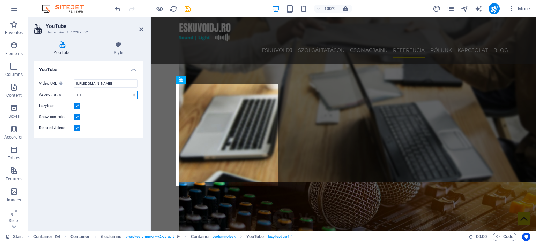
click at [88, 94] on select "16:10 16:9 4:3 2:1 1:1" at bounding box center [106, 95] width 64 height 8
select select "ar16_10"
click at [74, 91] on select "16:10 16:9 4:3 2:1 1:1" at bounding box center [106, 95] width 64 height 8
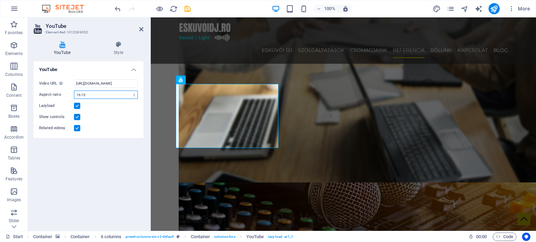
click at [96, 97] on select "16:10 16:9 4:3 2:1 1:1" at bounding box center [106, 95] width 64 height 8
select select "ar16_9"
click at [74, 91] on select "16:10 16:9 4:3 2:1 1:1" at bounding box center [106, 95] width 64 height 8
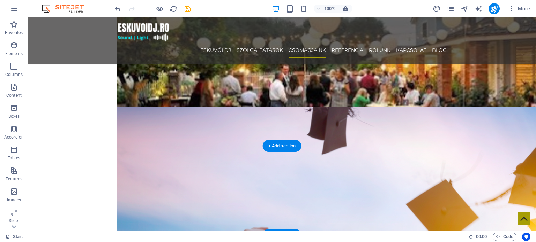
scroll to position [1046, 0]
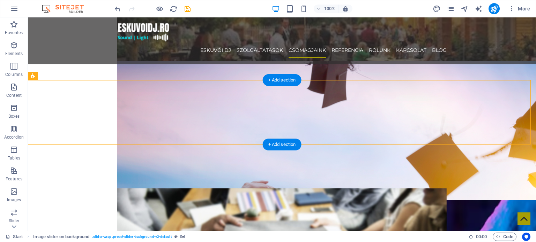
scroll to position [1046, 0]
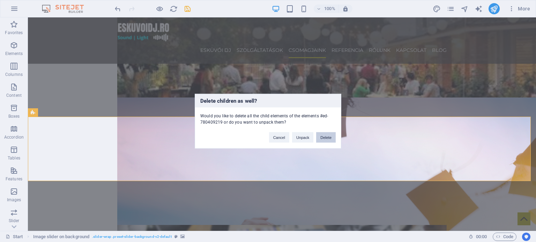
click at [332, 139] on button "Delete" at bounding box center [326, 137] width 20 height 10
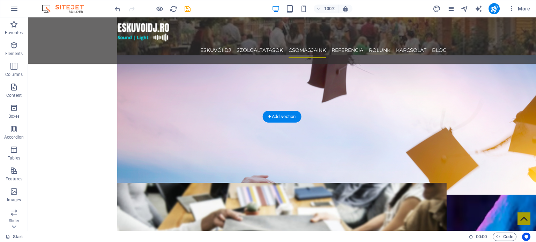
scroll to position [1116, 0]
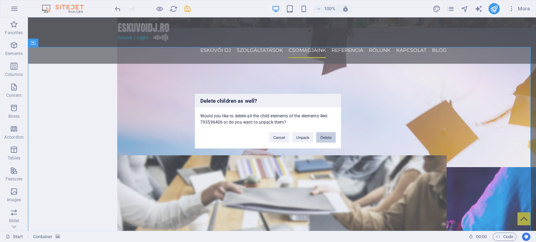
click at [326, 138] on button "Delete" at bounding box center [326, 137] width 20 height 10
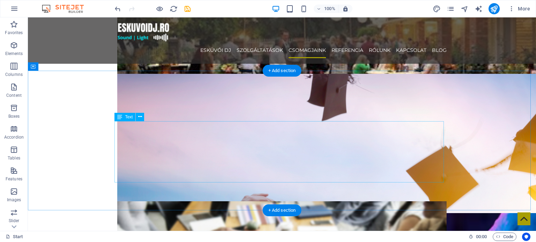
scroll to position [1046, 0]
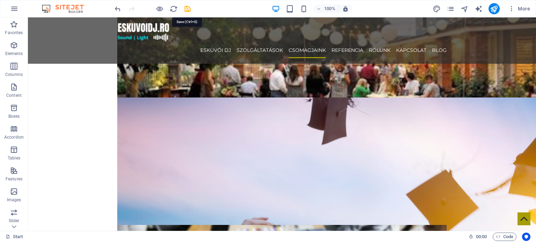
click at [189, 8] on icon "save" at bounding box center [187, 9] width 8 height 8
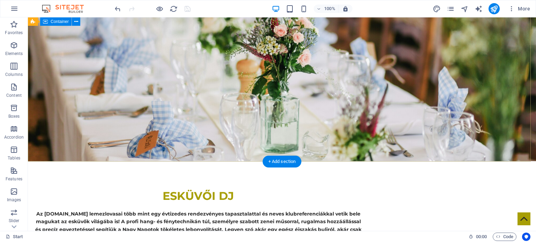
scroll to position [0, 0]
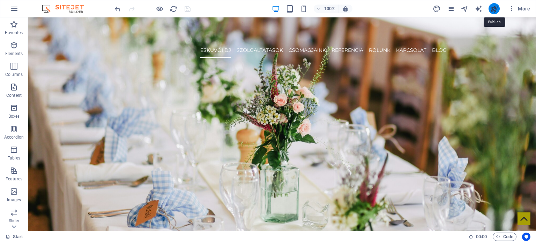
click at [495, 11] on icon "publish" at bounding box center [494, 9] width 8 height 8
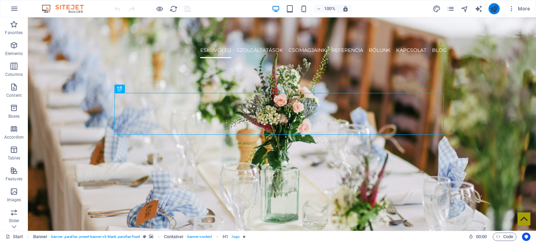
click at [490, 7] on icon "publish" at bounding box center [494, 9] width 8 height 8
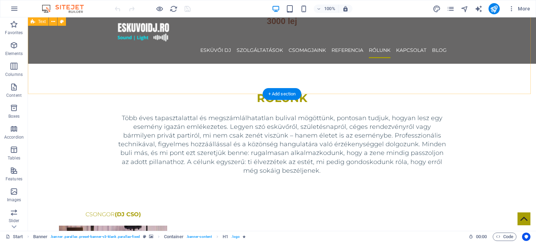
scroll to position [1806, 0]
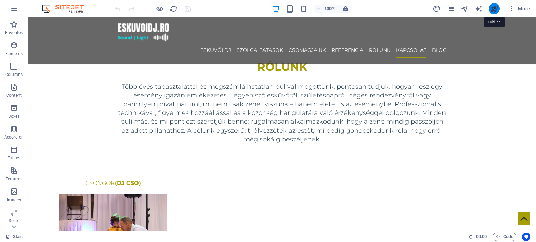
click at [491, 9] on icon "publish" at bounding box center [494, 9] width 8 height 8
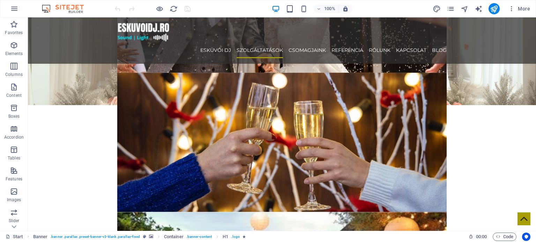
scroll to position [872, 0]
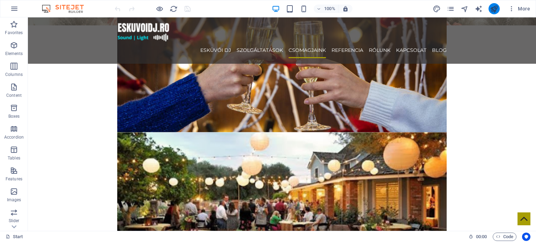
click at [497, 11] on icon "publish" at bounding box center [494, 9] width 8 height 8
